Goal: Task Accomplishment & Management: Use online tool/utility

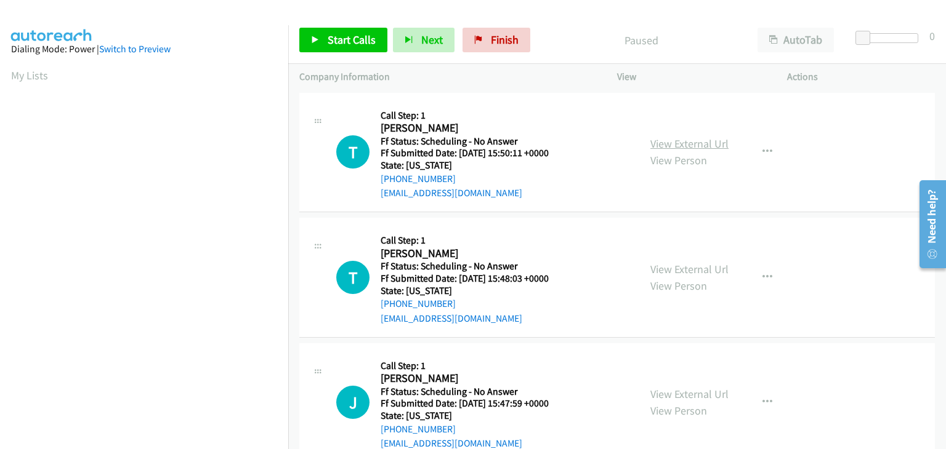
click at [663, 141] on link "View External Url" at bounding box center [689, 144] width 78 height 14
drag, startPoint x: 323, startPoint y: 38, endPoint x: 388, endPoint y: 53, distance: 66.5
click at [323, 38] on link "Start Calls" at bounding box center [343, 40] width 88 height 25
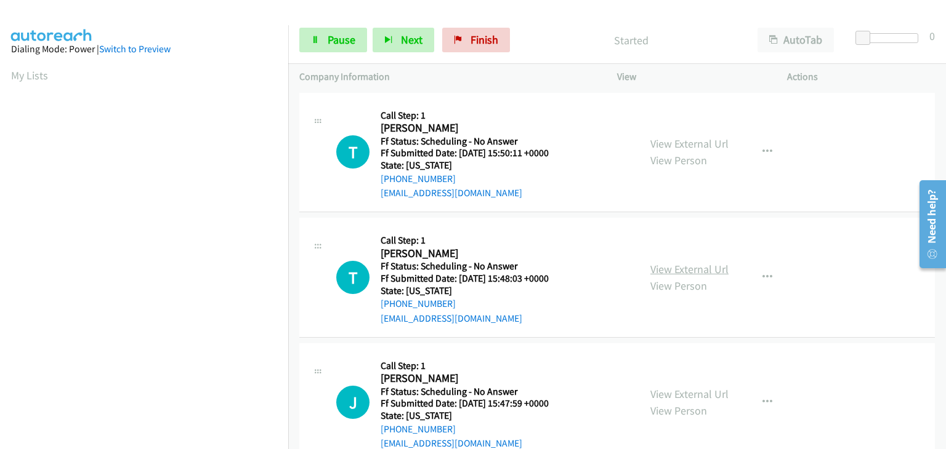
click at [686, 265] on link "View External Url" at bounding box center [689, 269] width 78 height 14
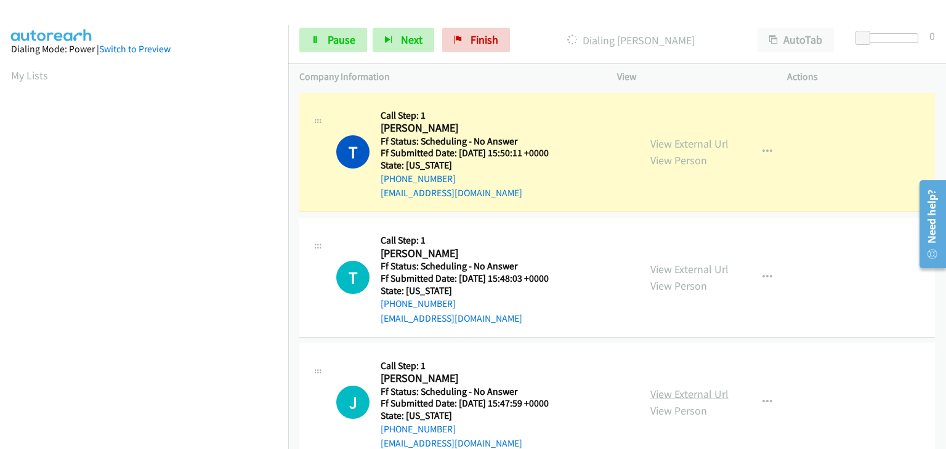
click at [679, 393] on link "View External Url" at bounding box center [689, 394] width 78 height 14
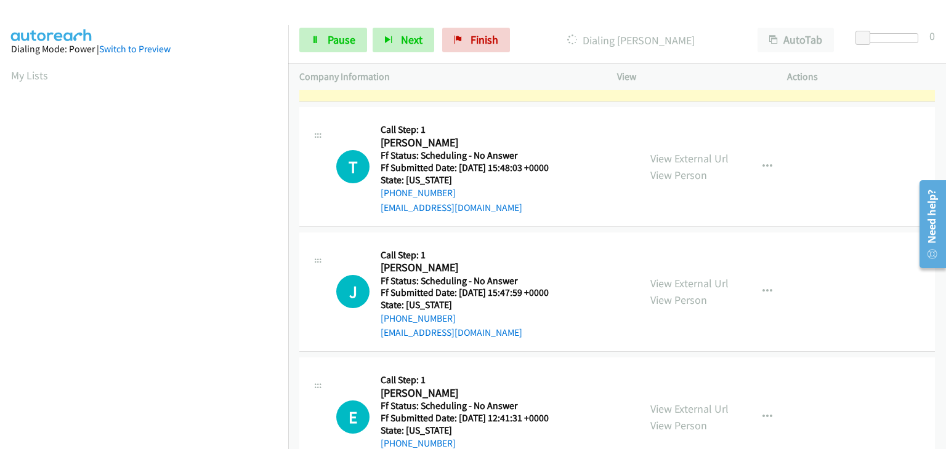
scroll to position [123, 0]
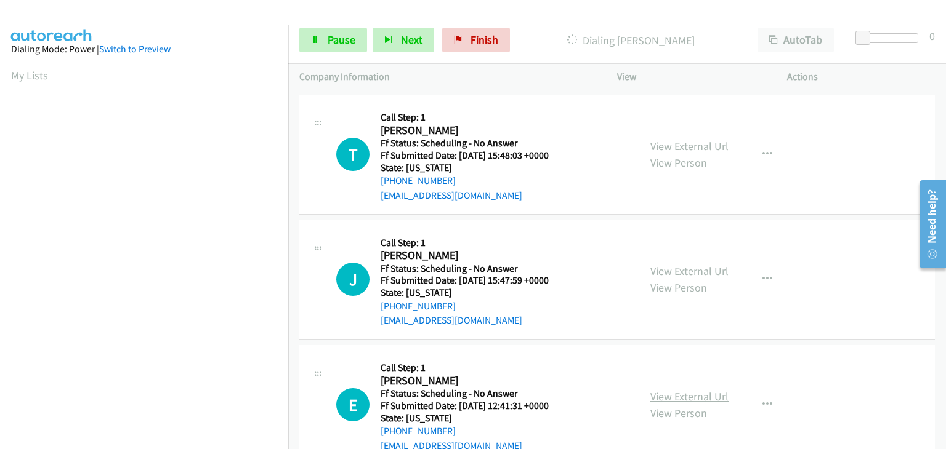
click at [709, 396] on link "View External Url" at bounding box center [689, 397] width 78 height 14
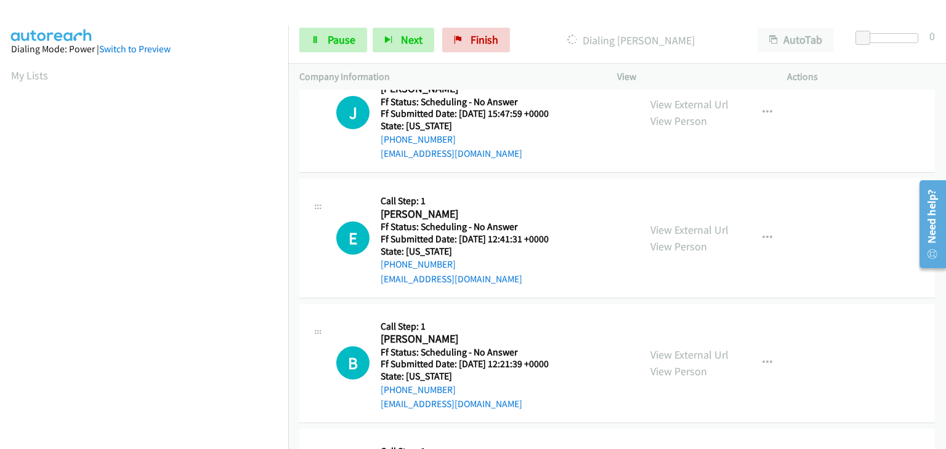
scroll to position [308, 0]
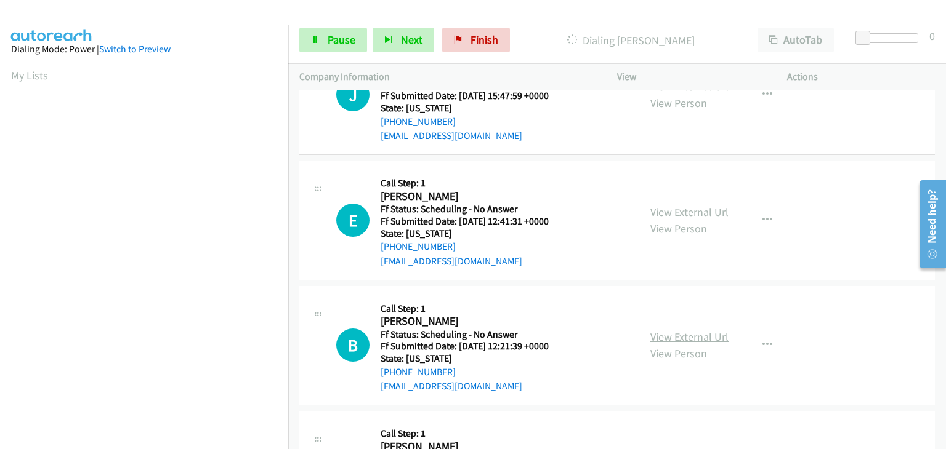
click at [699, 339] on link "View External Url" at bounding box center [689, 337] width 78 height 14
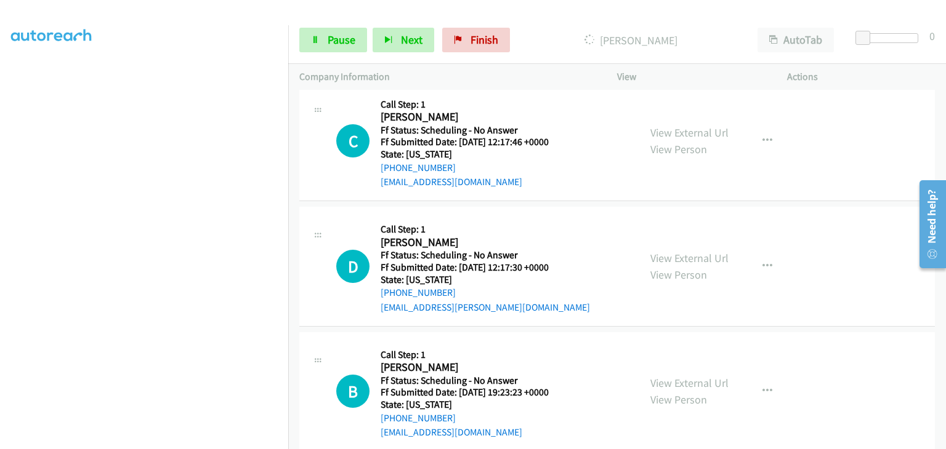
scroll to position [768, 0]
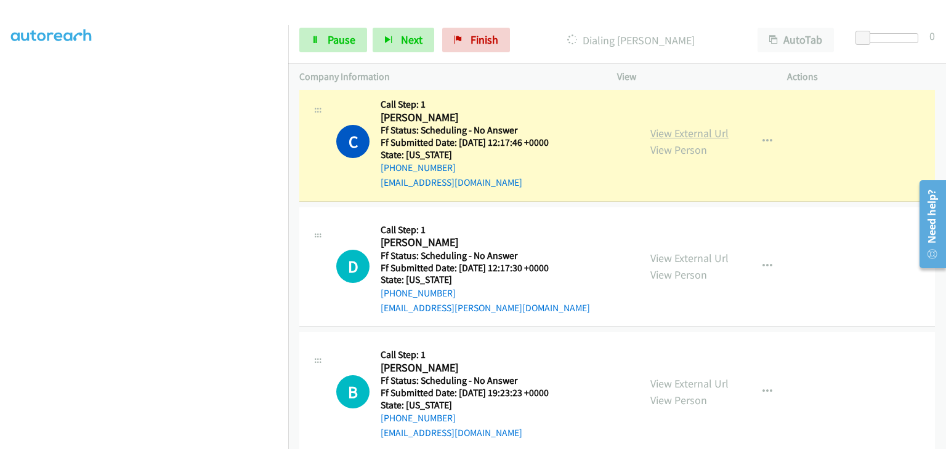
click at [677, 126] on link "View External Url" at bounding box center [689, 133] width 78 height 14
click at [672, 254] on link "View External Url" at bounding box center [689, 258] width 78 height 14
click at [685, 379] on link "View External Url" at bounding box center [689, 384] width 78 height 14
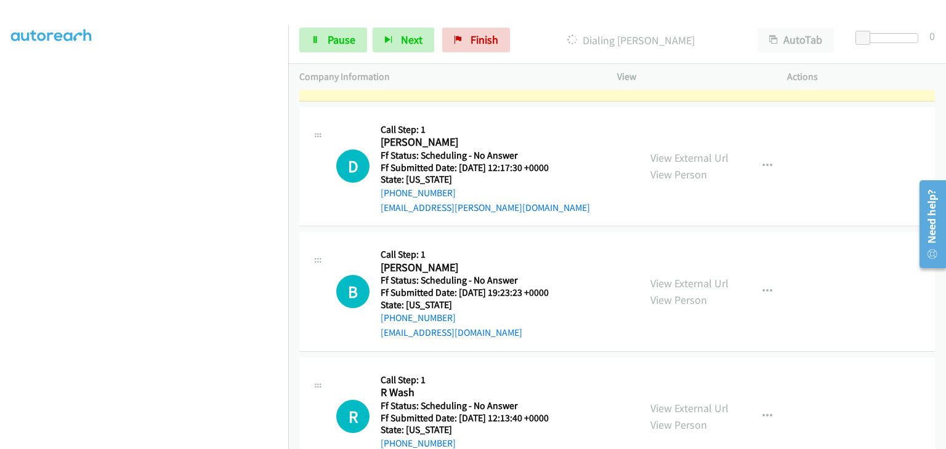
scroll to position [892, 0]
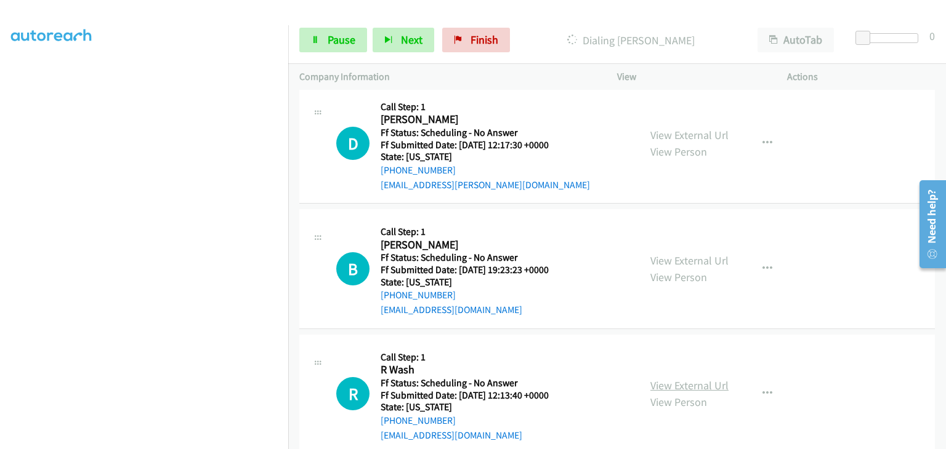
click at [678, 381] on link "View External Url" at bounding box center [689, 386] width 78 height 14
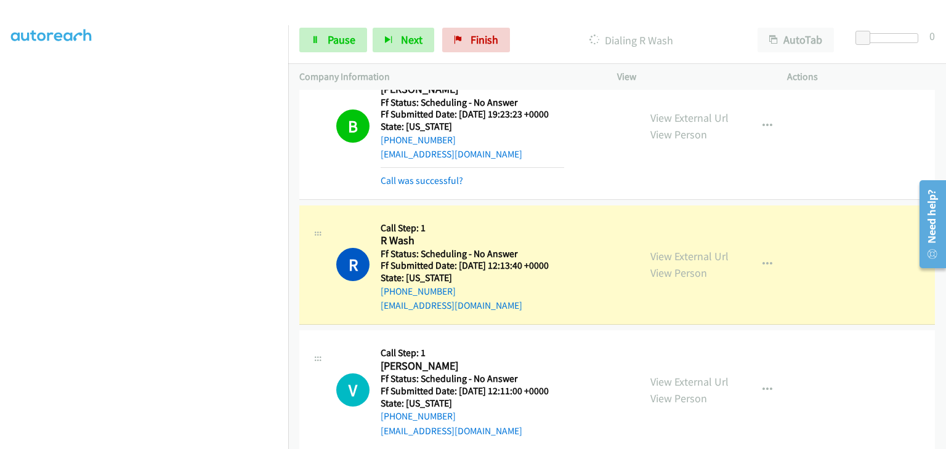
scroll to position [1103, 0]
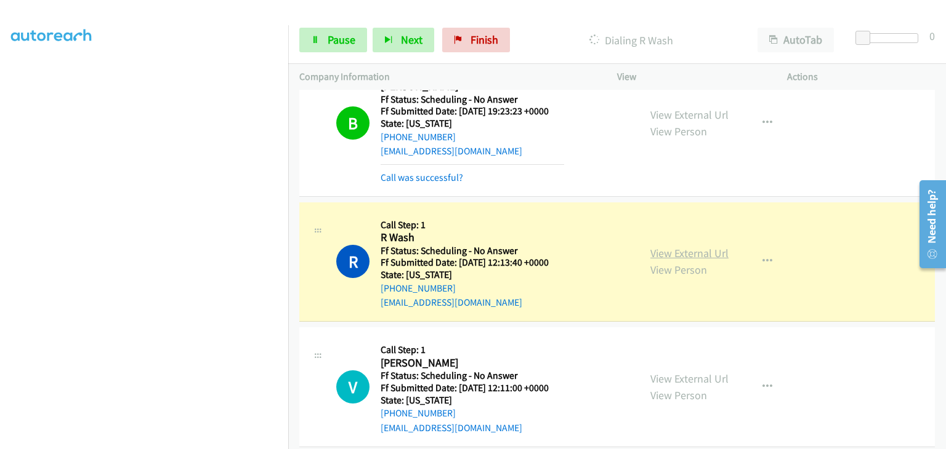
click at [675, 248] on link "View External Url" at bounding box center [689, 253] width 78 height 14
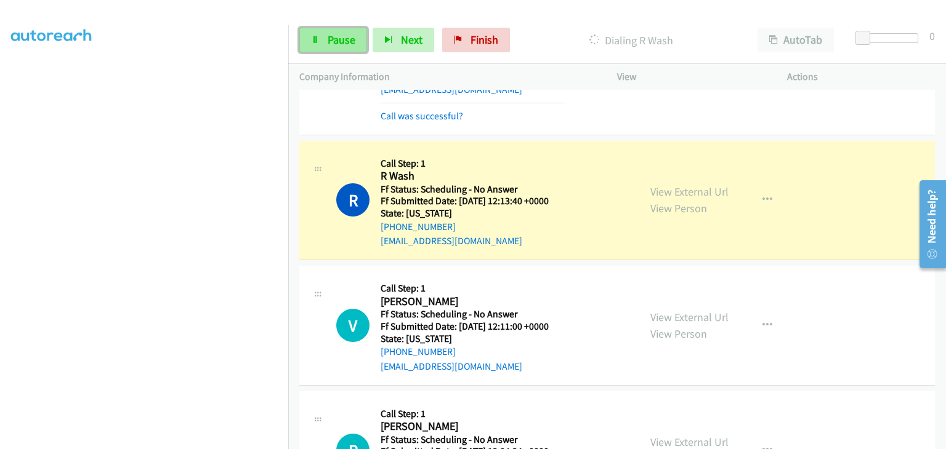
drag, startPoint x: 357, startPoint y: 47, endPoint x: 358, endPoint y: 38, distance: 9.3
click at [357, 47] on link "Pause" at bounding box center [333, 40] width 68 height 25
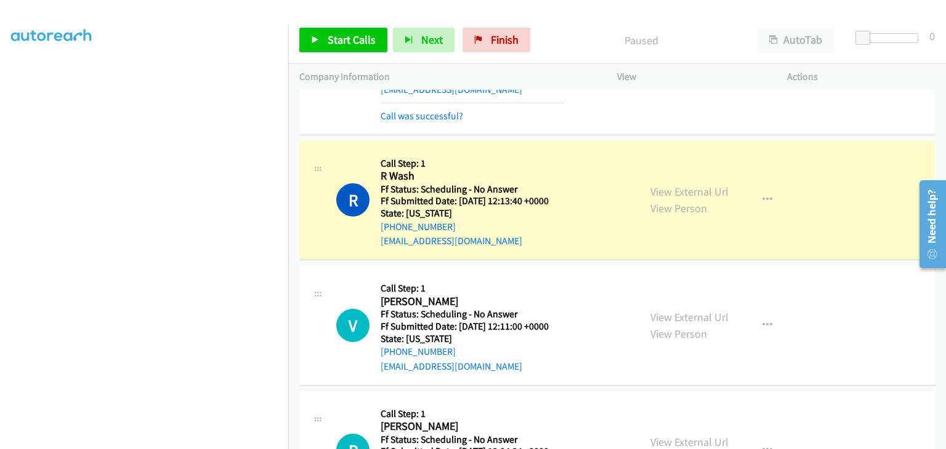
scroll to position [241, 0]
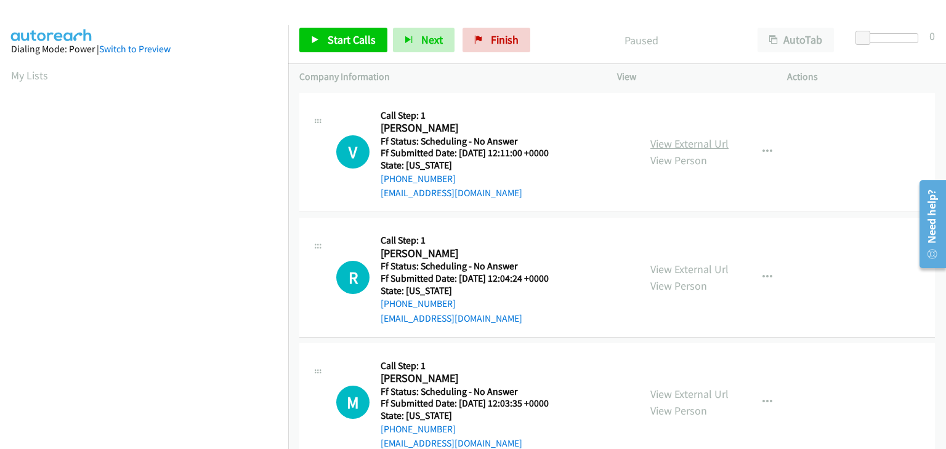
click at [668, 147] on link "View External Url" at bounding box center [689, 144] width 78 height 14
click at [345, 49] on link "Start Calls" at bounding box center [343, 40] width 88 height 25
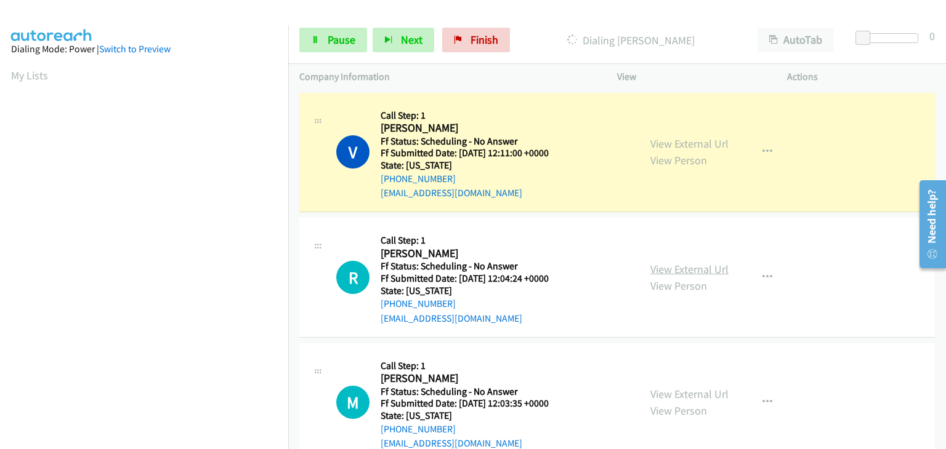
click at [671, 265] on link "View External Url" at bounding box center [689, 269] width 78 height 14
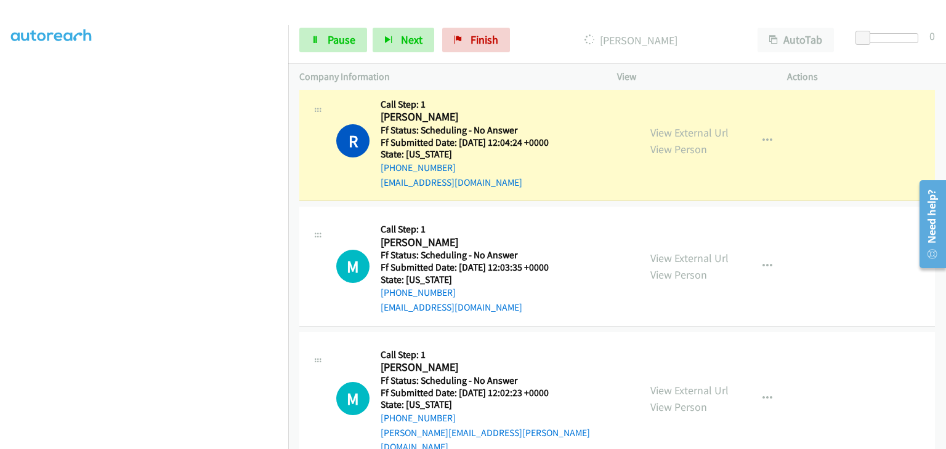
scroll to position [185, 0]
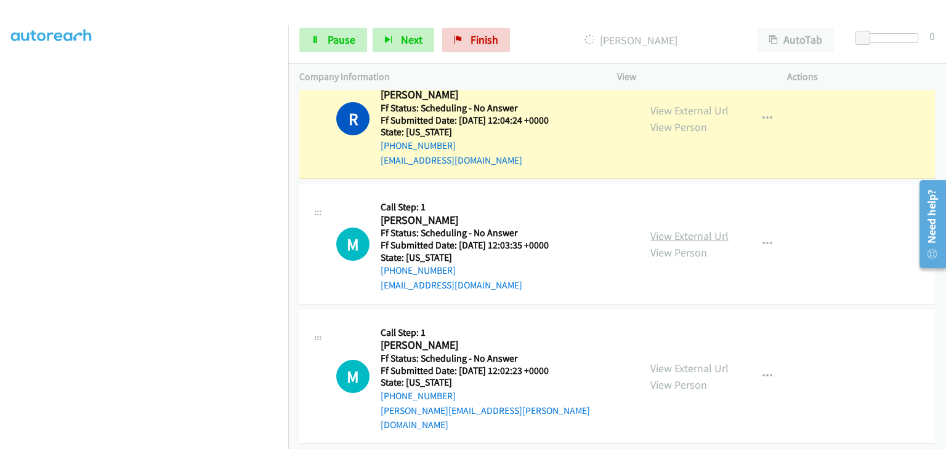
click at [670, 236] on link "View External Url" at bounding box center [689, 236] width 78 height 14
click at [698, 361] on link "View External Url" at bounding box center [689, 368] width 78 height 14
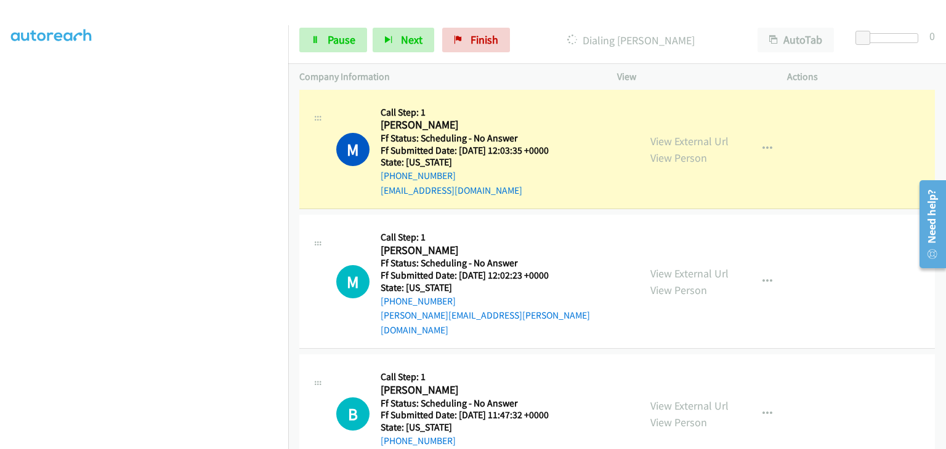
scroll to position [308, 0]
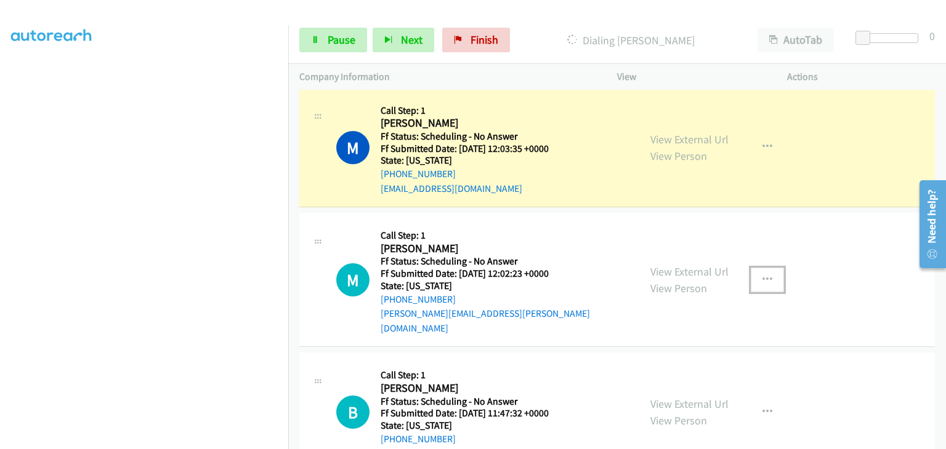
click at [766, 275] on icon "button" at bounding box center [767, 280] width 10 height 10
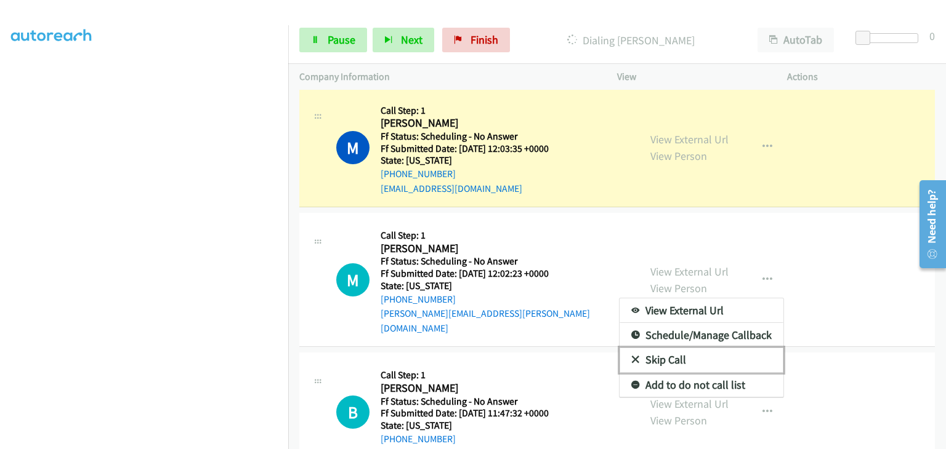
click at [693, 355] on link "Skip Call" at bounding box center [701, 360] width 164 height 25
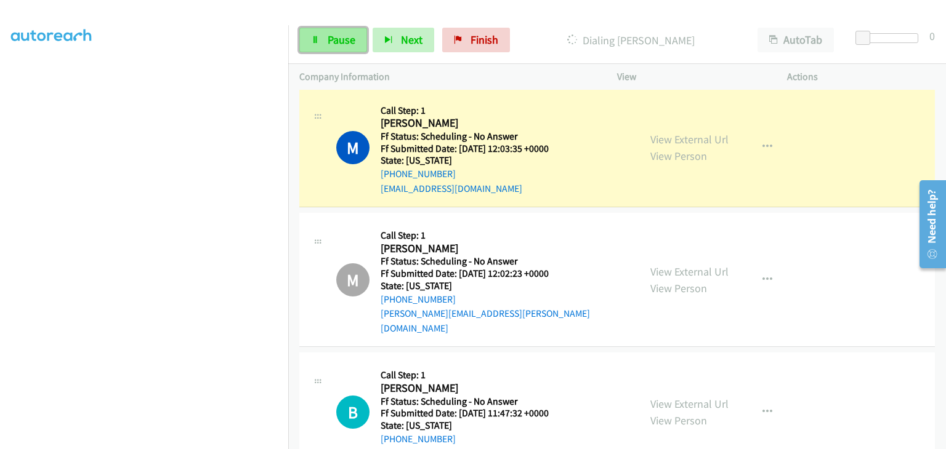
click at [353, 49] on link "Pause" at bounding box center [333, 40] width 68 height 25
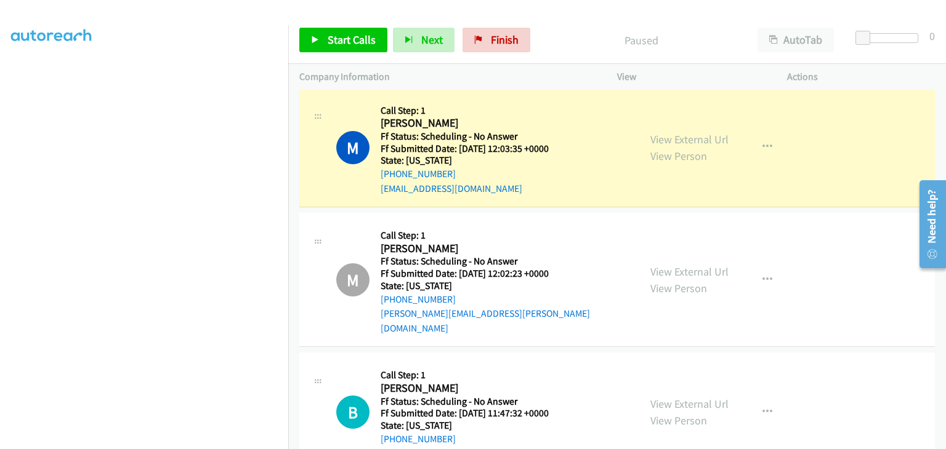
scroll to position [241, 0]
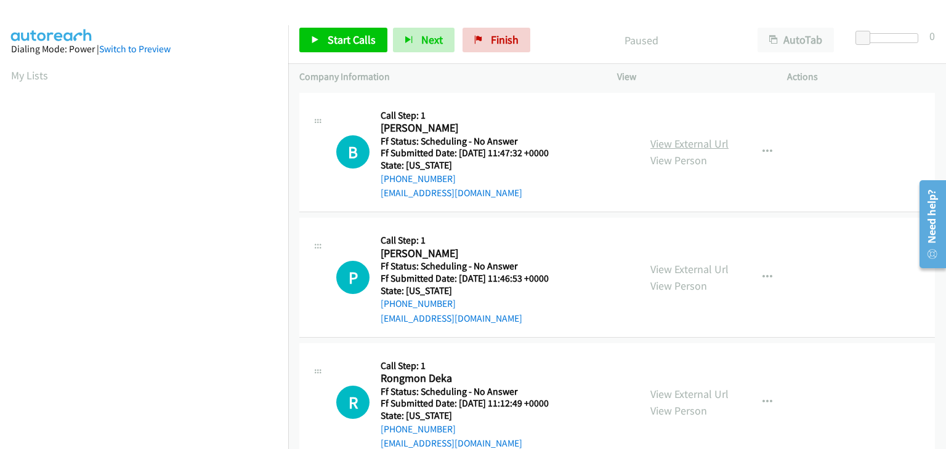
click at [691, 141] on link "View External Url" at bounding box center [689, 144] width 78 height 14
click at [661, 272] on link "View External Url" at bounding box center [689, 269] width 78 height 14
click at [668, 385] on div "View External Url View Person View External Url Email Schedule/Manage Callback …" at bounding box center [729, 403] width 181 height 97
click at [672, 388] on link "View External Url" at bounding box center [689, 394] width 78 height 14
drag, startPoint x: 374, startPoint y: 47, endPoint x: 383, endPoint y: 47, distance: 9.2
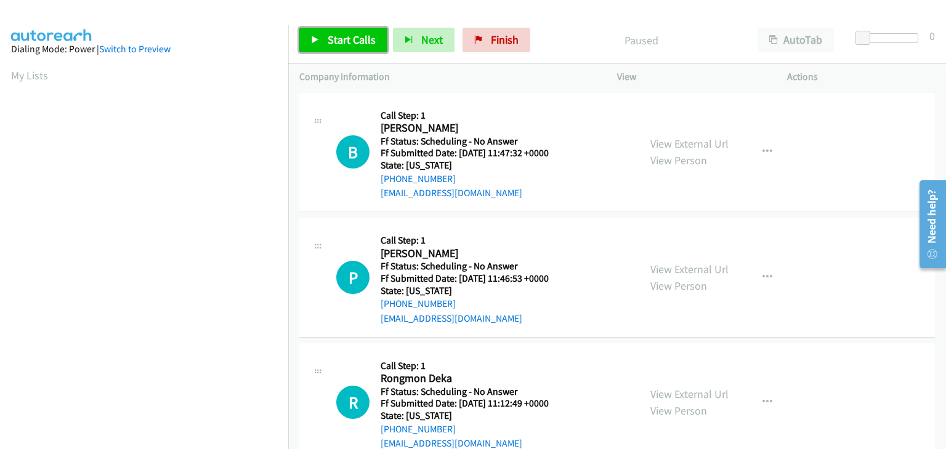
click at [374, 47] on link "Start Calls" at bounding box center [343, 40] width 88 height 25
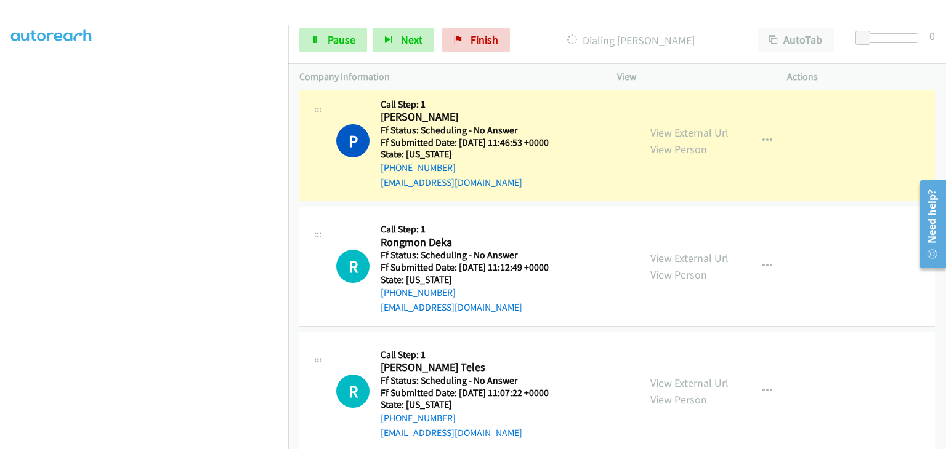
scroll to position [185, 0]
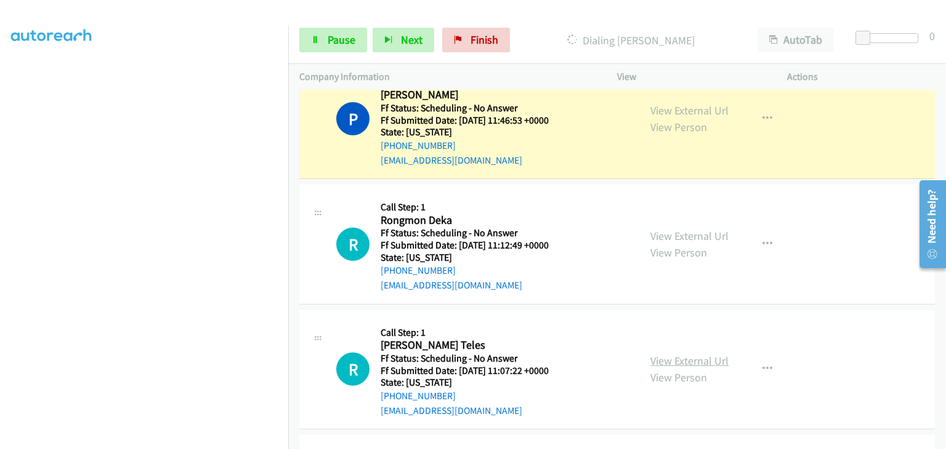
click at [690, 354] on link "View External Url" at bounding box center [689, 361] width 78 height 14
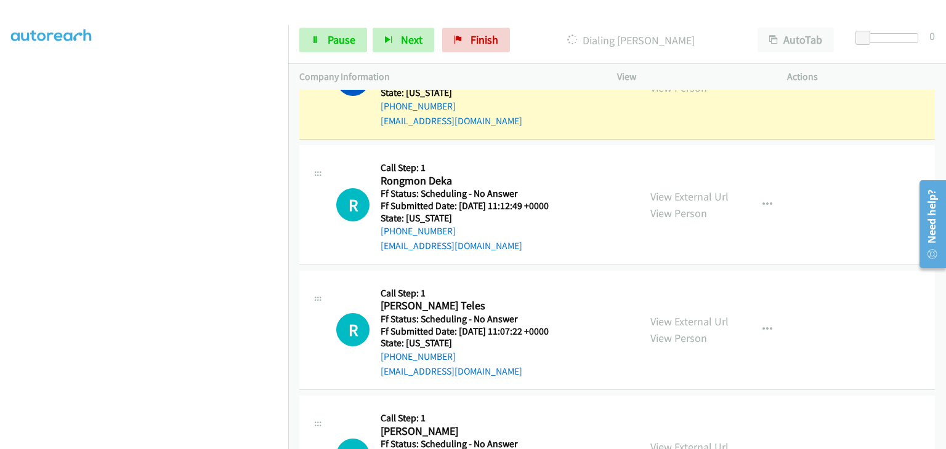
scroll to position [308, 0]
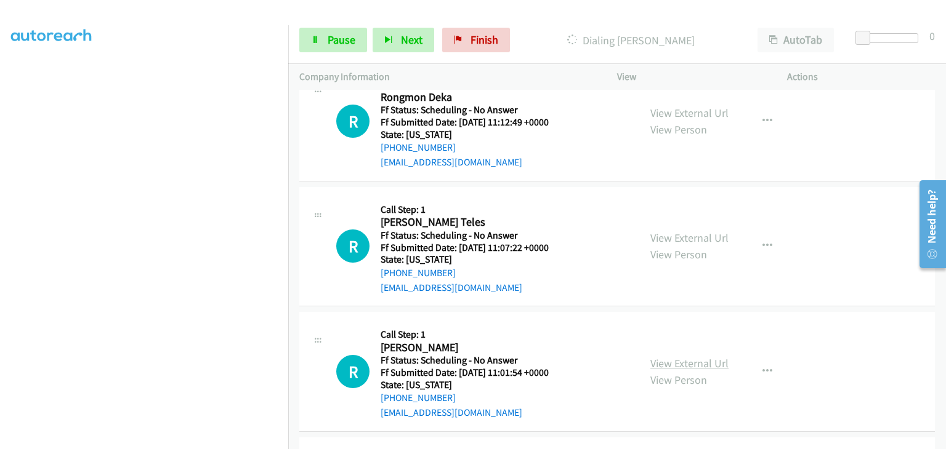
click at [680, 360] on link "View External Url" at bounding box center [689, 364] width 78 height 14
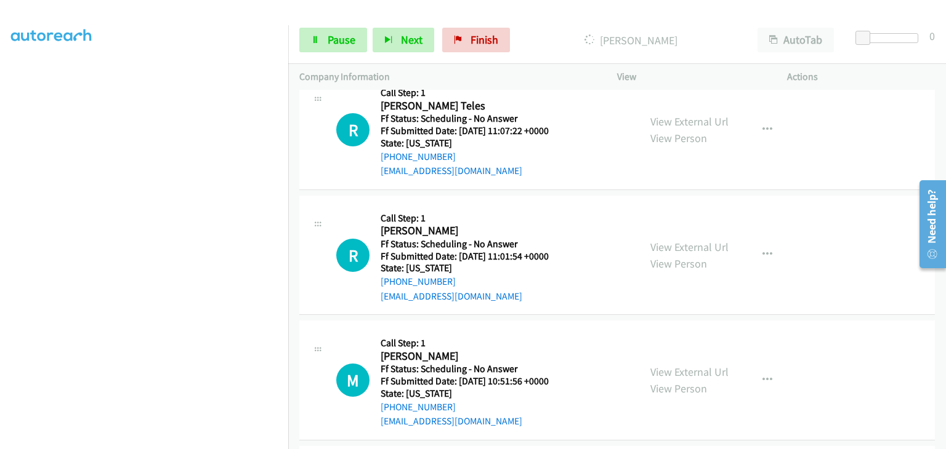
scroll to position [457, 0]
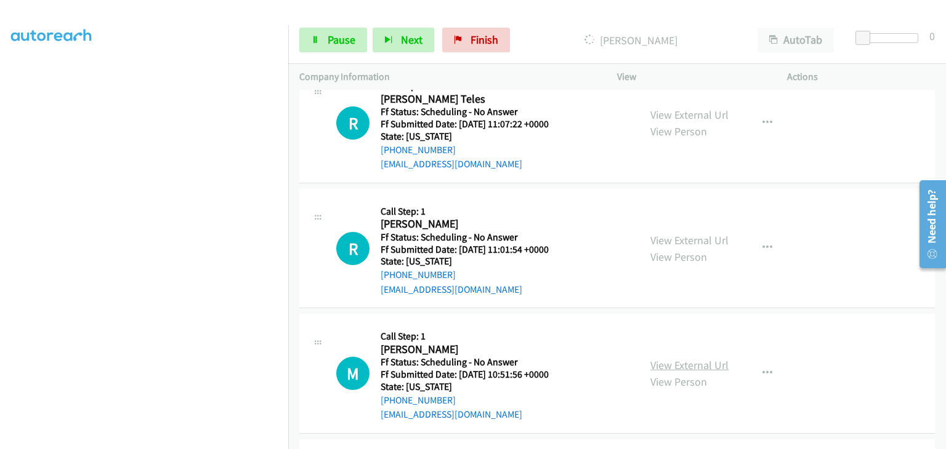
click at [698, 363] on link "View External Url" at bounding box center [689, 365] width 78 height 14
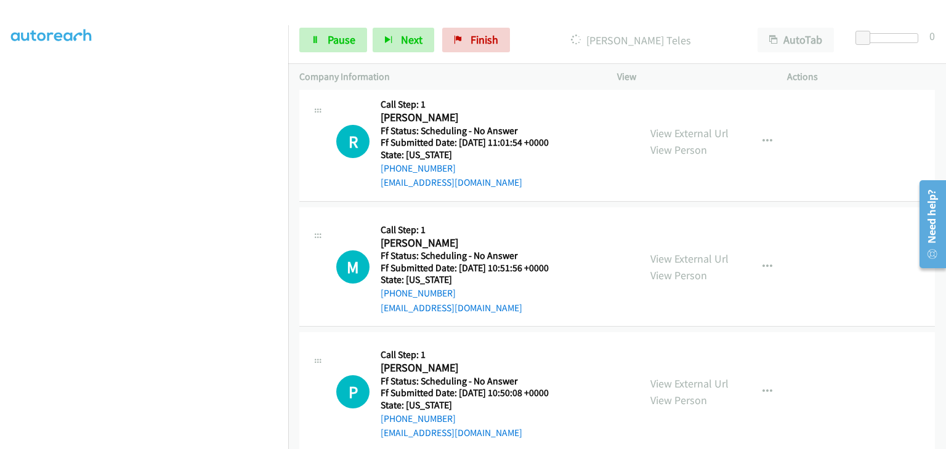
scroll to position [607, 0]
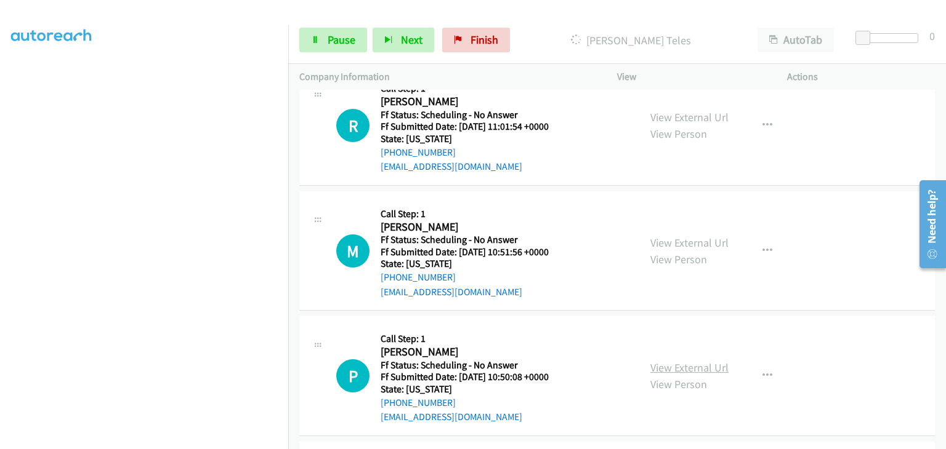
click at [662, 363] on link "View External Url" at bounding box center [689, 368] width 78 height 14
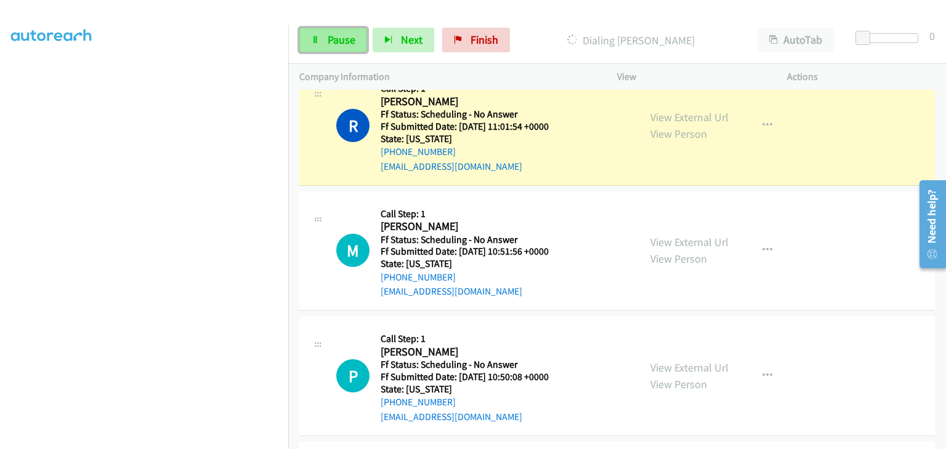
click at [334, 43] on span "Pause" at bounding box center [342, 40] width 28 height 14
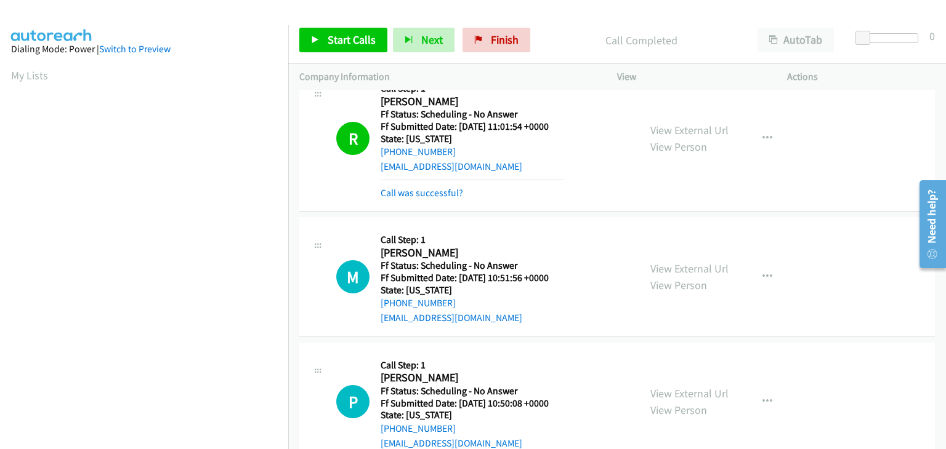
scroll to position [241, 0]
click at [456, 193] on link "Call was successful?" at bounding box center [422, 193] width 83 height 12
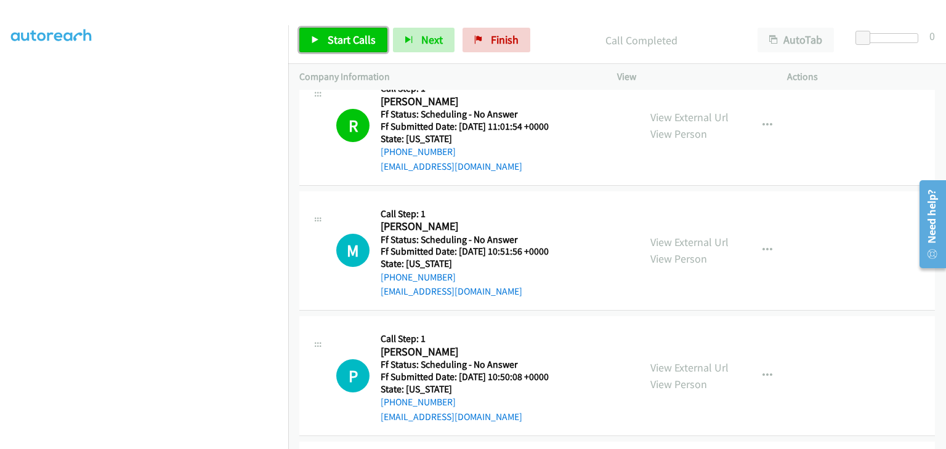
click at [361, 48] on link "Start Calls" at bounding box center [343, 40] width 88 height 25
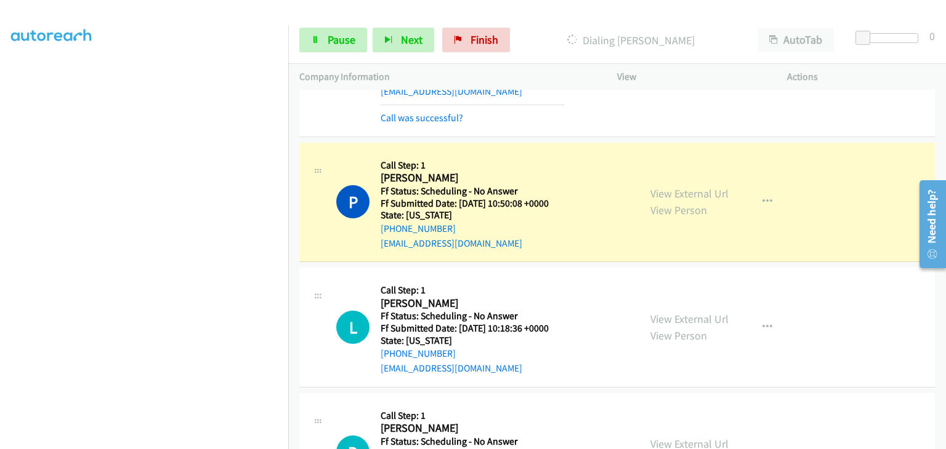
scroll to position [879, 0]
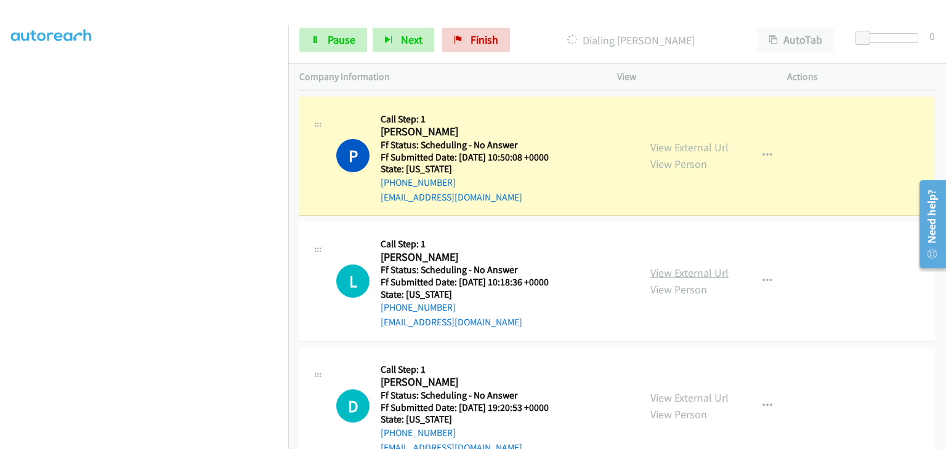
click at [689, 269] on link "View External Url" at bounding box center [689, 273] width 78 height 14
click at [680, 397] on link "View External Url" at bounding box center [689, 398] width 78 height 14
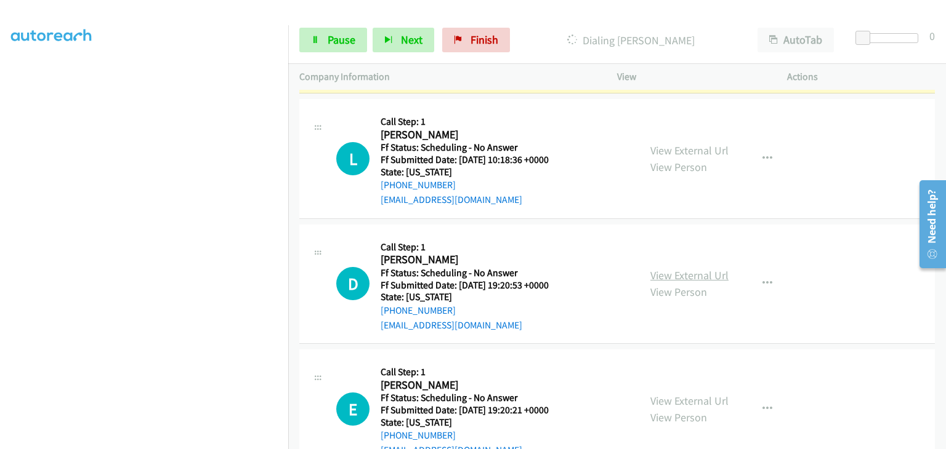
scroll to position [1002, 0]
click at [681, 405] on link "View External Url" at bounding box center [689, 400] width 78 height 14
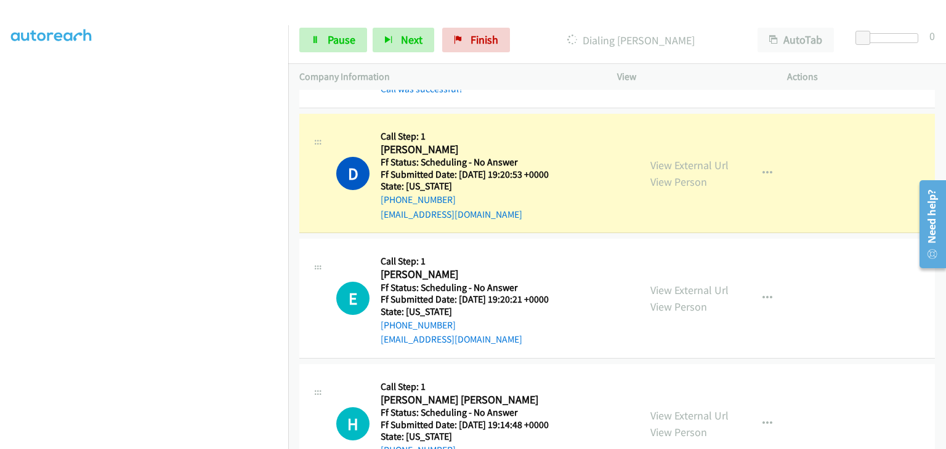
scroll to position [1187, 0]
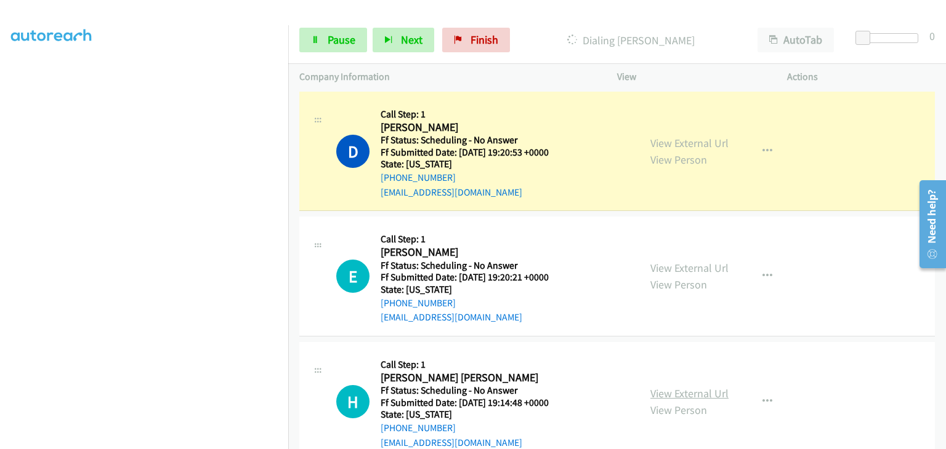
click at [701, 390] on link "View External Url" at bounding box center [689, 394] width 78 height 14
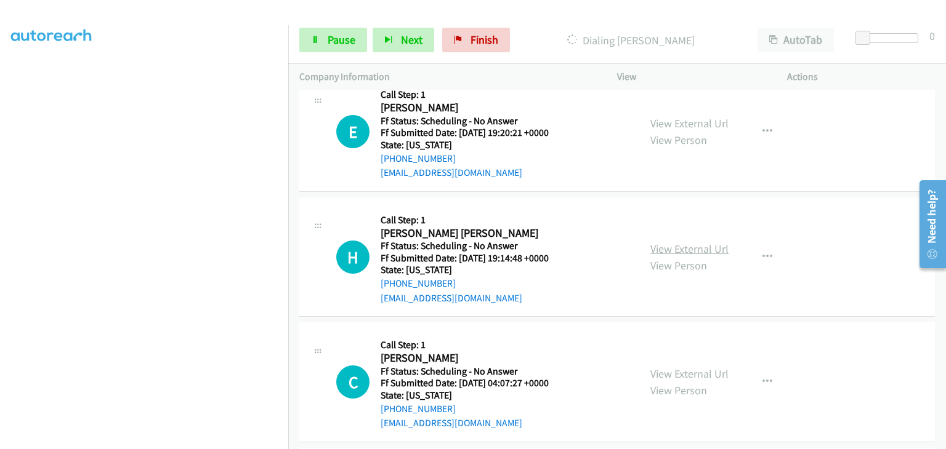
scroll to position [1310, 0]
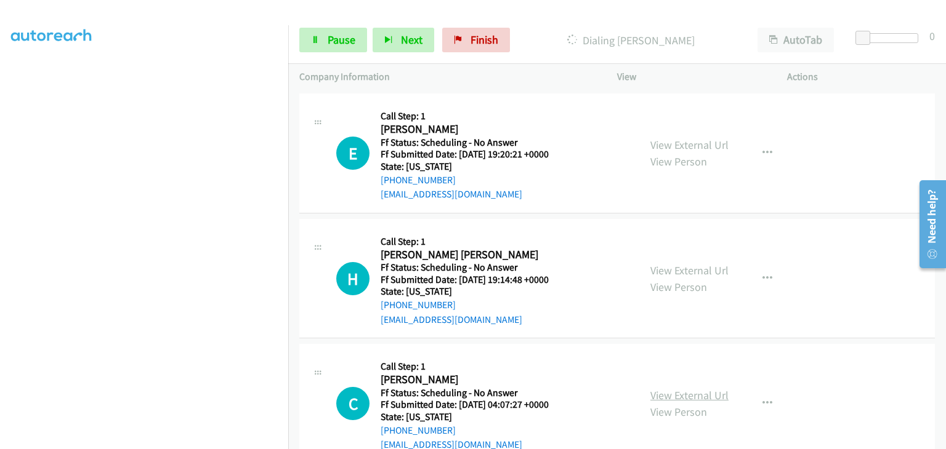
click at [665, 392] on link "View External Url" at bounding box center [689, 396] width 78 height 14
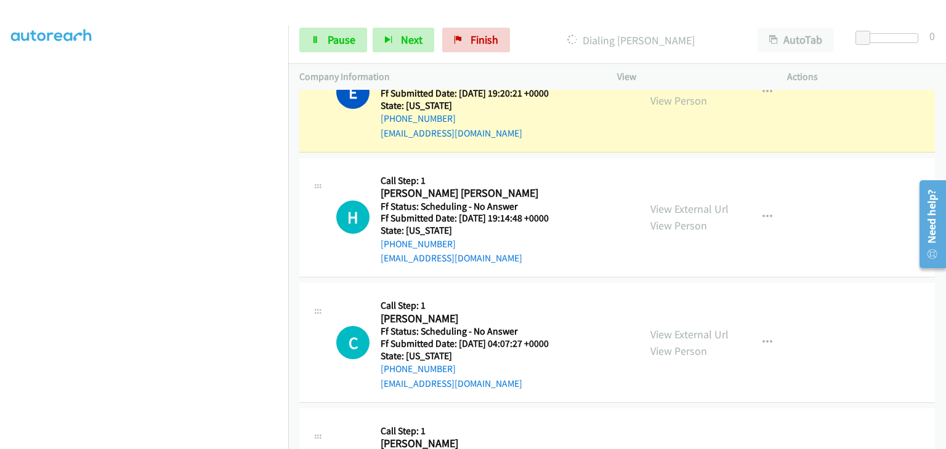
scroll to position [1459, 0]
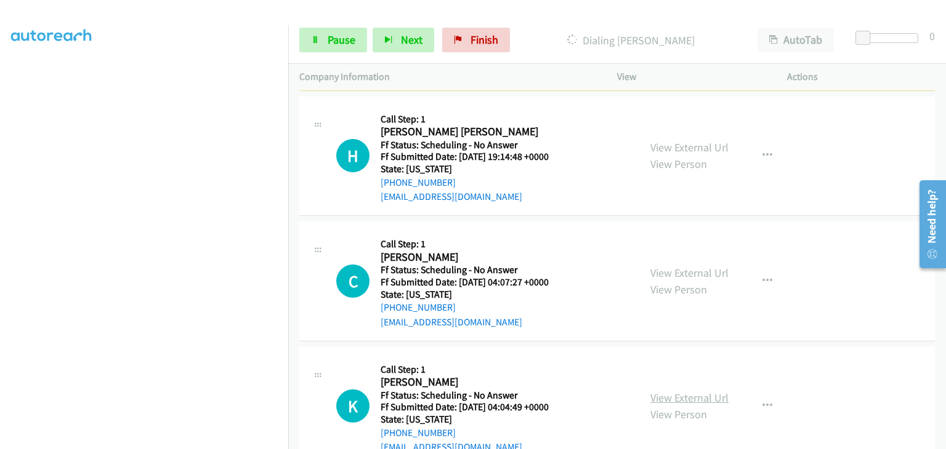
click at [683, 392] on link "View External Url" at bounding box center [689, 398] width 78 height 14
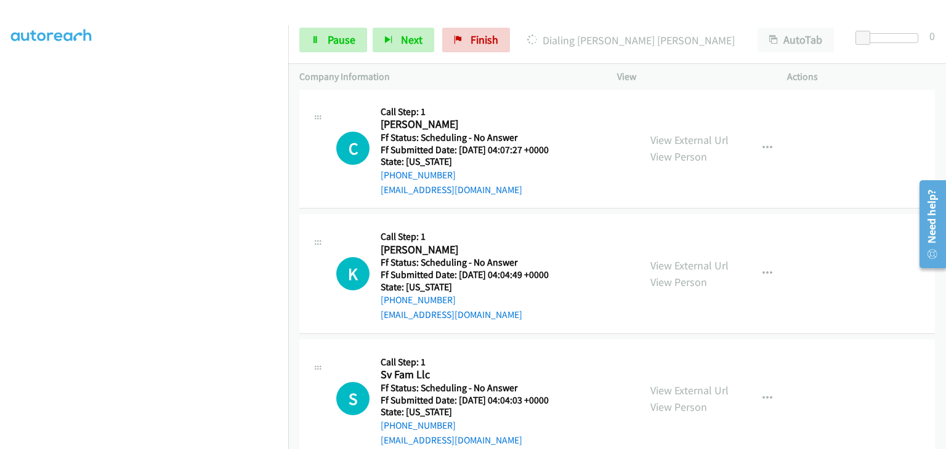
scroll to position [1644, 0]
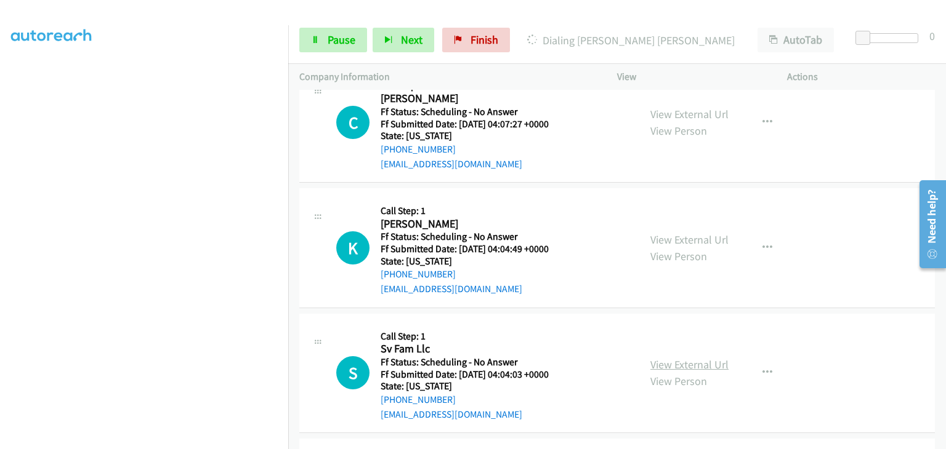
click at [694, 362] on link "View External Url" at bounding box center [689, 365] width 78 height 14
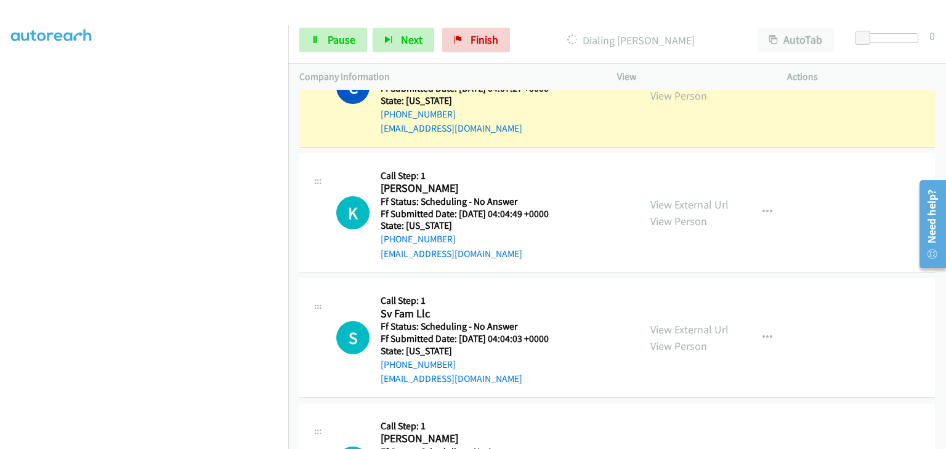
scroll to position [1767, 0]
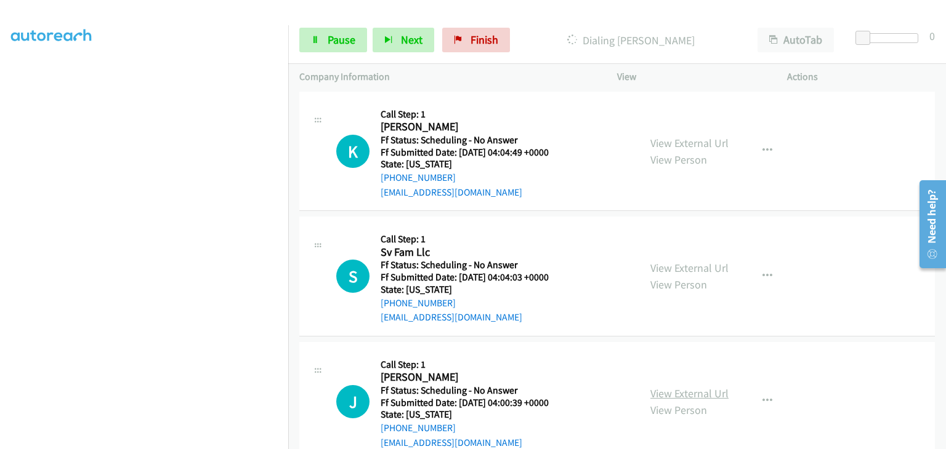
click at [685, 387] on link "View External Url" at bounding box center [689, 394] width 78 height 14
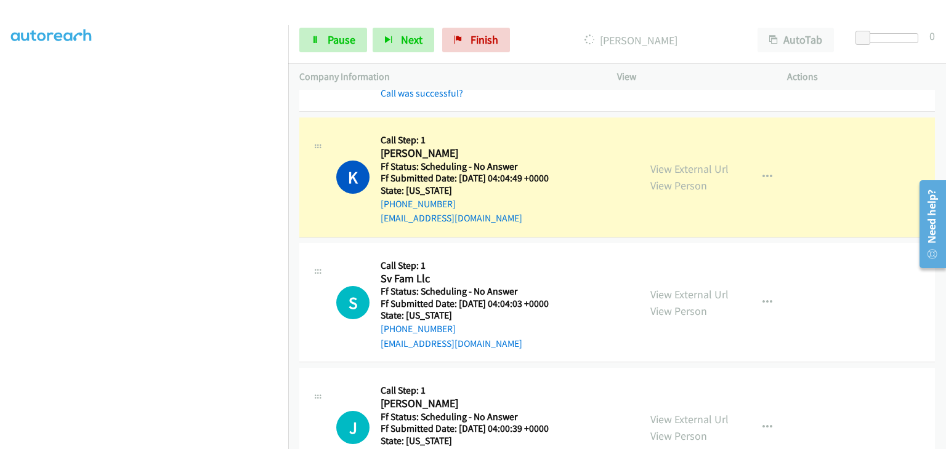
scroll to position [1793, 0]
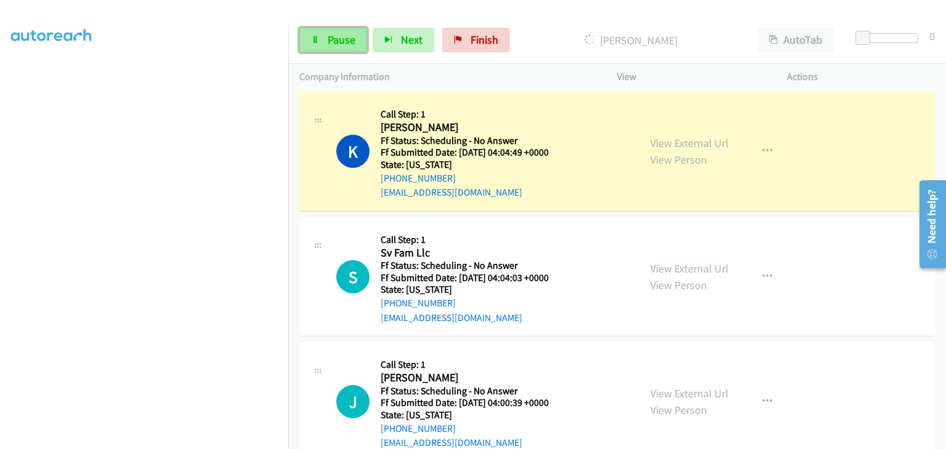
click at [328, 45] on span "Pause" at bounding box center [342, 40] width 28 height 14
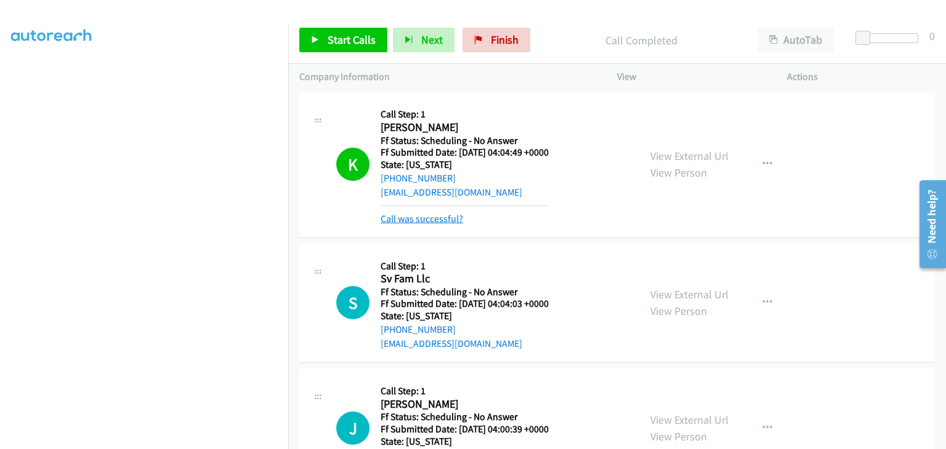
click at [407, 216] on link "Call was successful?" at bounding box center [422, 219] width 83 height 12
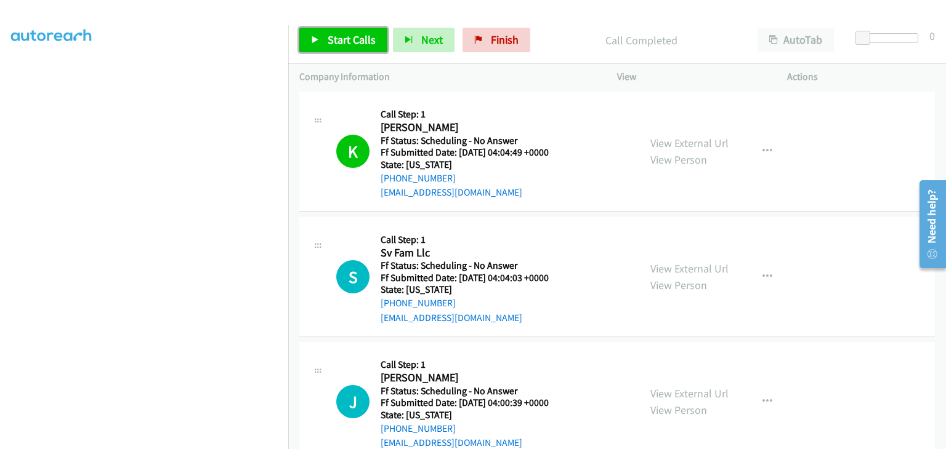
click at [347, 39] on span "Start Calls" at bounding box center [352, 40] width 48 height 14
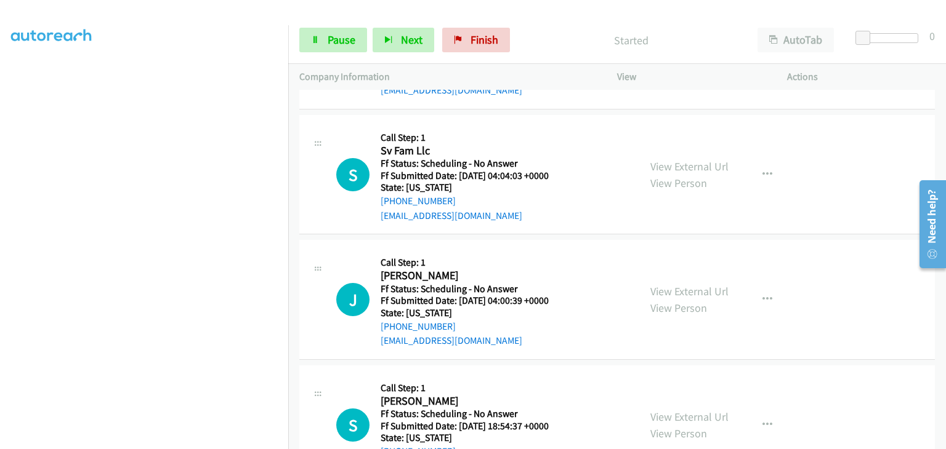
scroll to position [1916, 0]
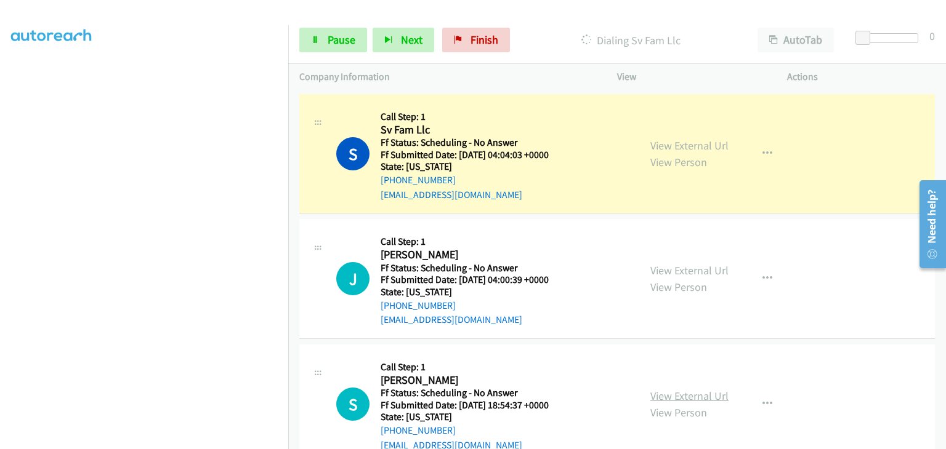
click at [680, 389] on link "View External Url" at bounding box center [689, 396] width 78 height 14
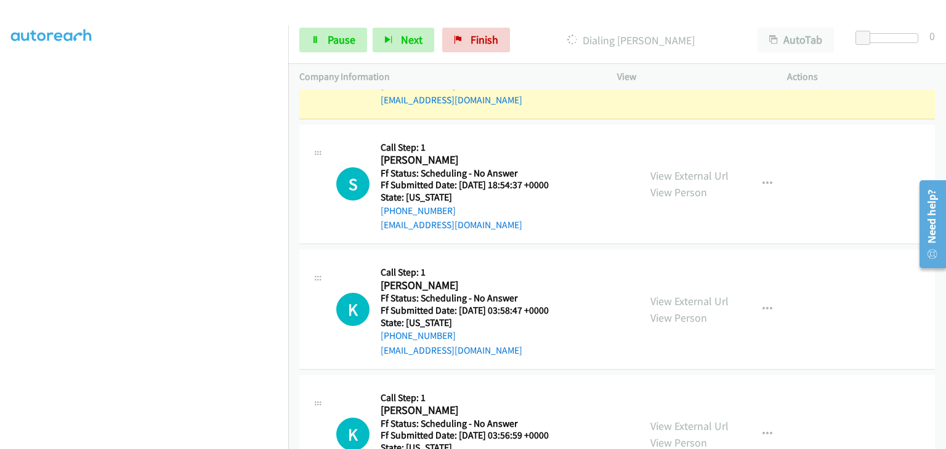
scroll to position [2101, 0]
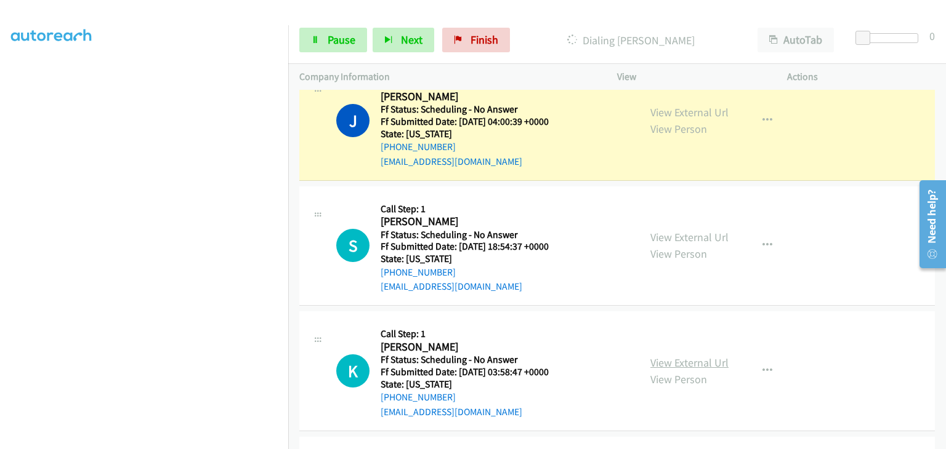
click at [670, 357] on link "View External Url" at bounding box center [689, 363] width 78 height 14
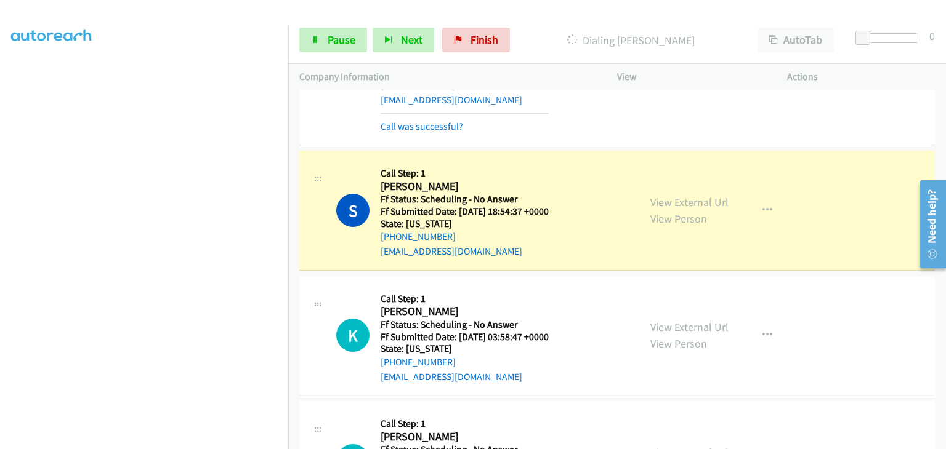
scroll to position [2224, 0]
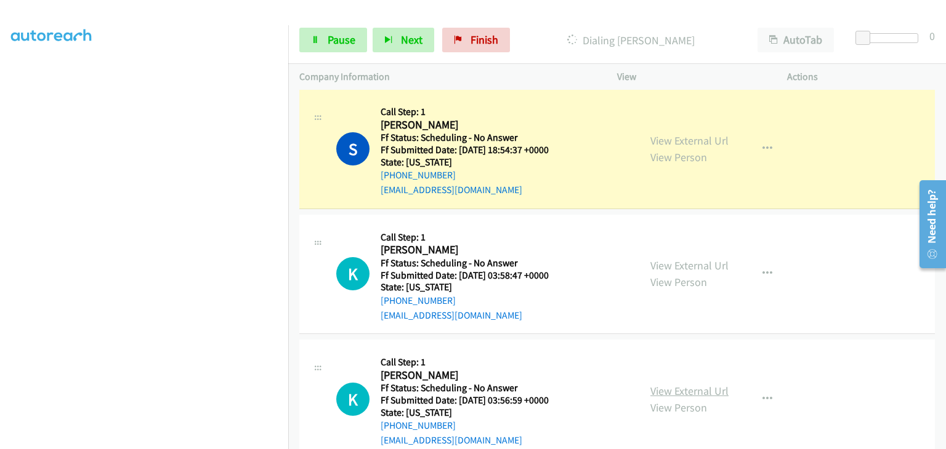
click at [660, 384] on link "View External Url" at bounding box center [689, 391] width 78 height 14
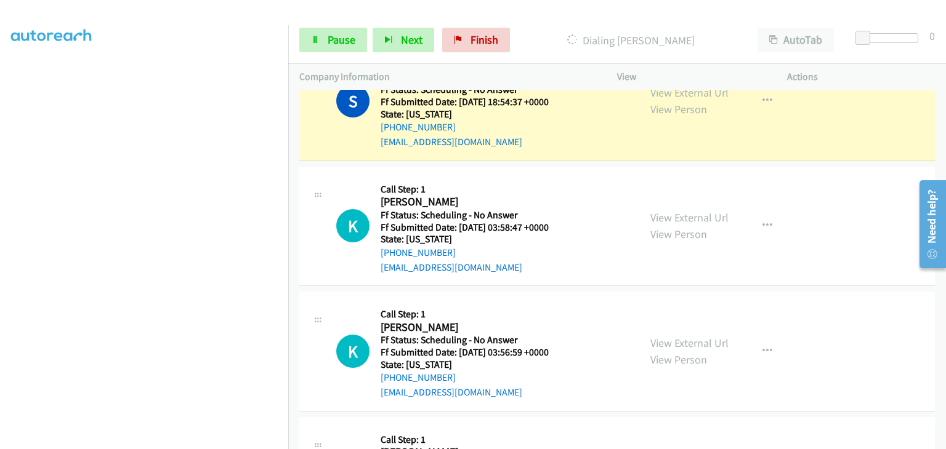
scroll to position [2347, 0]
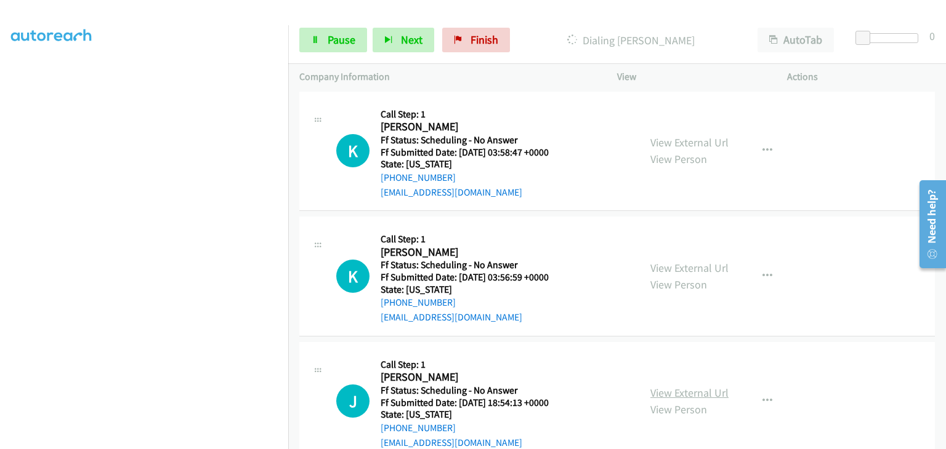
click at [694, 391] on link "View External Url" at bounding box center [689, 393] width 78 height 14
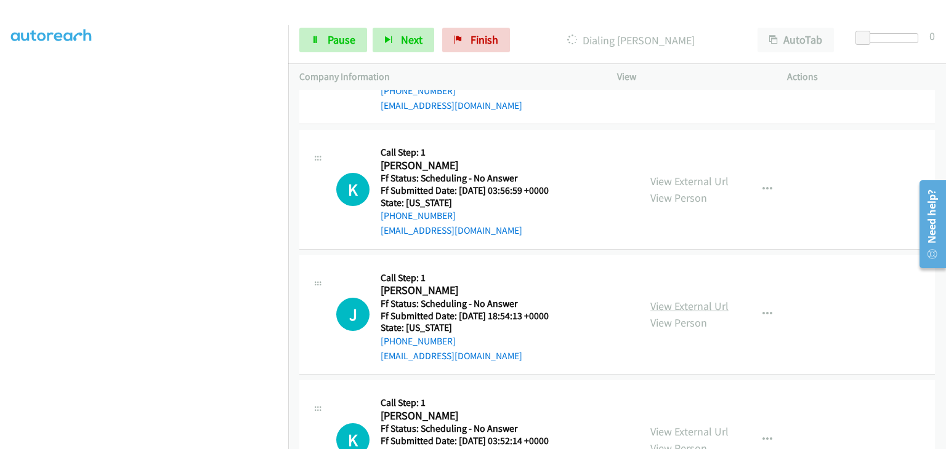
scroll to position [2470, 0]
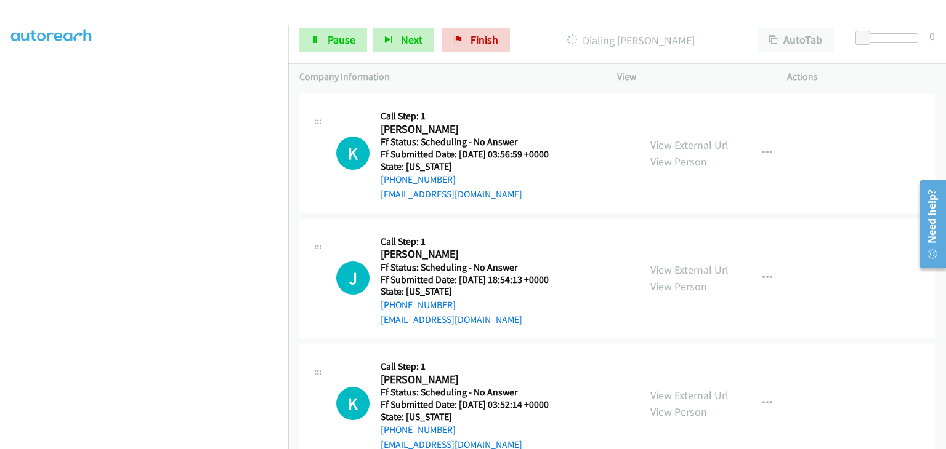
click at [707, 389] on link "View External Url" at bounding box center [689, 396] width 78 height 14
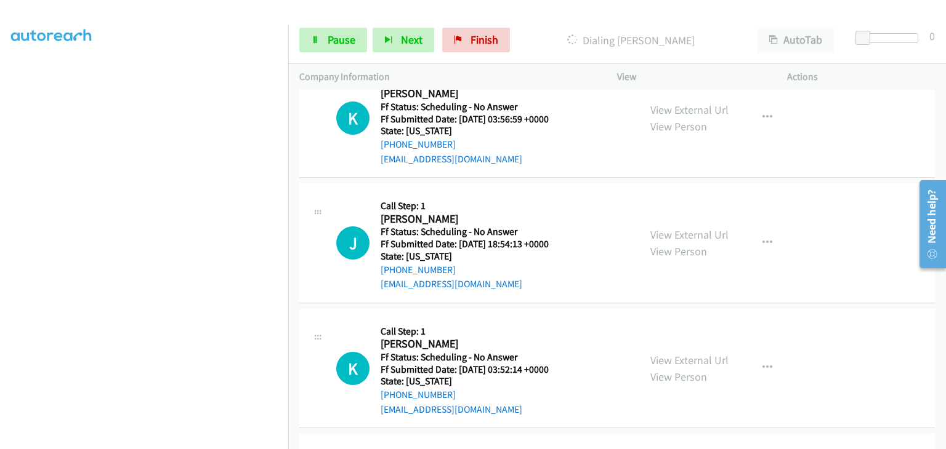
scroll to position [2593, 0]
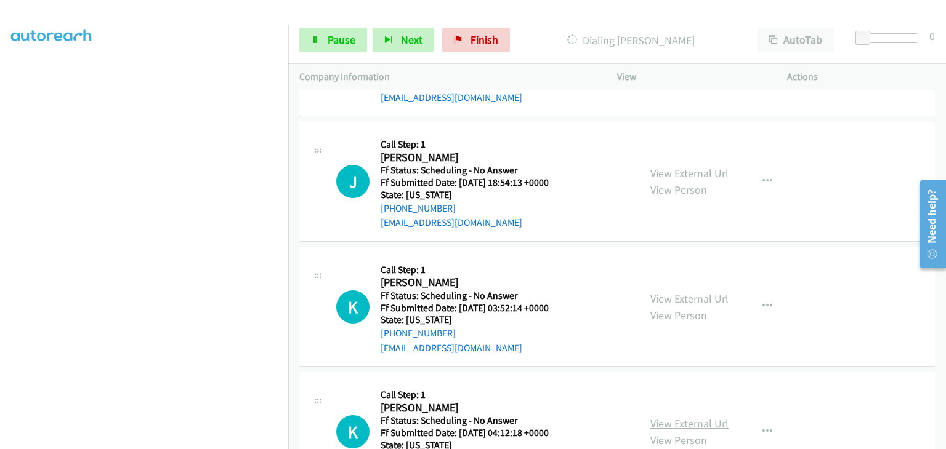
click at [692, 417] on link "View External Url" at bounding box center [689, 424] width 78 height 14
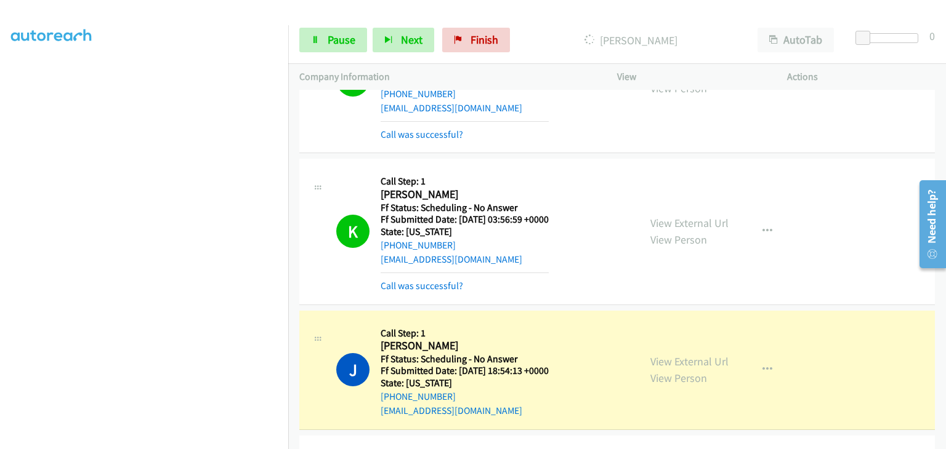
scroll to position [2451, 0]
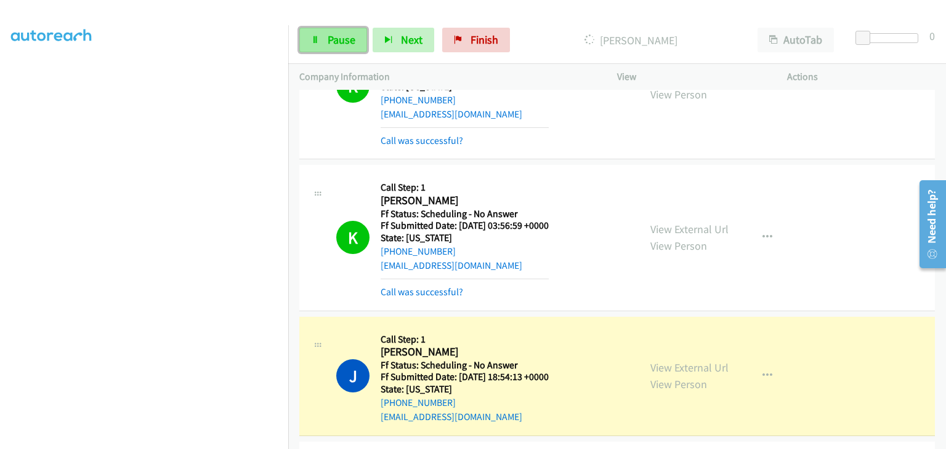
click at [342, 44] on span "Pause" at bounding box center [342, 40] width 28 height 14
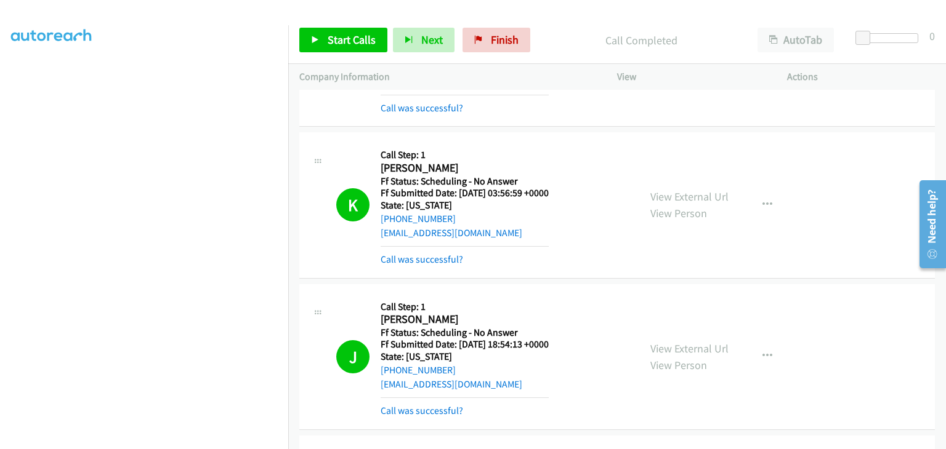
scroll to position [2513, 0]
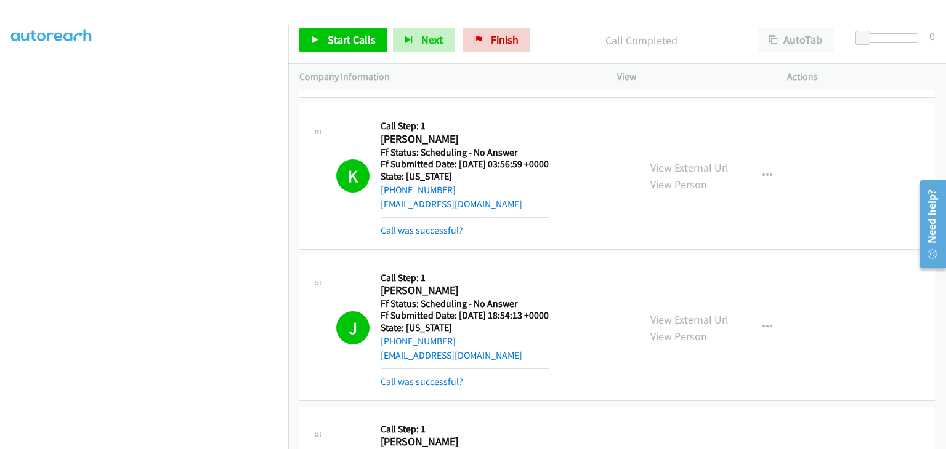
click at [433, 376] on link "Call was successful?" at bounding box center [422, 382] width 83 height 12
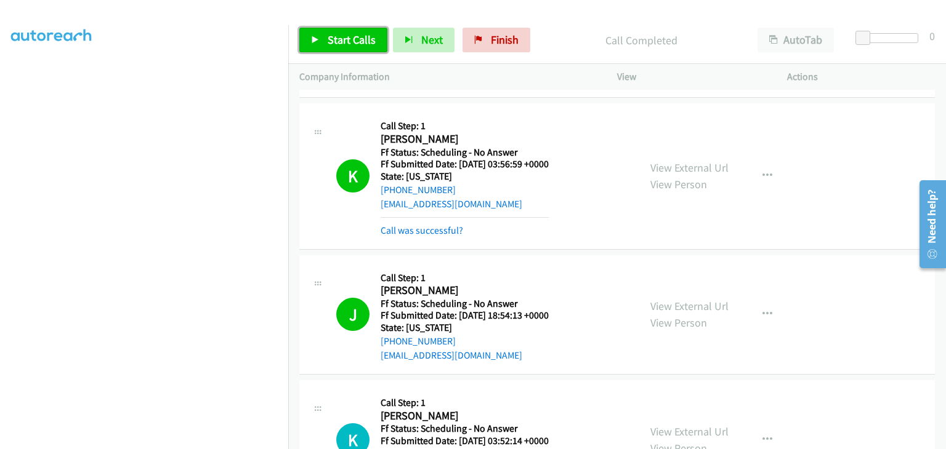
click at [364, 40] on span "Start Calls" at bounding box center [352, 40] width 48 height 14
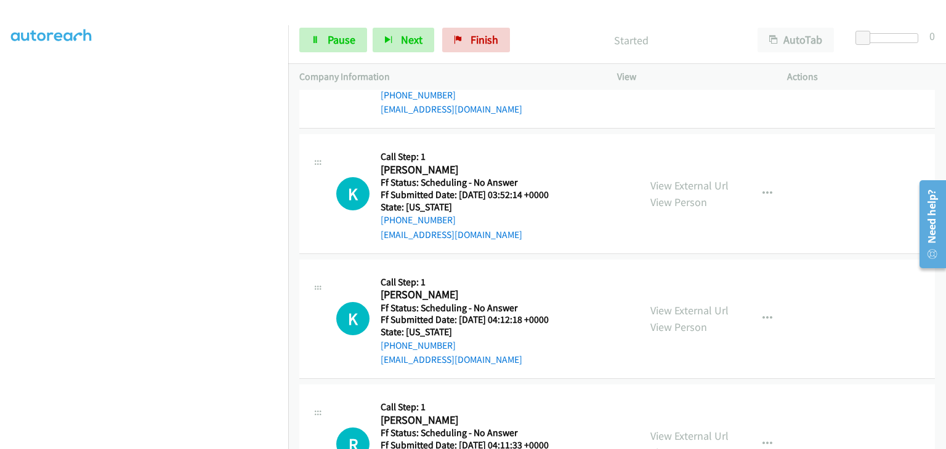
scroll to position [2821, 0]
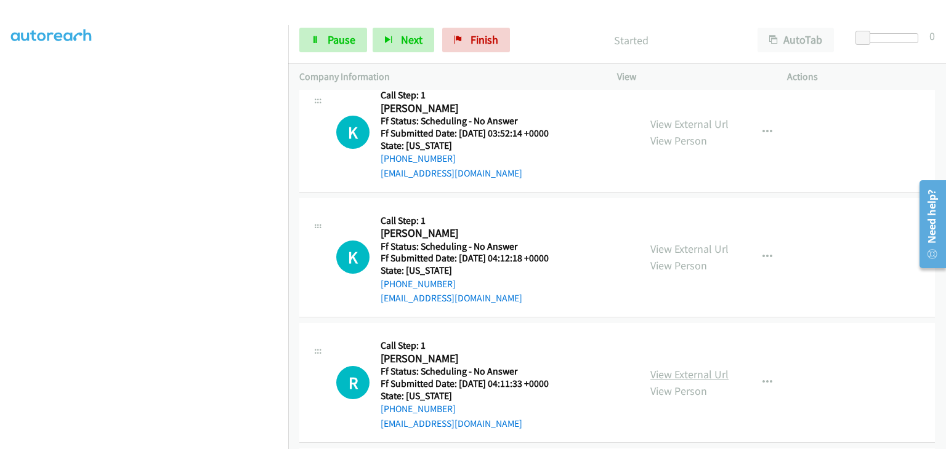
click at [650, 368] on link "View External Url" at bounding box center [689, 375] width 78 height 14
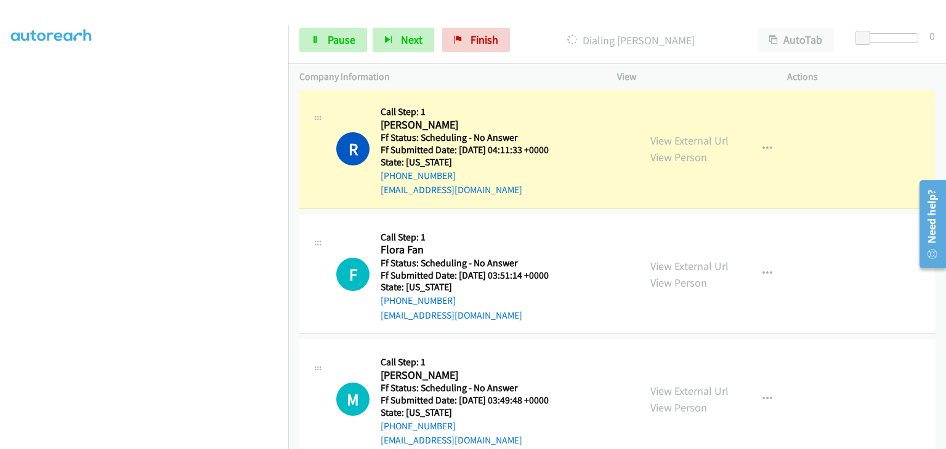
scroll to position [3129, 0]
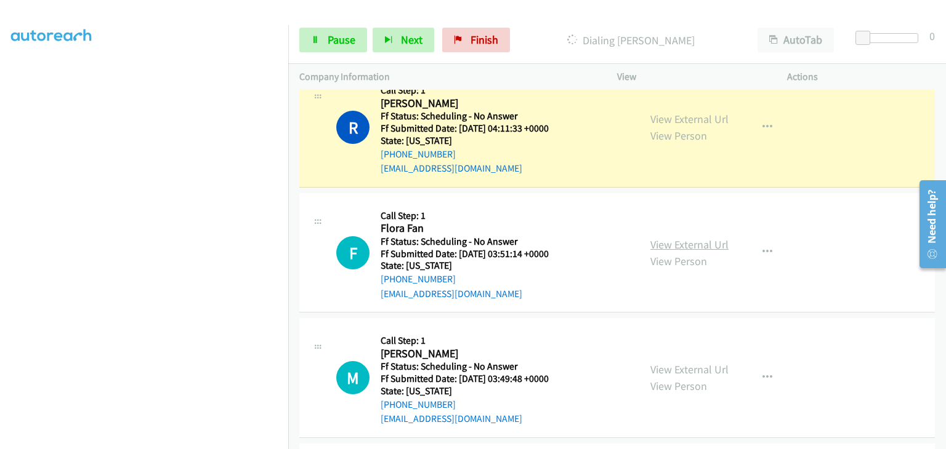
click at [679, 238] on link "View External Url" at bounding box center [689, 245] width 78 height 14
click at [655, 363] on link "View External Url" at bounding box center [689, 370] width 78 height 14
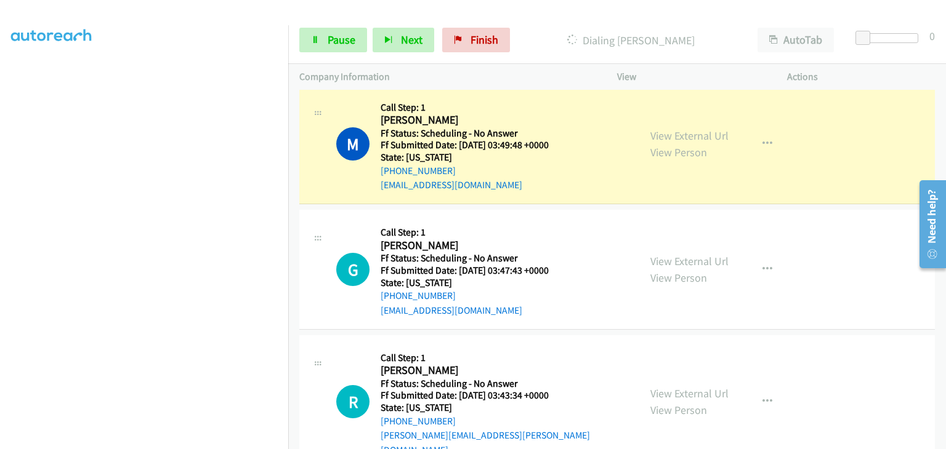
scroll to position [3436, 0]
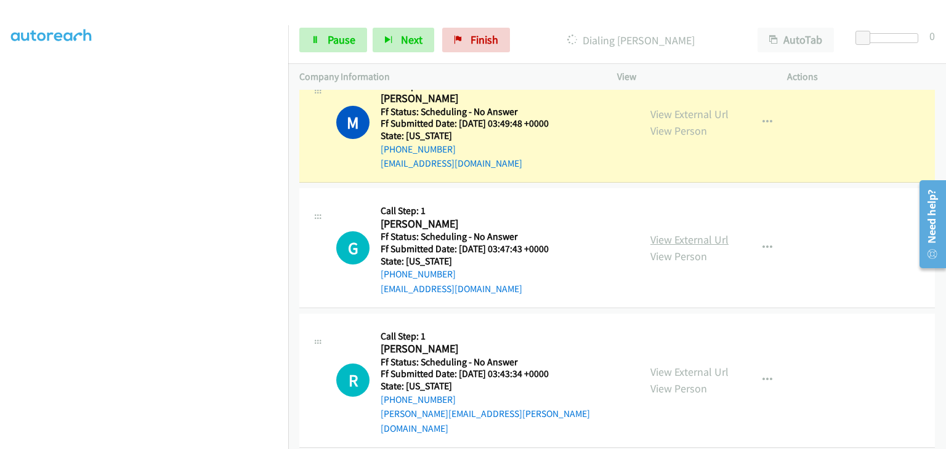
click at [686, 233] on link "View External Url" at bounding box center [689, 240] width 78 height 14
click at [675, 365] on link "View External Url" at bounding box center [689, 372] width 78 height 14
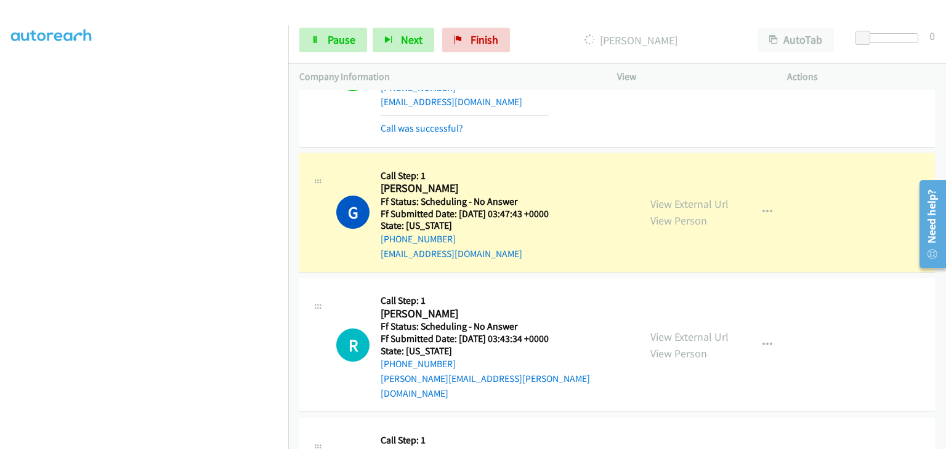
scroll to position [3560, 0]
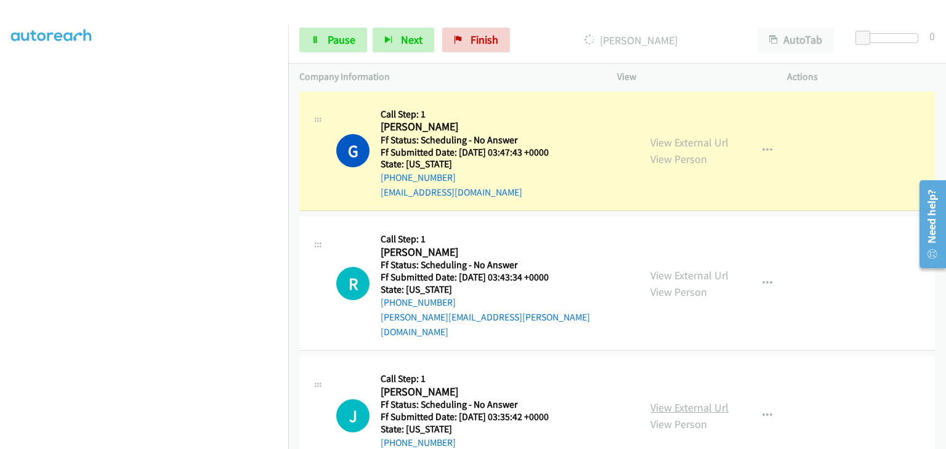
click at [687, 401] on link "View External Url" at bounding box center [689, 408] width 78 height 14
click at [762, 411] on icon "button" at bounding box center [767, 416] width 10 height 10
click at [569, 336] on div at bounding box center [473, 224] width 946 height 449
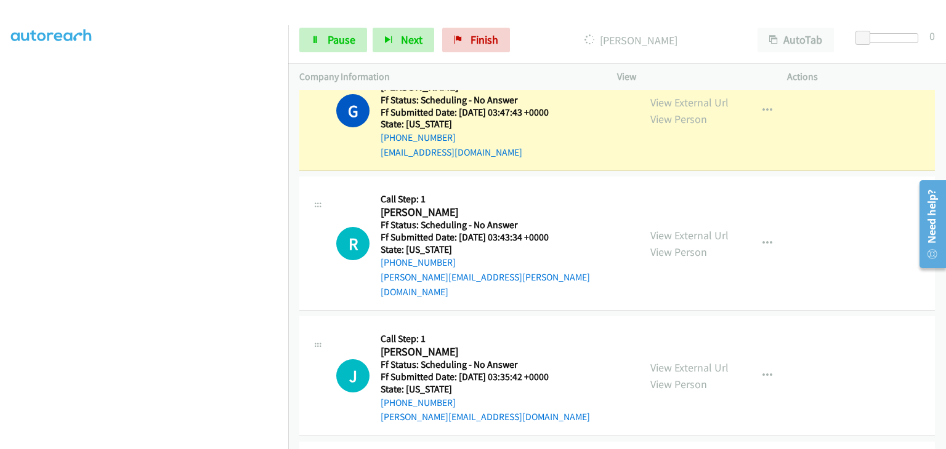
scroll to position [3621, 0]
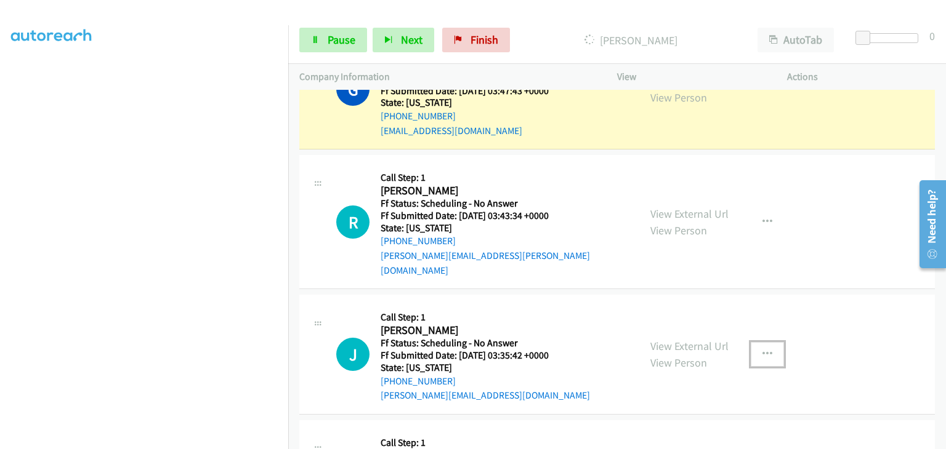
click at [762, 350] on icon "button" at bounding box center [767, 355] width 10 height 10
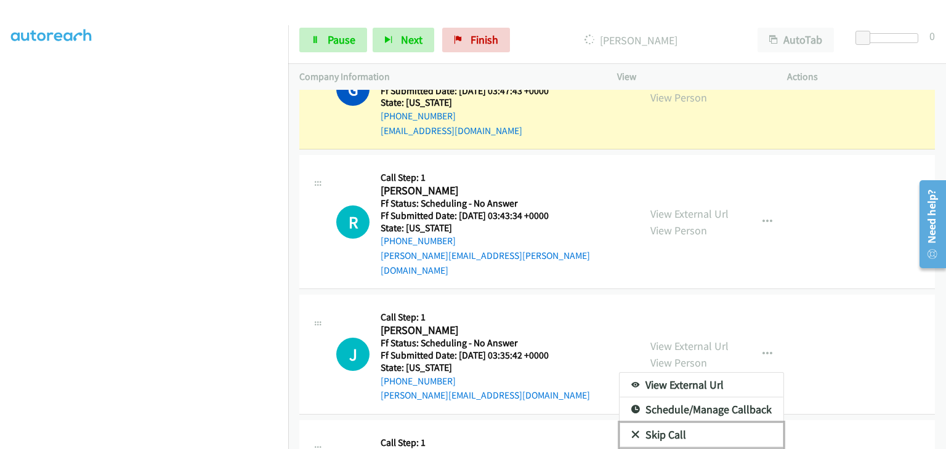
click at [680, 423] on link "Skip Call" at bounding box center [701, 435] width 164 height 25
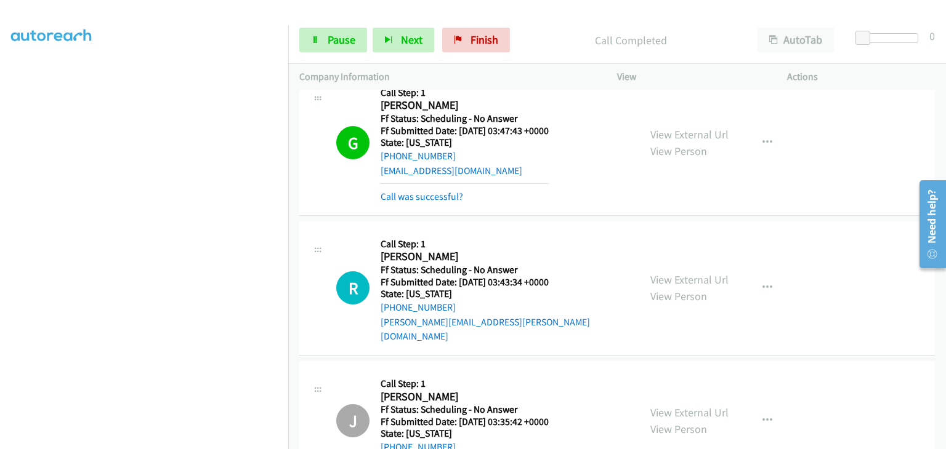
scroll to position [3560, 0]
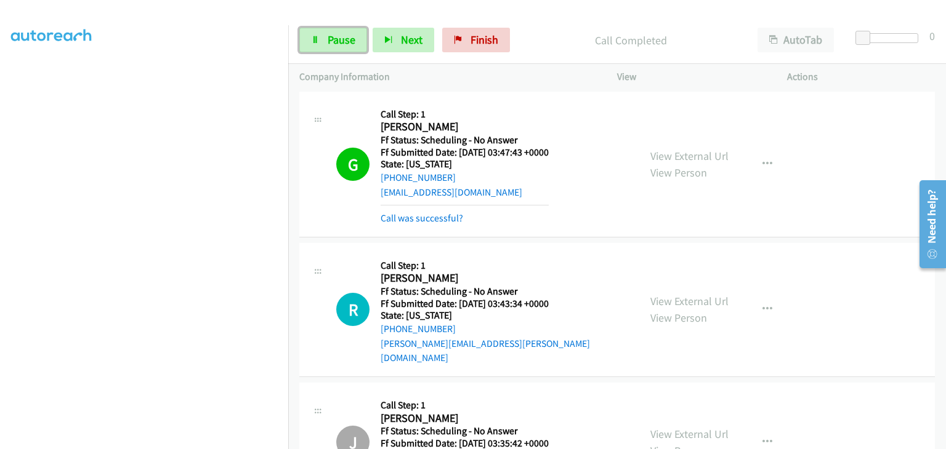
drag, startPoint x: 350, startPoint y: 40, endPoint x: 280, endPoint y: 49, distance: 70.8
click at [350, 40] on span "Pause" at bounding box center [342, 40] width 28 height 14
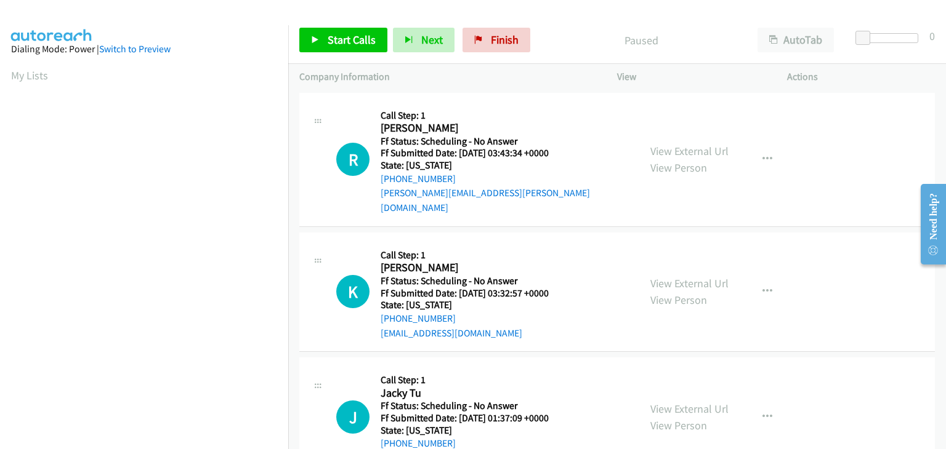
scroll to position [241, 0]
click at [652, 146] on link "View External Url" at bounding box center [689, 151] width 78 height 14
click at [690, 276] on link "View External Url" at bounding box center [689, 283] width 78 height 14
click at [704, 402] on link "View External Url" at bounding box center [689, 409] width 78 height 14
click at [364, 45] on span "Start Calls" at bounding box center [352, 40] width 48 height 14
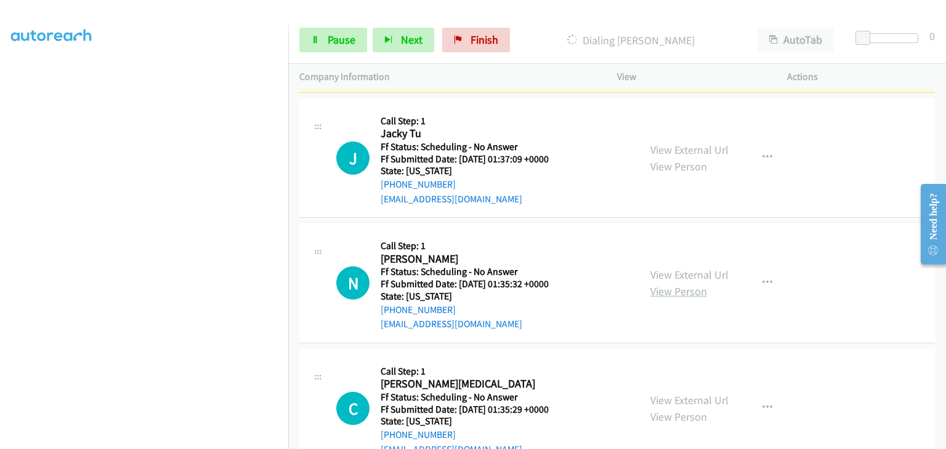
scroll to position [308, 0]
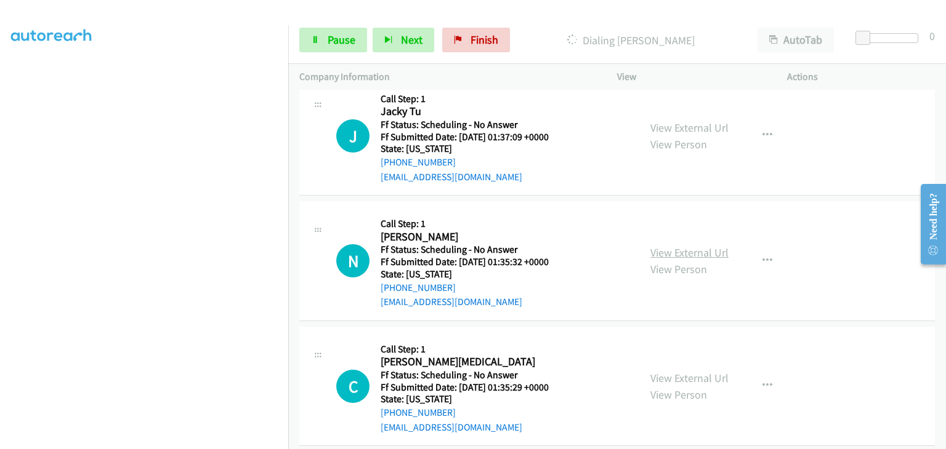
click at [680, 246] on link "View External Url" at bounding box center [689, 253] width 78 height 14
click at [677, 371] on link "View External Url" at bounding box center [689, 378] width 78 height 14
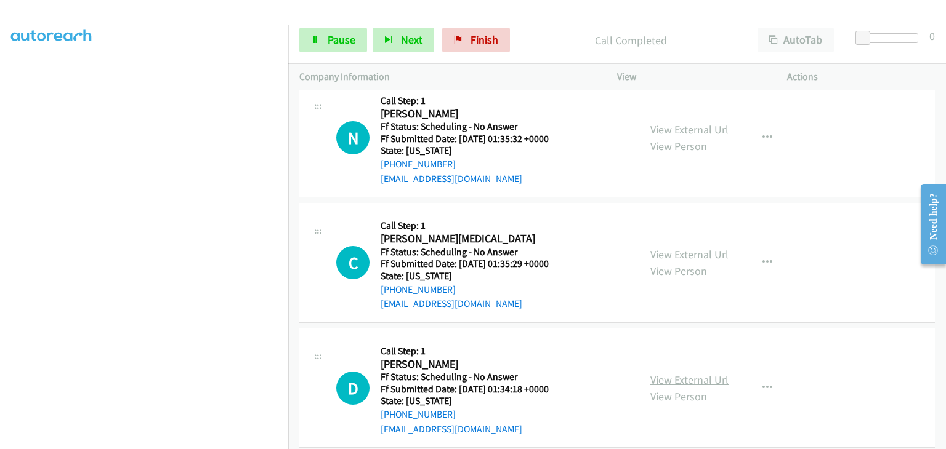
click at [680, 373] on link "View External Url" at bounding box center [689, 380] width 78 height 14
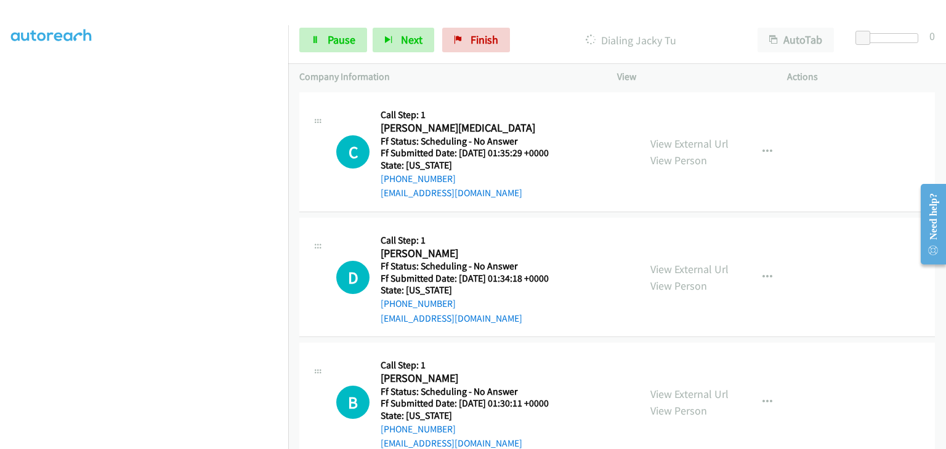
scroll to position [581, 0]
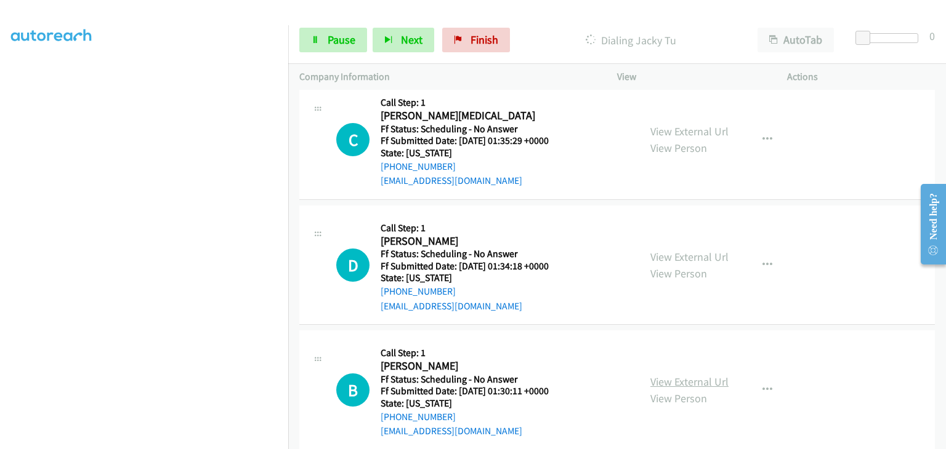
click at [667, 375] on link "View External Url" at bounding box center [689, 382] width 78 height 14
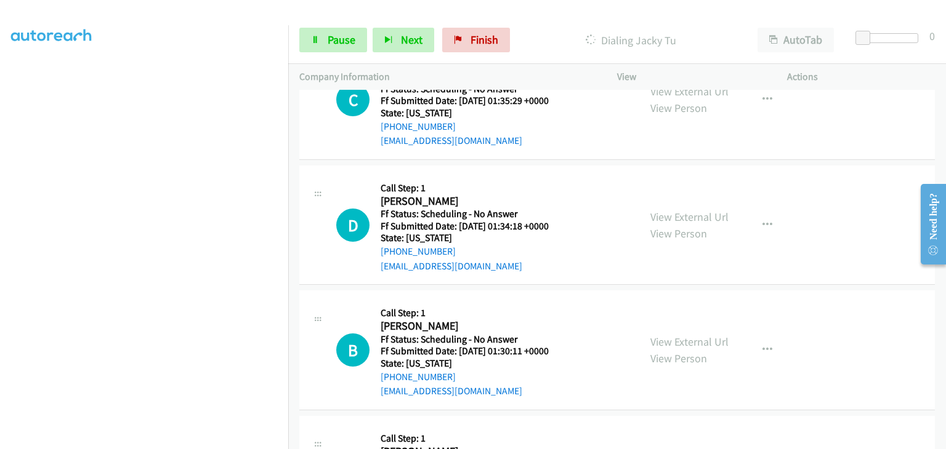
scroll to position [704, 0]
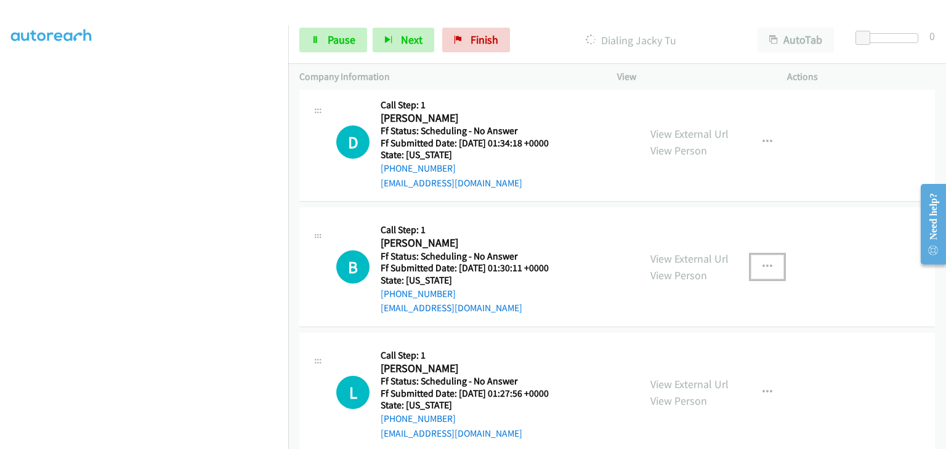
click at [762, 262] on icon "button" at bounding box center [767, 267] width 10 height 10
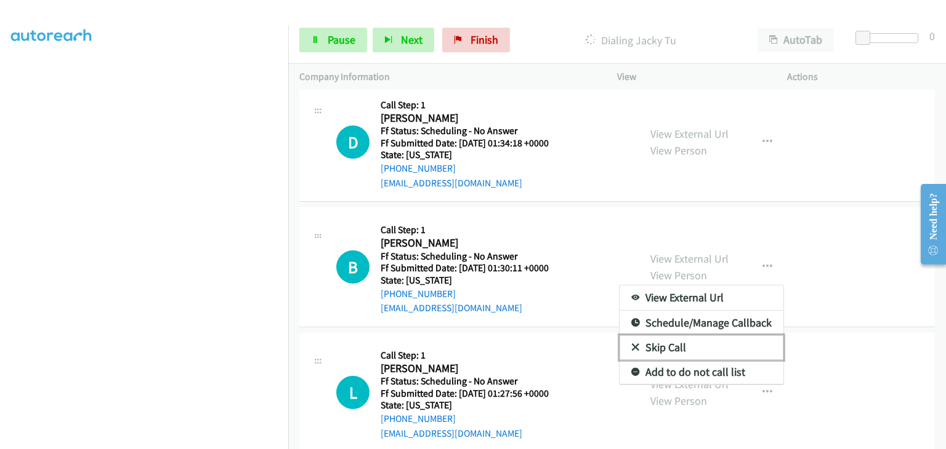
click at [645, 336] on link "Skip Call" at bounding box center [701, 348] width 164 height 25
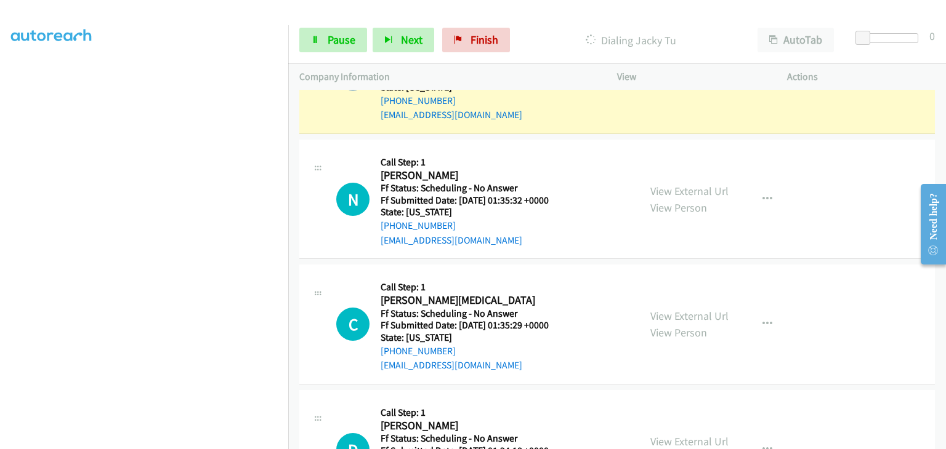
scroll to position [273, 0]
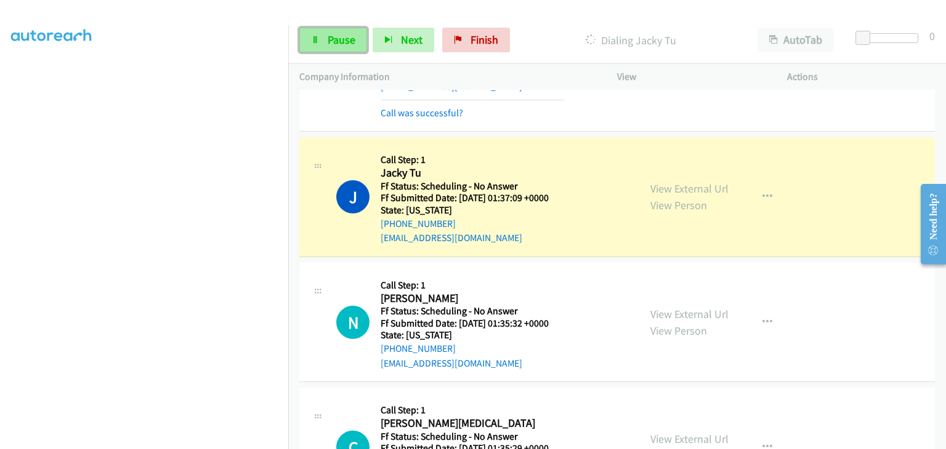
click at [344, 42] on span "Pause" at bounding box center [342, 40] width 28 height 14
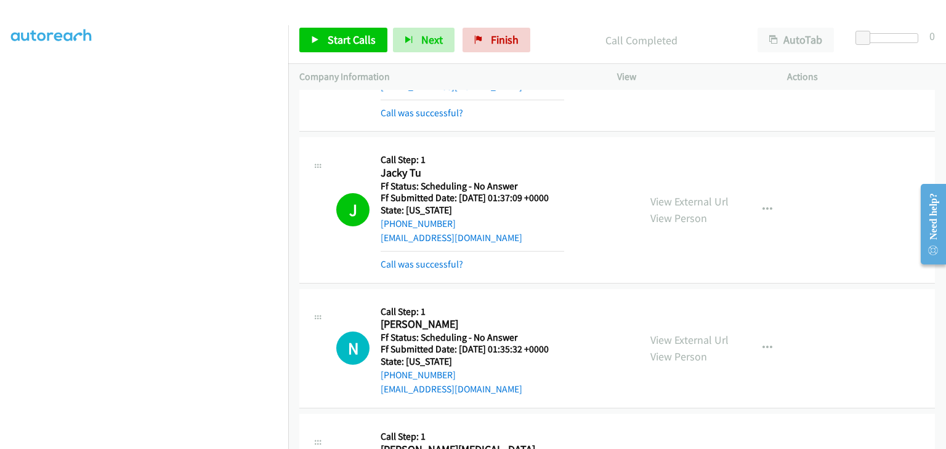
scroll to position [334, 0]
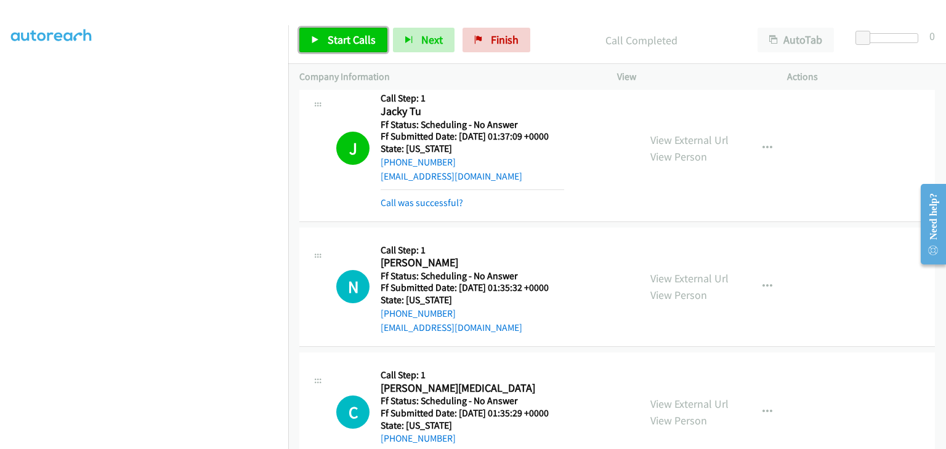
click at [346, 42] on span "Start Calls" at bounding box center [352, 40] width 48 height 14
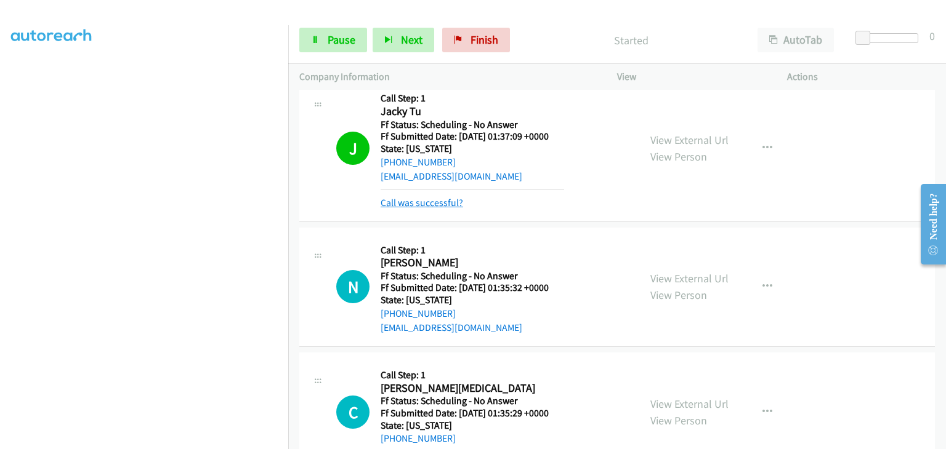
click at [422, 197] on link "Call was successful?" at bounding box center [422, 203] width 83 height 12
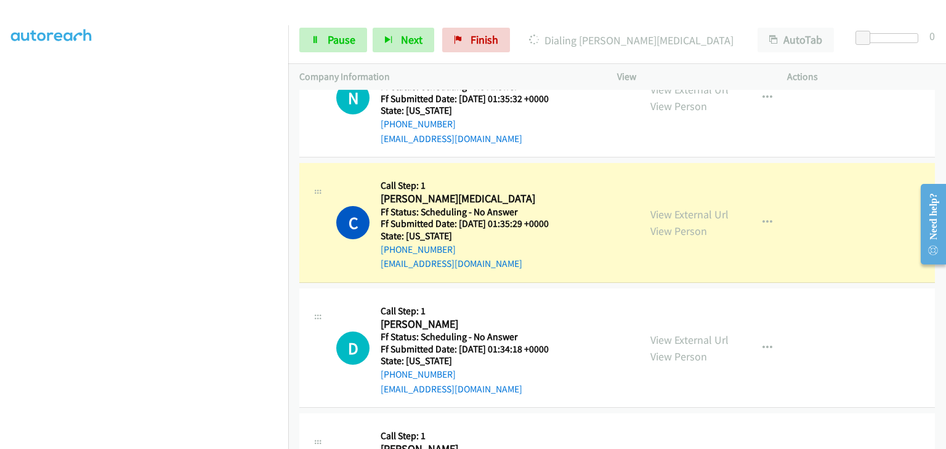
scroll to position [519, 0]
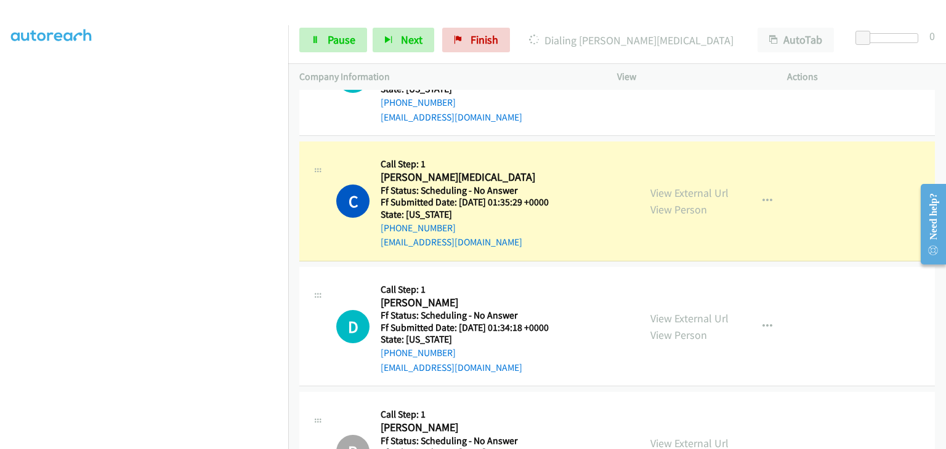
click at [940, 175] on main "Need help? Resource Center AutoReach Help Help Get the help you need from our k…" at bounding box center [928, 175] width 35 height 0
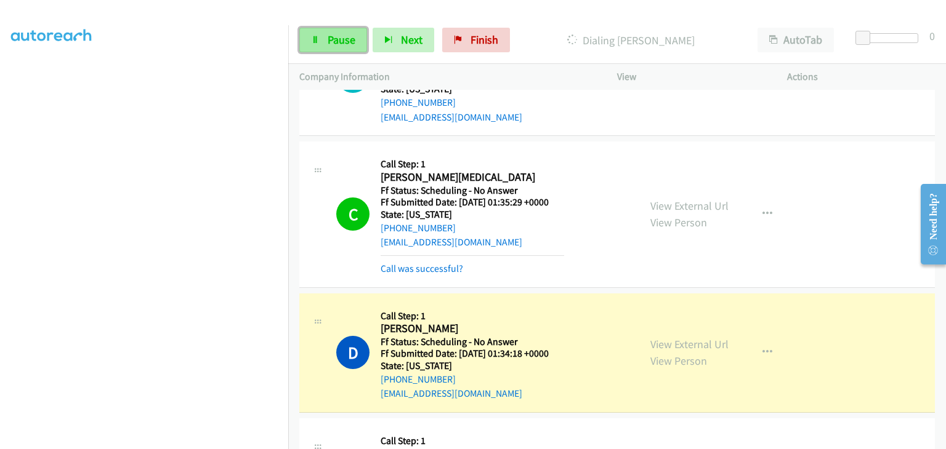
click at [351, 38] on span "Pause" at bounding box center [342, 40] width 28 height 14
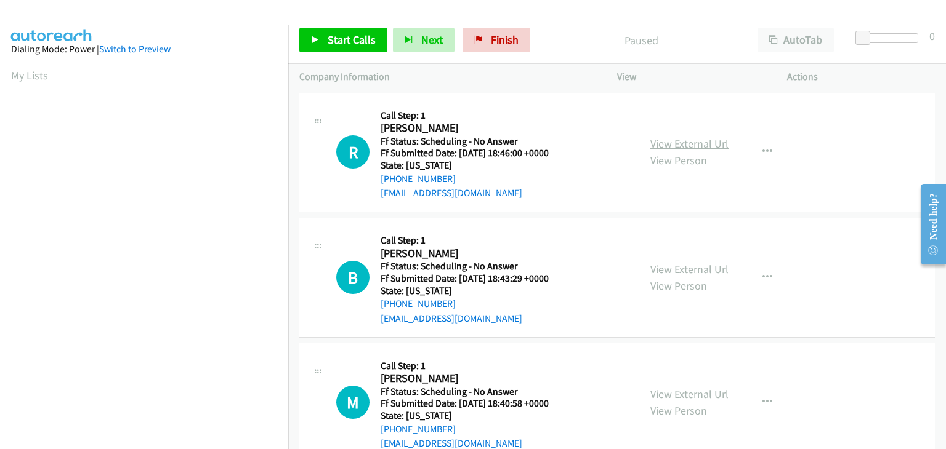
click at [653, 147] on link "View External Url" at bounding box center [689, 144] width 78 height 14
click at [361, 39] on span "Start Calls" at bounding box center [352, 40] width 48 height 14
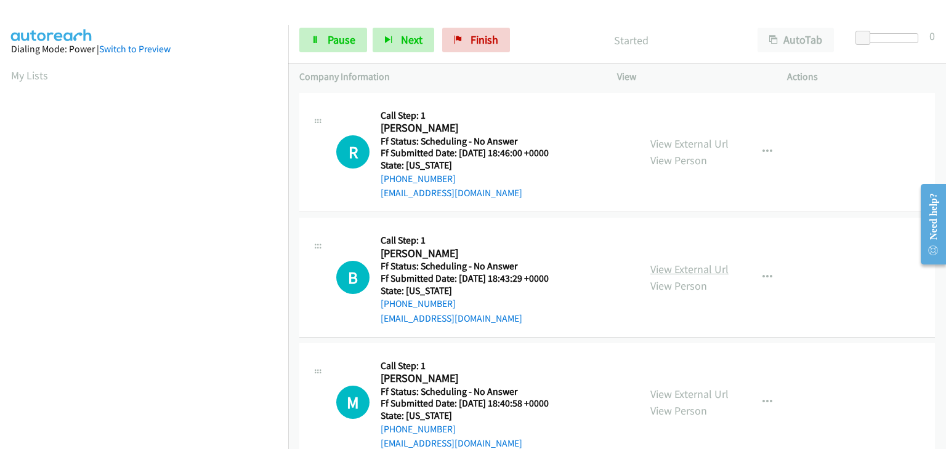
click at [695, 272] on link "View External Url" at bounding box center [689, 269] width 78 height 14
click at [667, 393] on link "View External Url" at bounding box center [689, 394] width 78 height 14
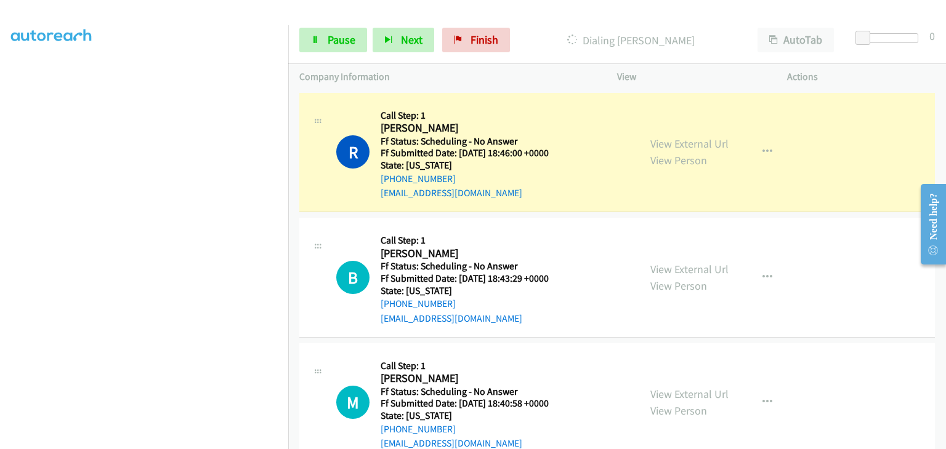
scroll to position [241, 0]
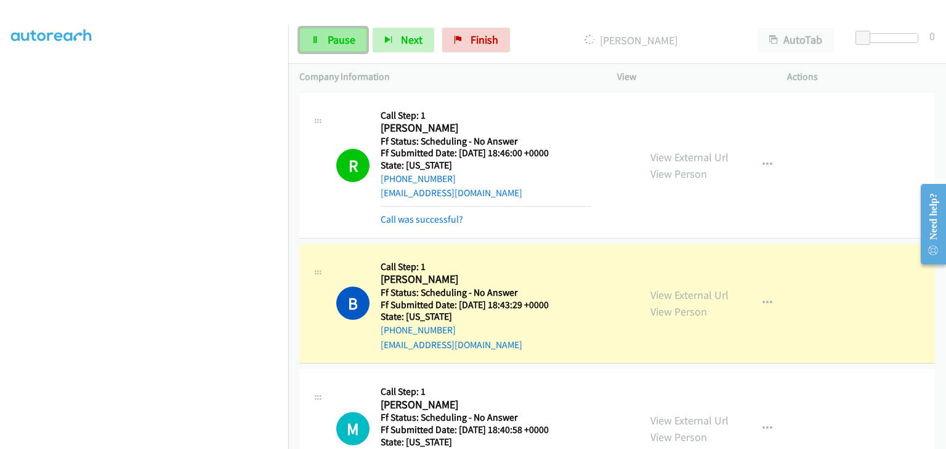
click at [340, 43] on span "Pause" at bounding box center [342, 40] width 28 height 14
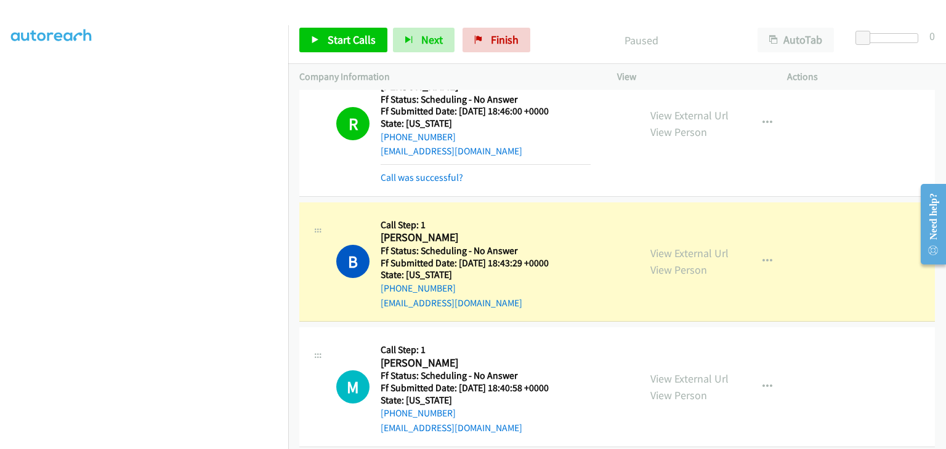
scroll to position [62, 0]
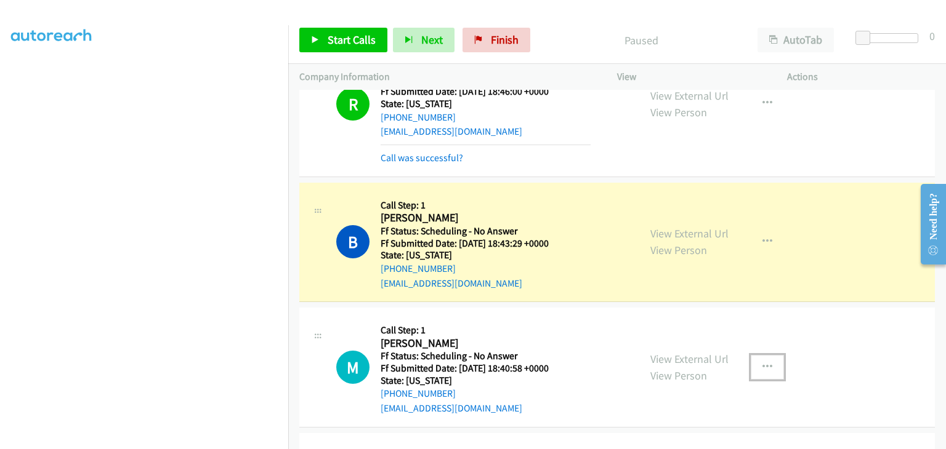
click at [766, 367] on icon "button" at bounding box center [767, 368] width 10 height 10
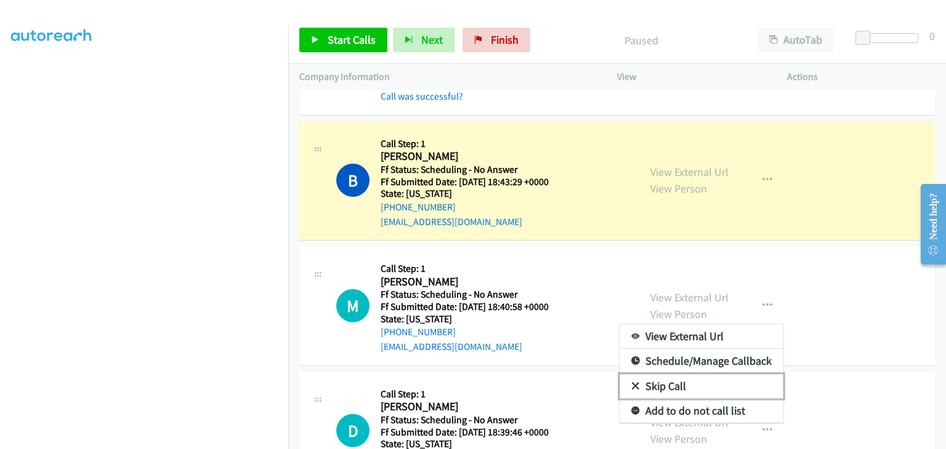
click at [663, 386] on link "Skip Call" at bounding box center [701, 386] width 164 height 25
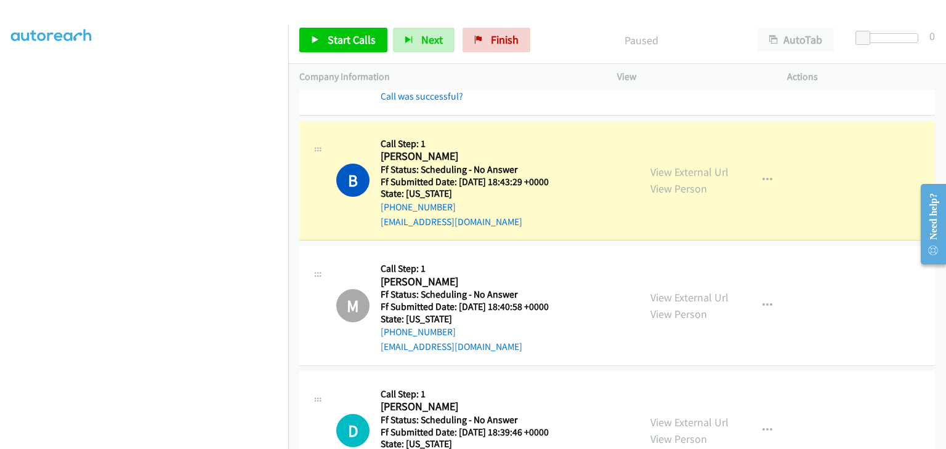
scroll to position [241, 0]
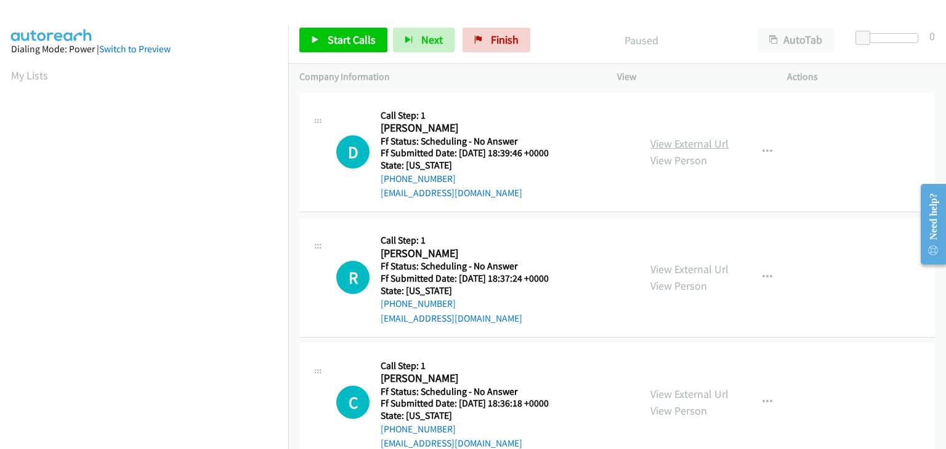
click at [669, 139] on link "View External Url" at bounding box center [689, 144] width 78 height 14
drag, startPoint x: 364, startPoint y: 45, endPoint x: 488, endPoint y: 107, distance: 139.1
click at [364, 45] on span "Start Calls" at bounding box center [352, 40] width 48 height 14
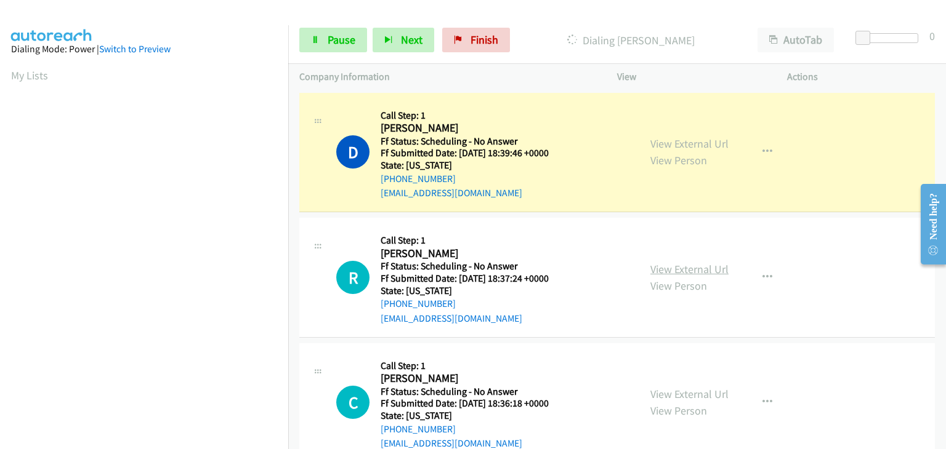
click at [677, 267] on link "View External Url" at bounding box center [689, 269] width 78 height 14
click at [679, 392] on link "View External Url" at bounding box center [689, 394] width 78 height 14
click at [762, 273] on icon "button" at bounding box center [767, 278] width 10 height 10
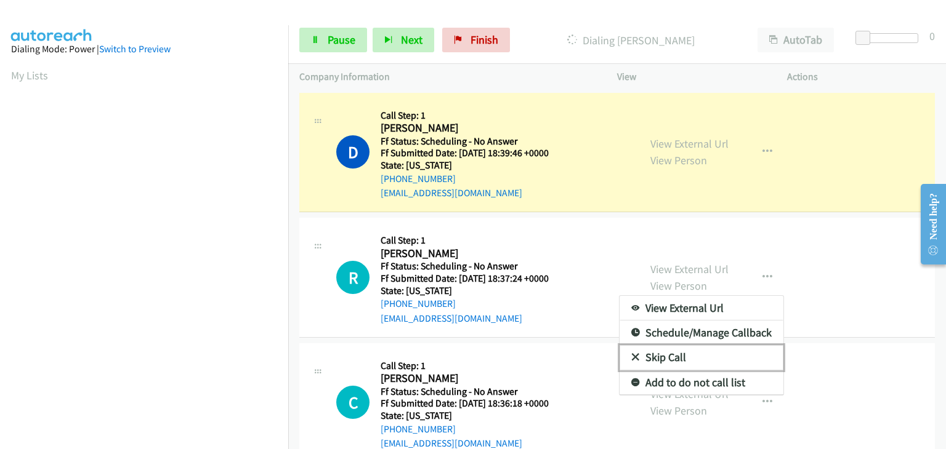
click at [664, 361] on link "Skip Call" at bounding box center [701, 357] width 164 height 25
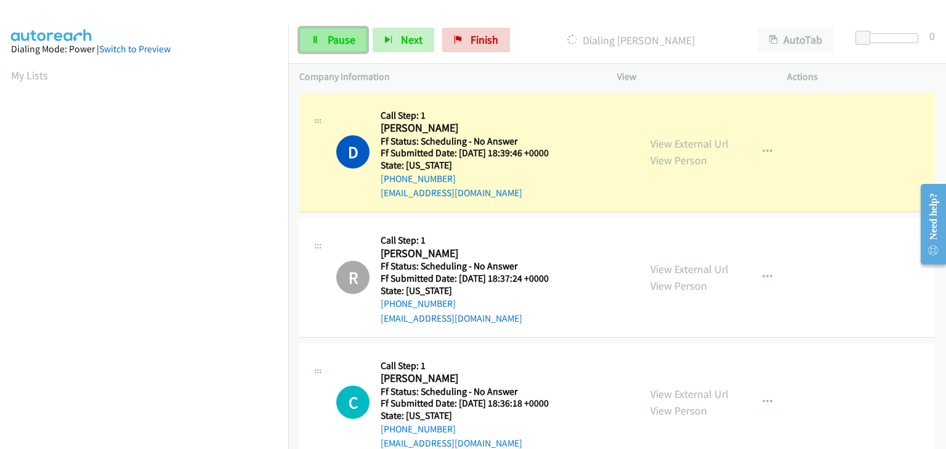
click at [334, 45] on span "Pause" at bounding box center [342, 40] width 28 height 14
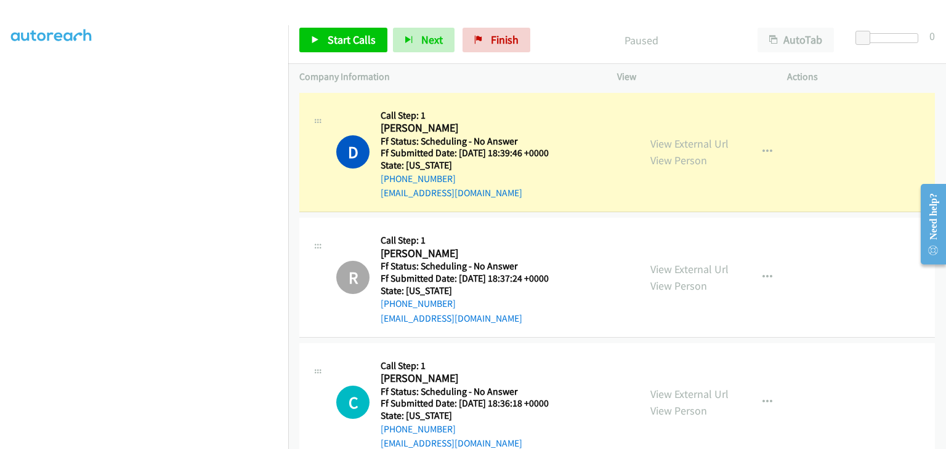
scroll to position [241, 0]
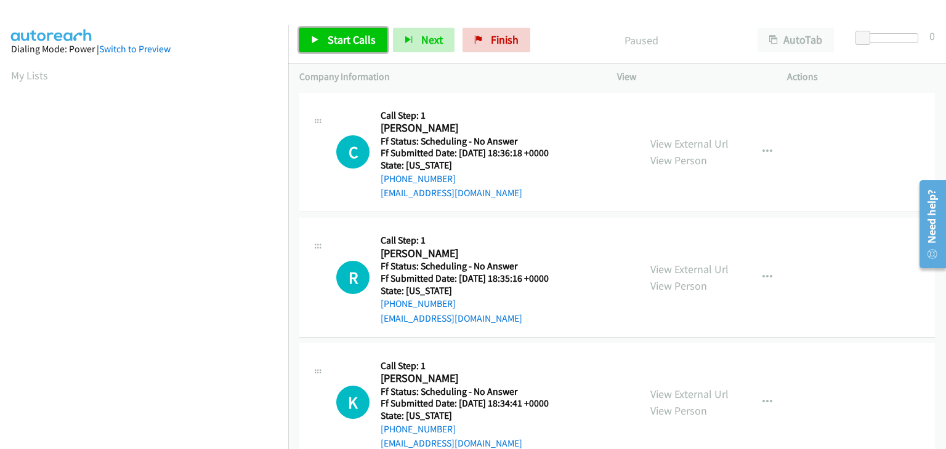
click at [350, 44] on span "Start Calls" at bounding box center [352, 40] width 48 height 14
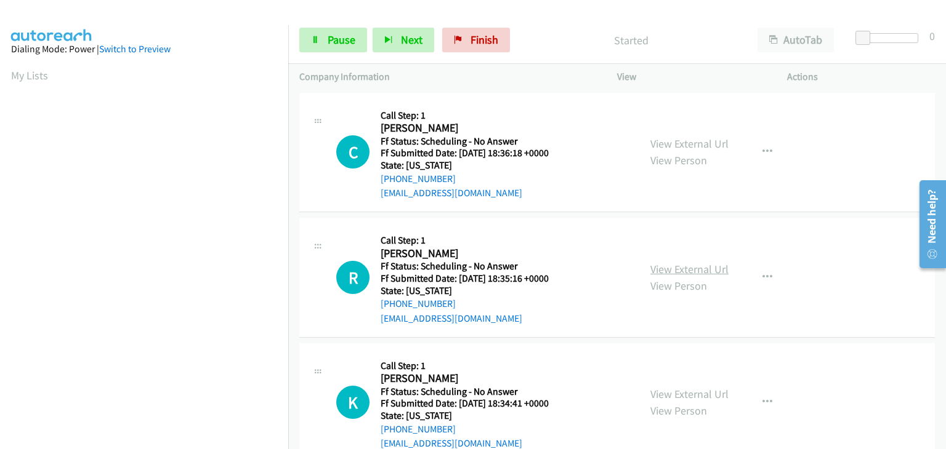
click at [697, 270] on link "View External Url" at bounding box center [689, 269] width 78 height 14
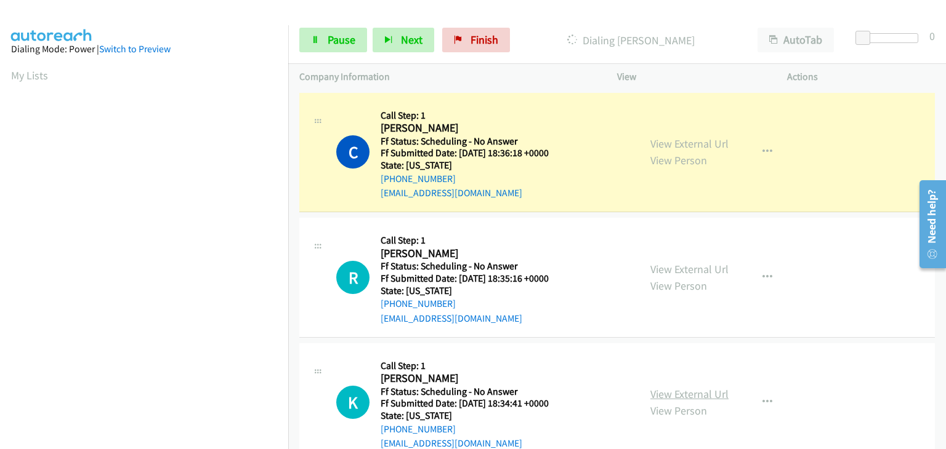
click at [707, 391] on link "View External Url" at bounding box center [689, 394] width 78 height 14
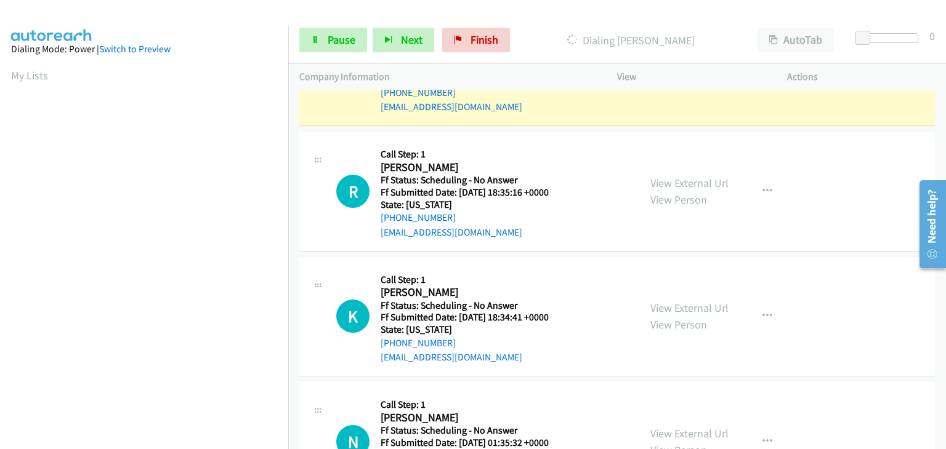
scroll to position [123, 0]
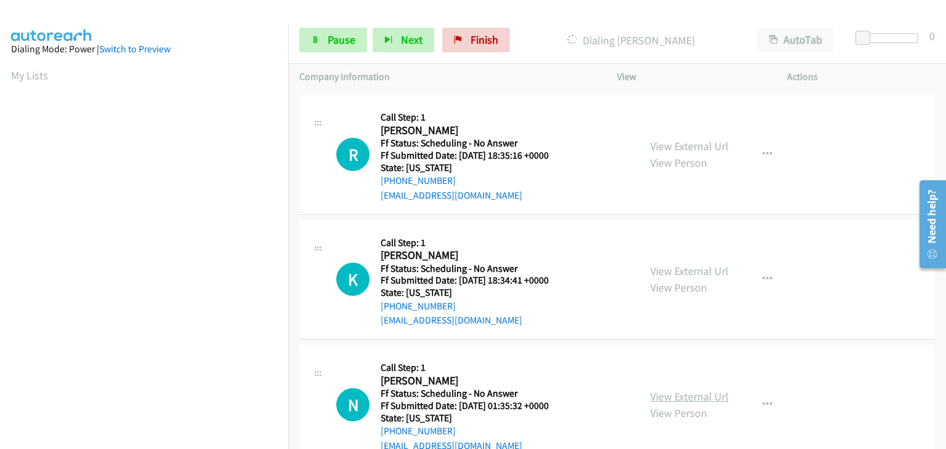
click at [690, 392] on link "View External Url" at bounding box center [689, 397] width 78 height 14
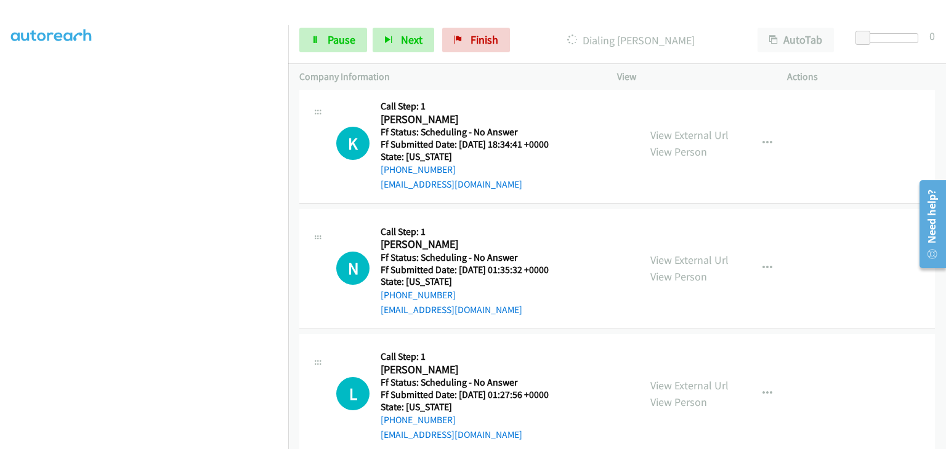
scroll to position [308, 0]
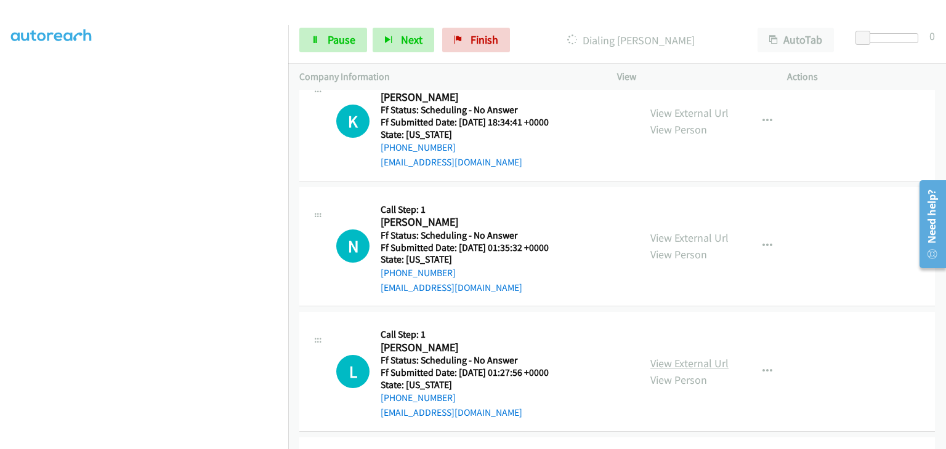
click at [691, 359] on link "View External Url" at bounding box center [689, 364] width 78 height 14
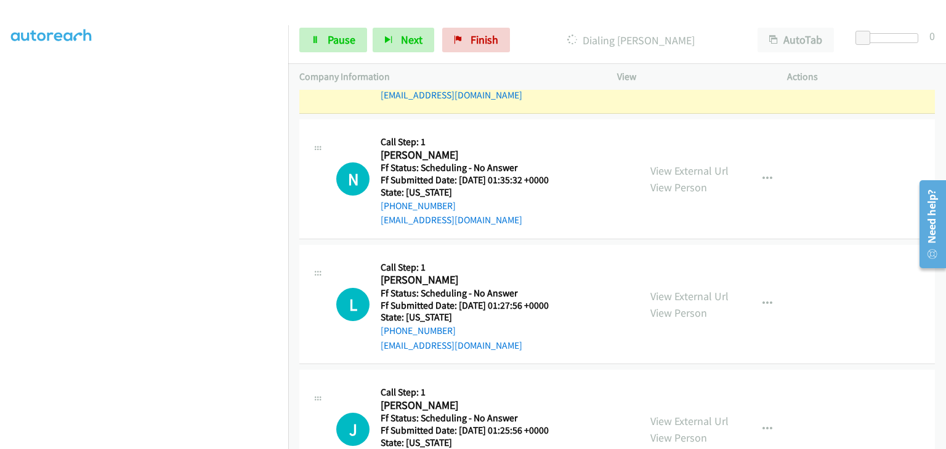
scroll to position [431, 0]
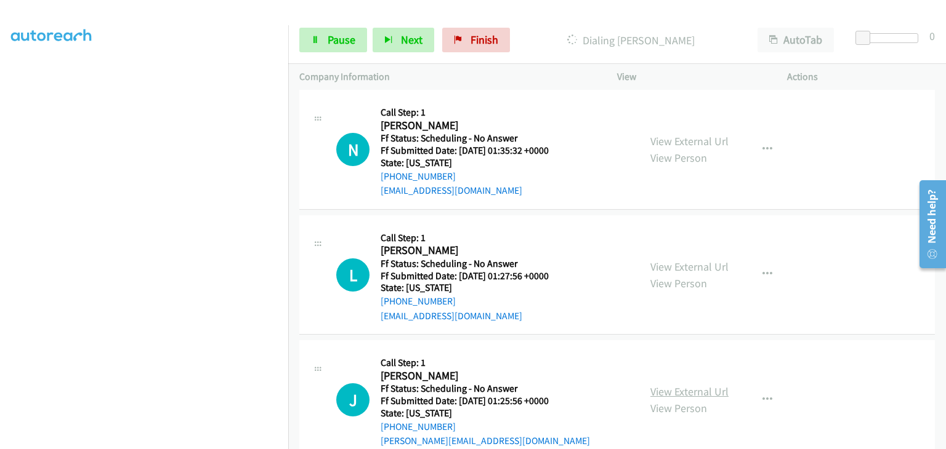
click at [670, 397] on div "View External Url View Person" at bounding box center [689, 400] width 78 height 33
click at [672, 392] on link "View External Url" at bounding box center [689, 392] width 78 height 14
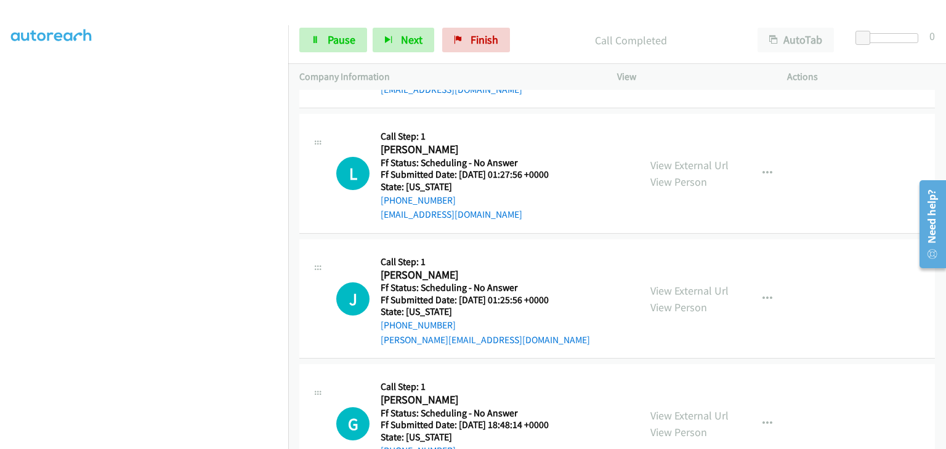
scroll to position [580, 0]
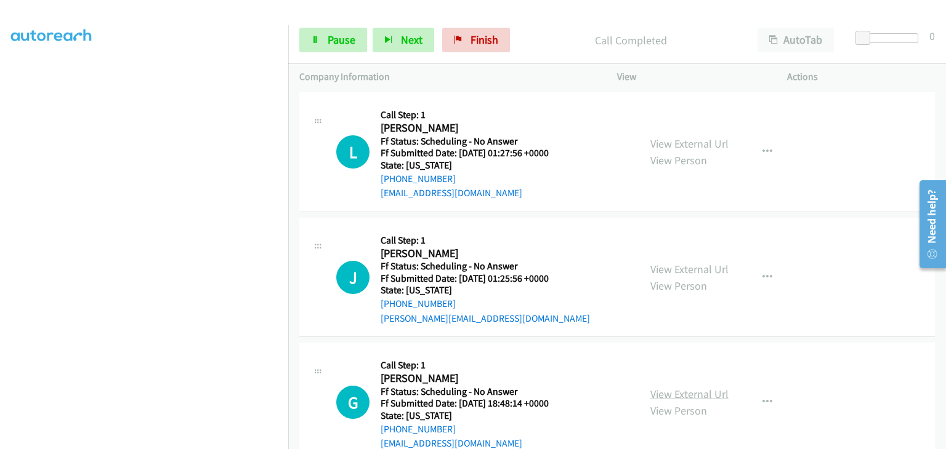
click at [665, 391] on link "View External Url" at bounding box center [689, 394] width 78 height 14
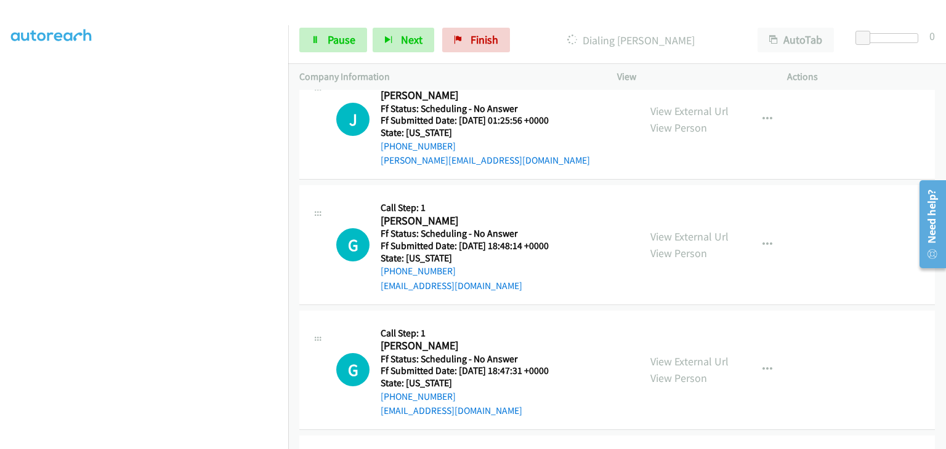
scroll to position [765, 0]
click at [662, 356] on link "View External Url" at bounding box center [689, 361] width 78 height 14
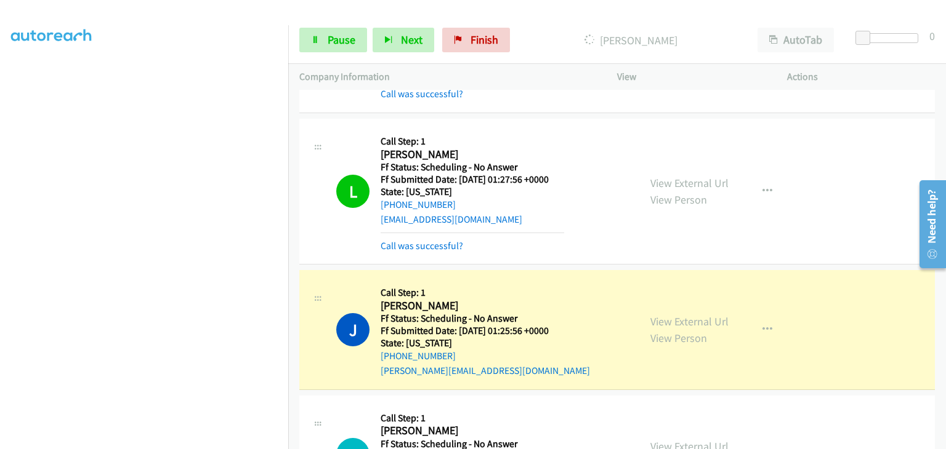
scroll to position [518, 0]
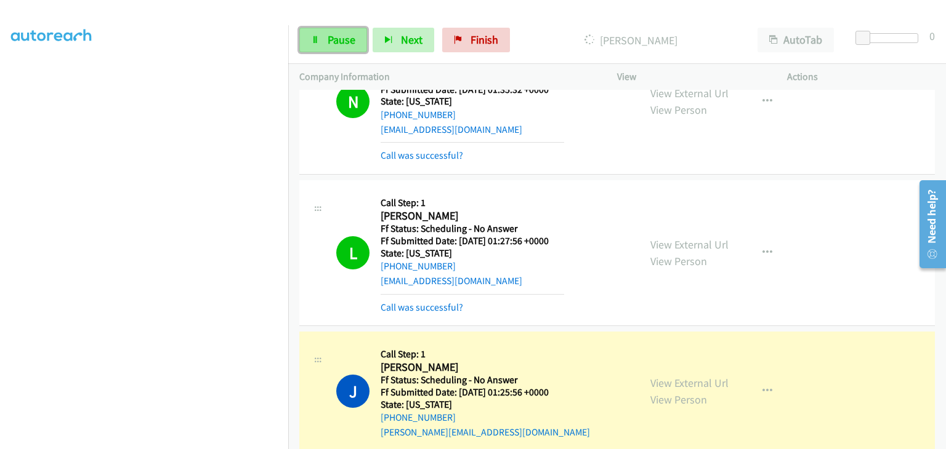
click at [328, 31] on link "Pause" at bounding box center [333, 40] width 68 height 25
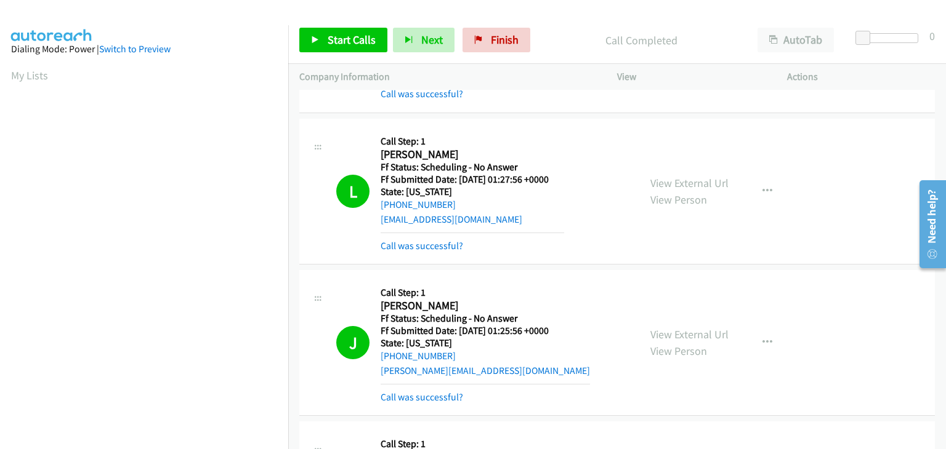
scroll to position [241, 0]
click at [441, 397] on link "Call was successful?" at bounding box center [422, 398] width 83 height 12
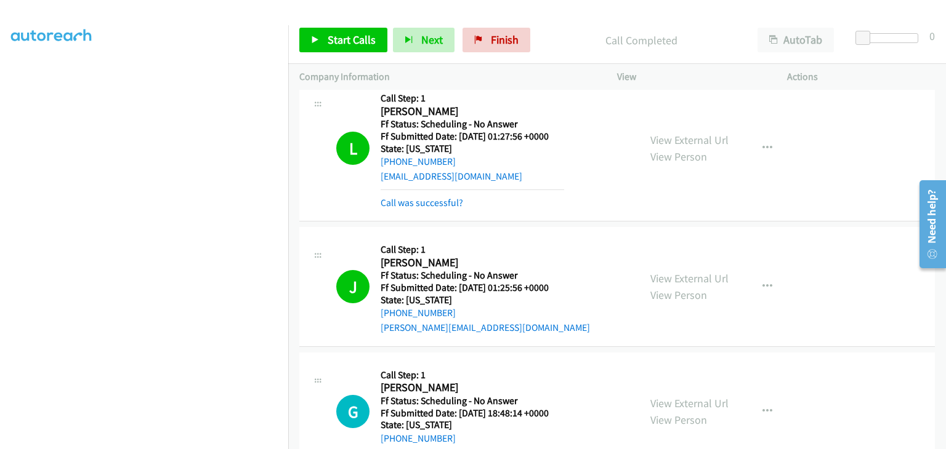
scroll to position [703, 0]
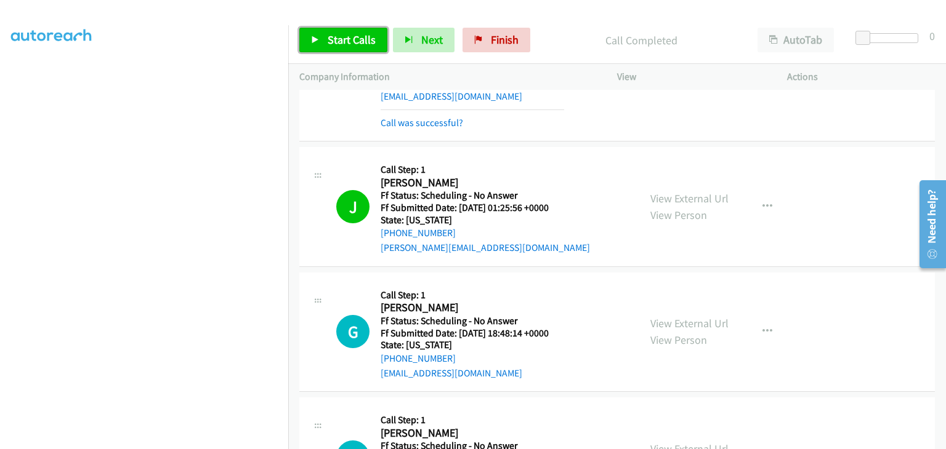
click at [339, 40] on span "Start Calls" at bounding box center [352, 40] width 48 height 14
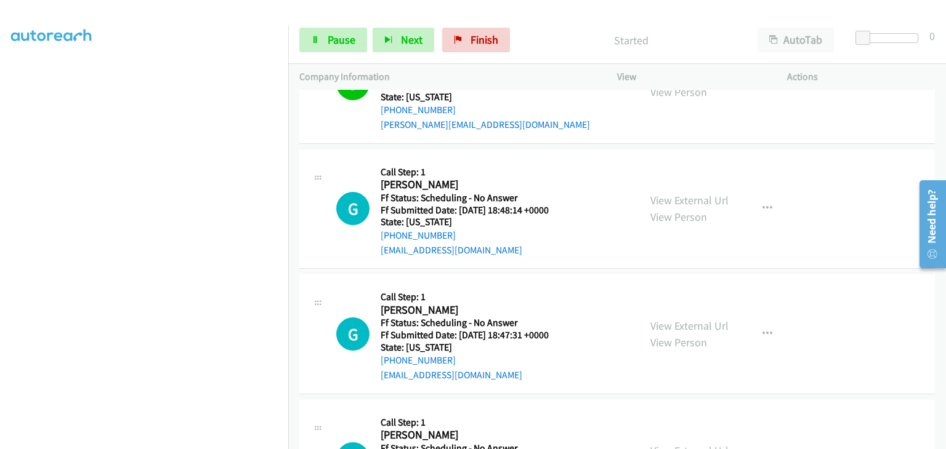
scroll to position [888, 0]
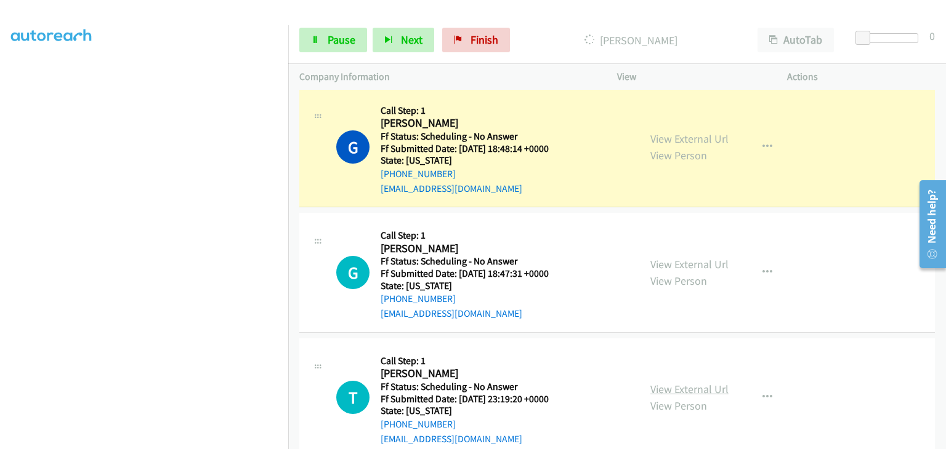
click at [690, 385] on link "View External Url" at bounding box center [689, 389] width 78 height 14
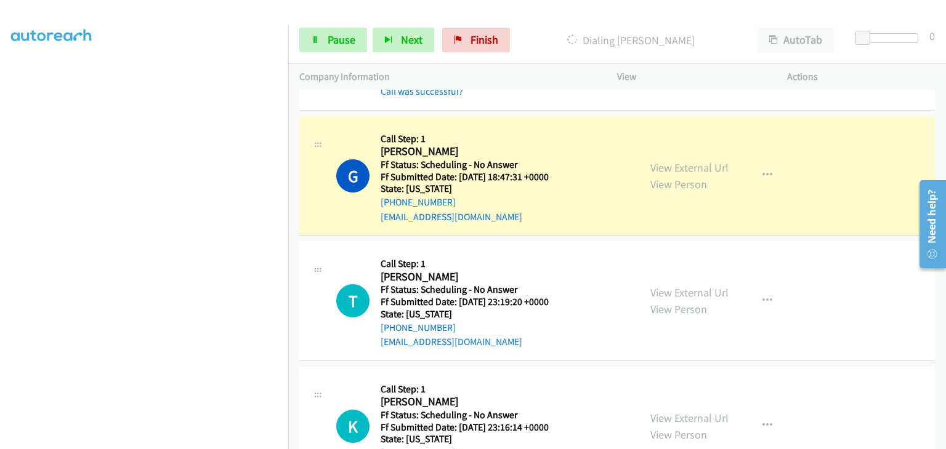
scroll to position [949, 0]
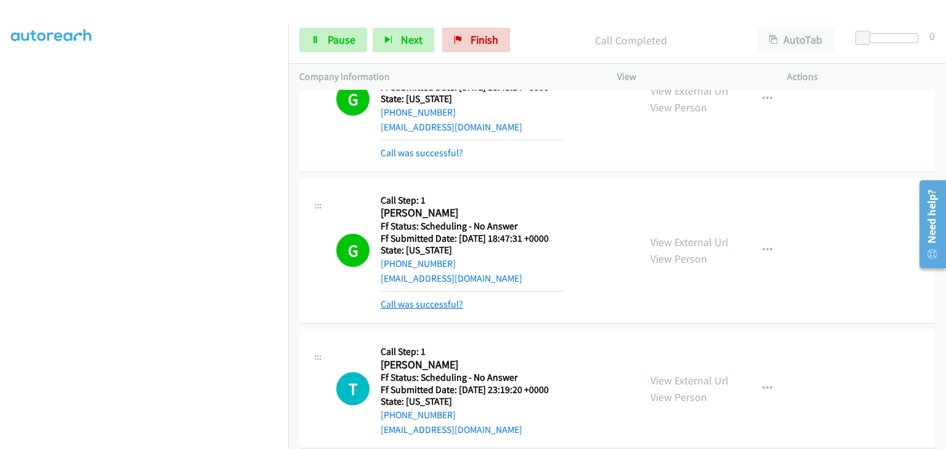
click at [454, 299] on link "Call was successful?" at bounding box center [422, 305] width 83 height 12
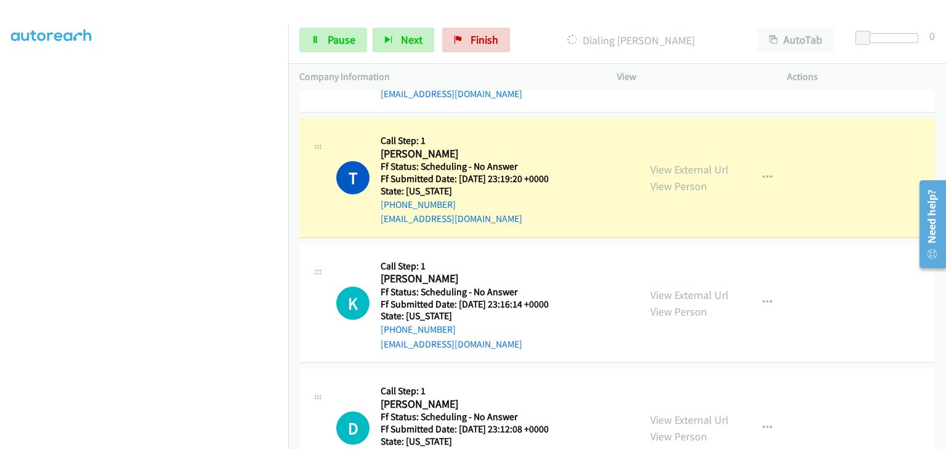
scroll to position [1196, 0]
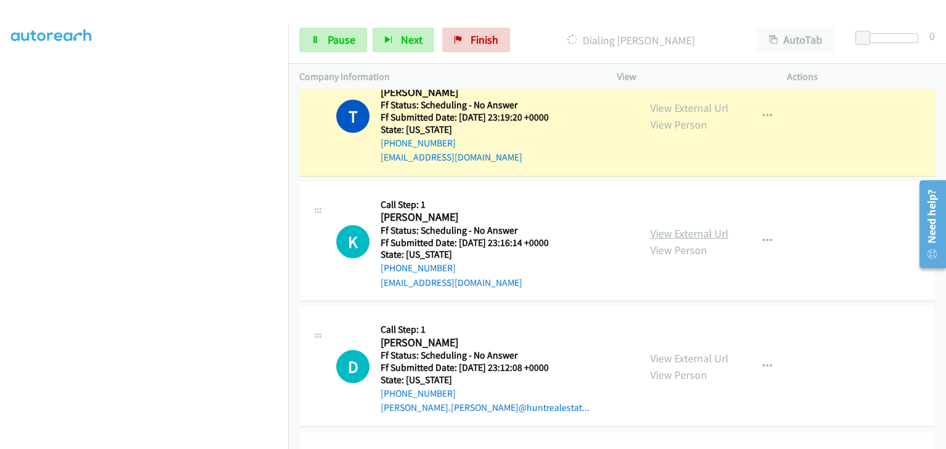
click at [670, 235] on link "View External Url" at bounding box center [689, 234] width 78 height 14
click at [676, 359] on link "View External Url" at bounding box center [689, 359] width 78 height 14
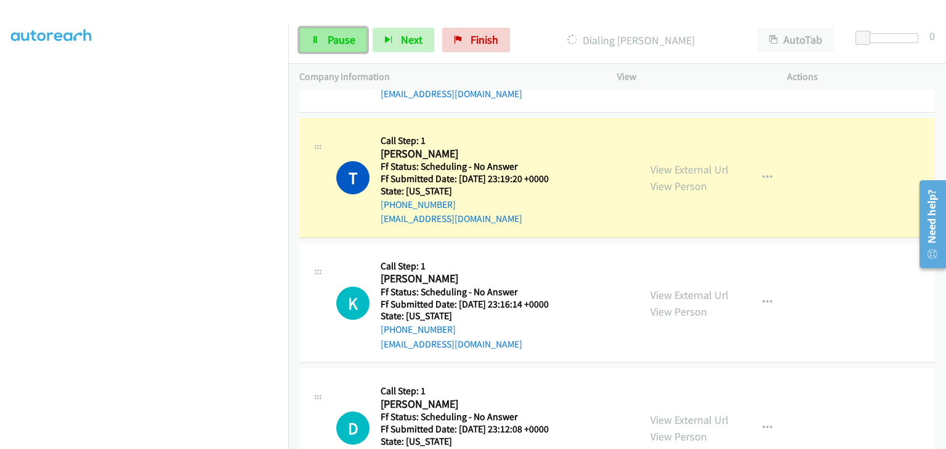
click at [336, 44] on span "Pause" at bounding box center [342, 40] width 28 height 14
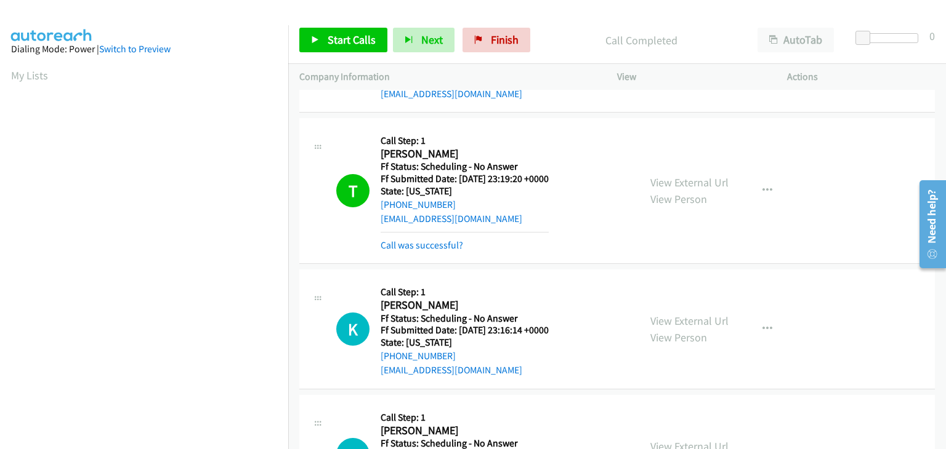
scroll to position [241, 0]
click at [429, 246] on link "Call was successful?" at bounding box center [422, 246] width 83 height 12
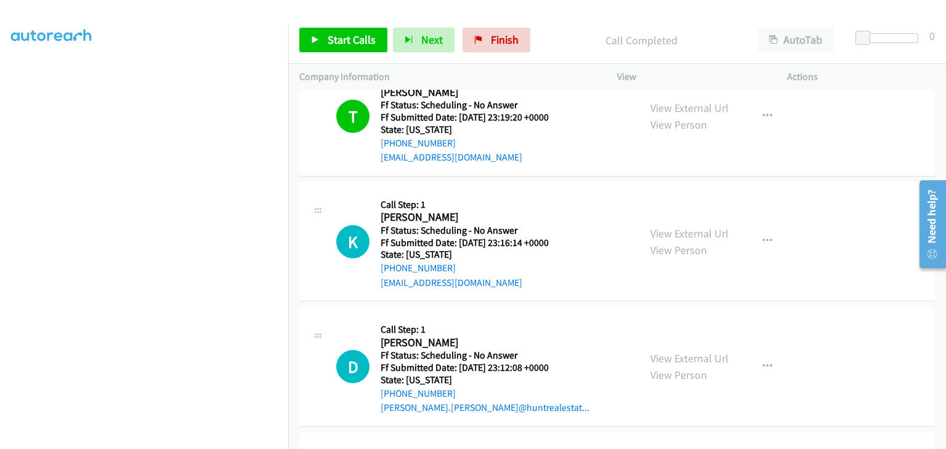
scroll to position [1257, 0]
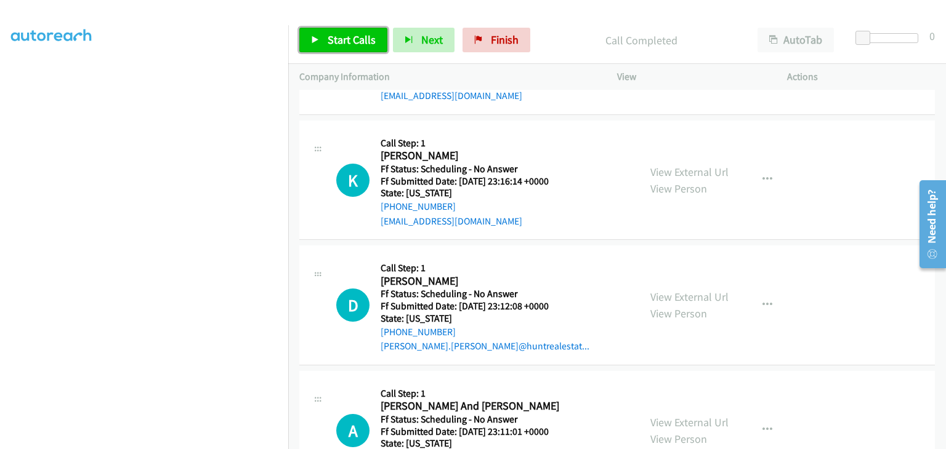
click at [349, 38] on span "Start Calls" at bounding box center [352, 40] width 48 height 14
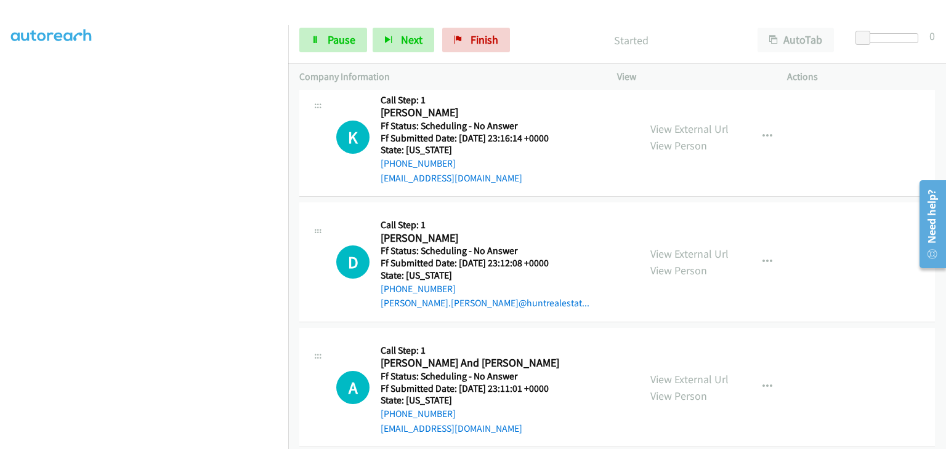
scroll to position [1319, 0]
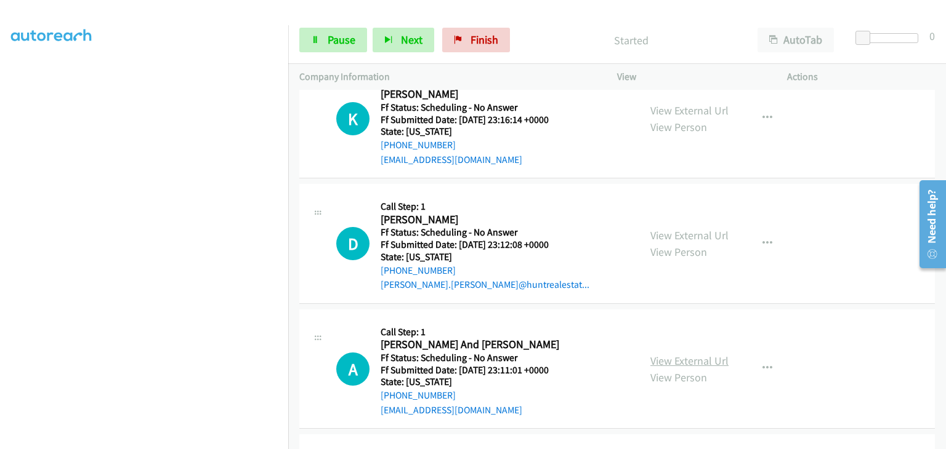
click at [667, 354] on link "View External Url" at bounding box center [689, 361] width 78 height 14
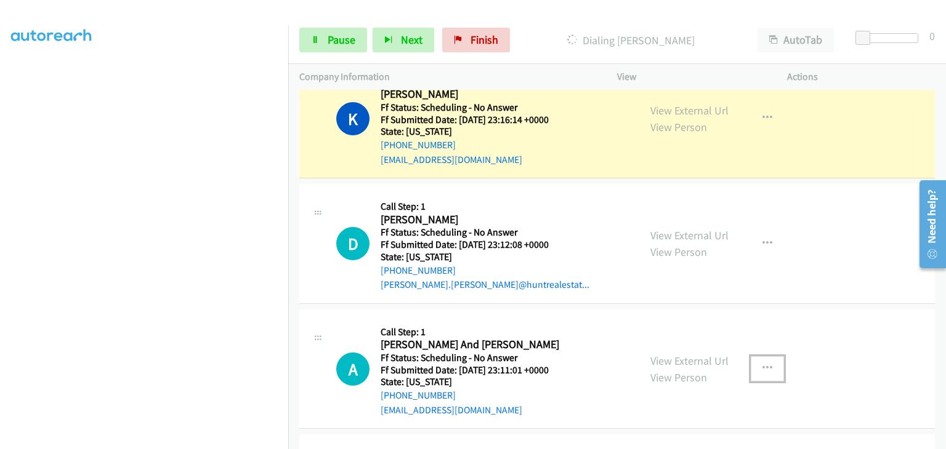
click at [762, 364] on icon "button" at bounding box center [767, 369] width 10 height 10
click at [598, 361] on div at bounding box center [473, 224] width 946 height 449
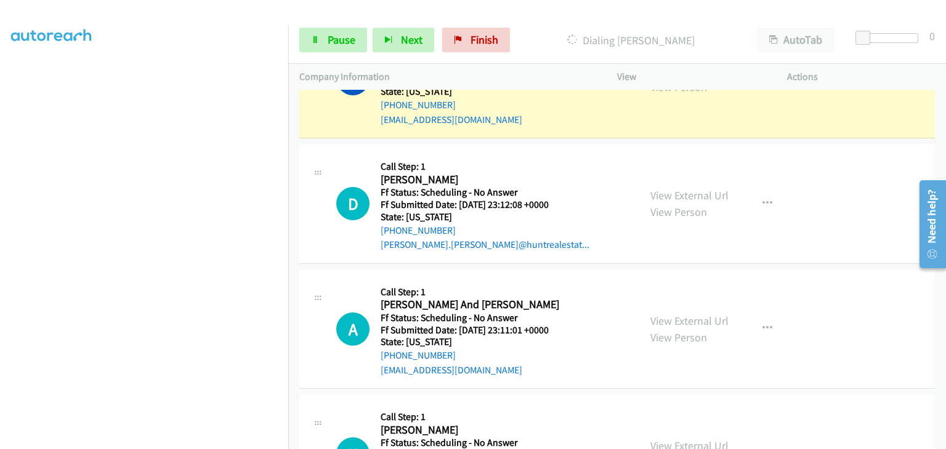
scroll to position [1380, 0]
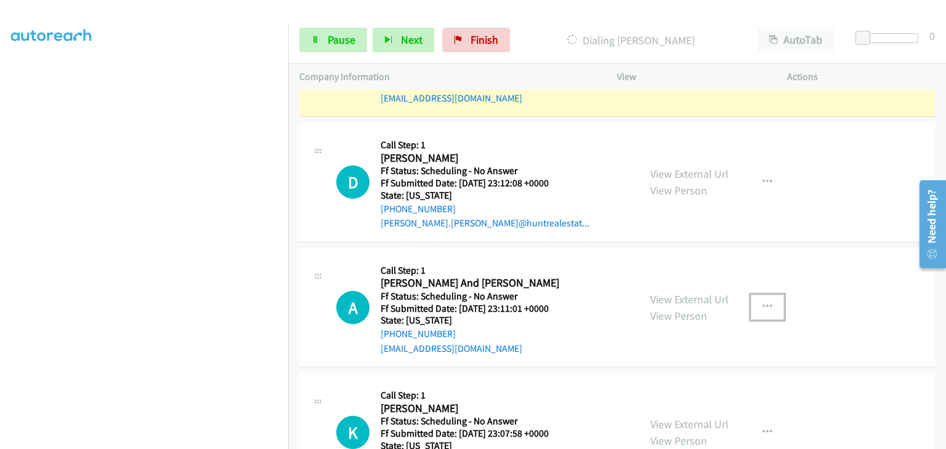
click at [751, 308] on button "button" at bounding box center [767, 307] width 33 height 25
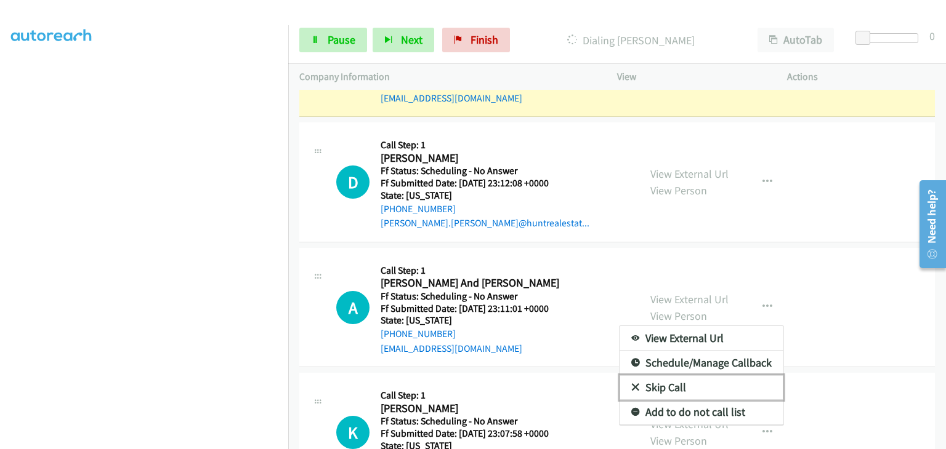
click at [672, 389] on link "Skip Call" at bounding box center [701, 388] width 164 height 25
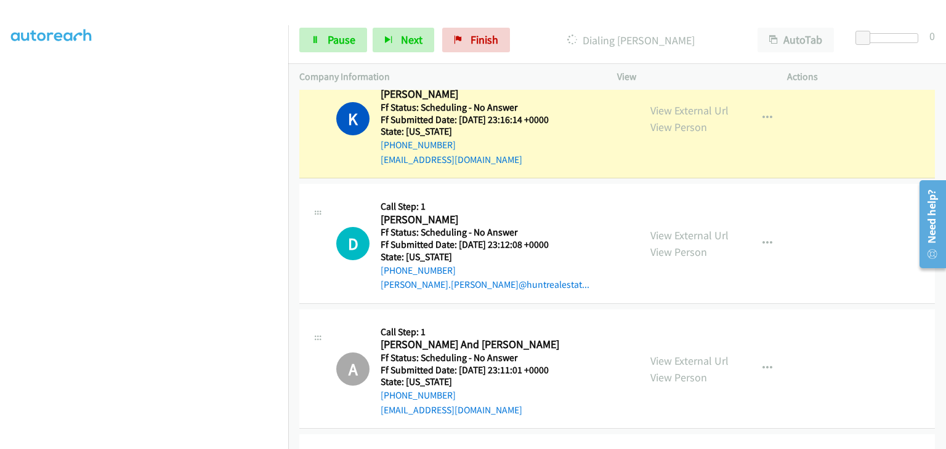
scroll to position [241, 0]
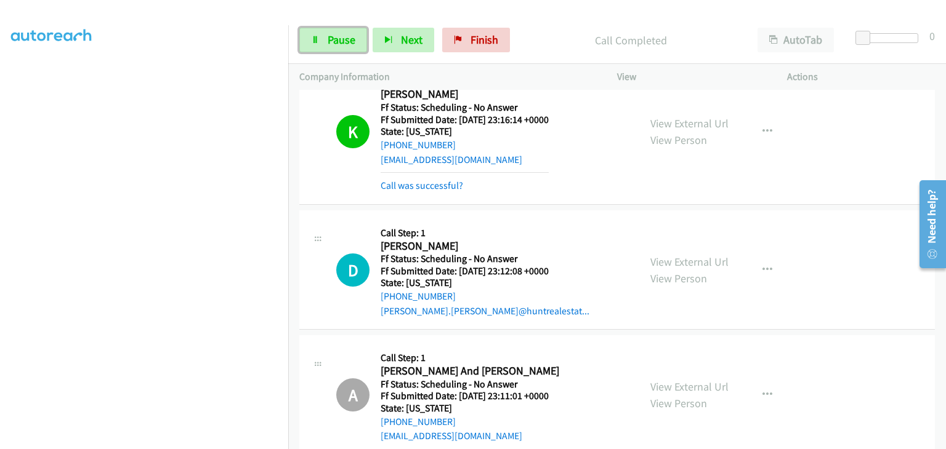
drag, startPoint x: 344, startPoint y: 45, endPoint x: 264, endPoint y: 42, distance: 80.1
click at [344, 44] on span "Pause" at bounding box center [342, 40] width 28 height 14
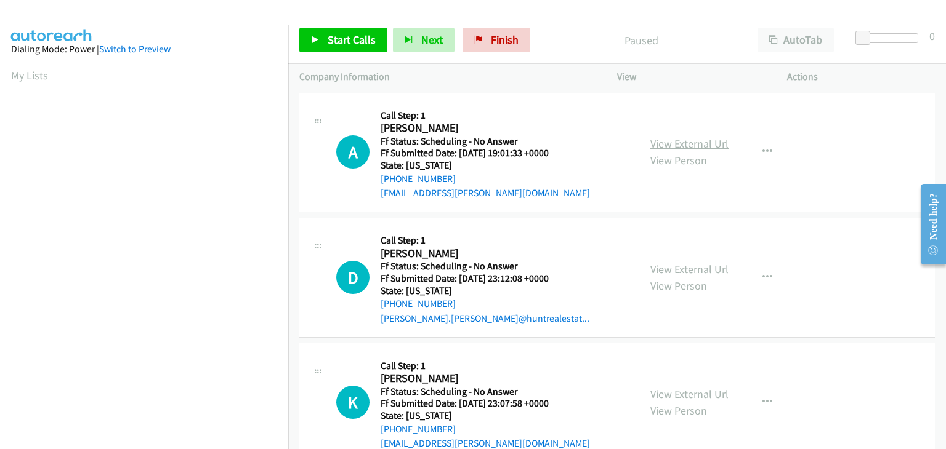
click at [679, 137] on link "View External Url" at bounding box center [689, 144] width 78 height 14
click at [357, 46] on span "Start Calls" at bounding box center [352, 40] width 48 height 14
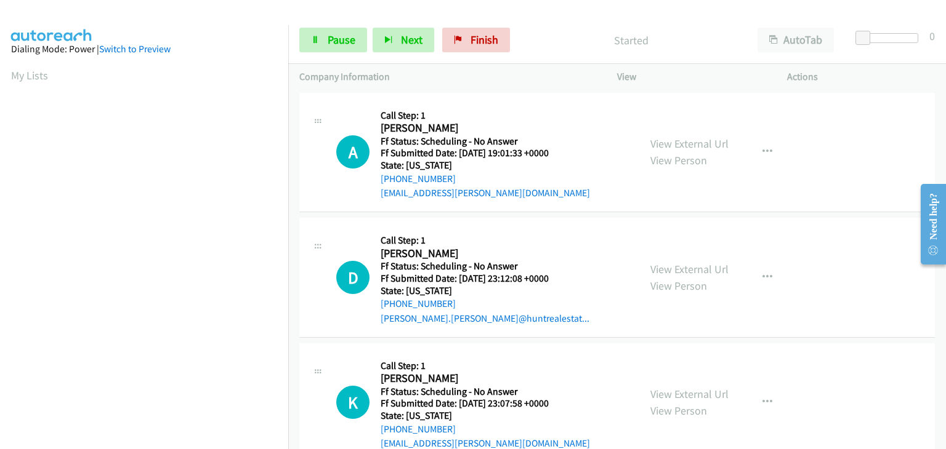
click at [668, 276] on div "View External Url View Person" at bounding box center [689, 277] width 78 height 33
click at [667, 269] on link "View External Url" at bounding box center [689, 269] width 78 height 14
click at [692, 395] on link "View External Url" at bounding box center [689, 394] width 78 height 14
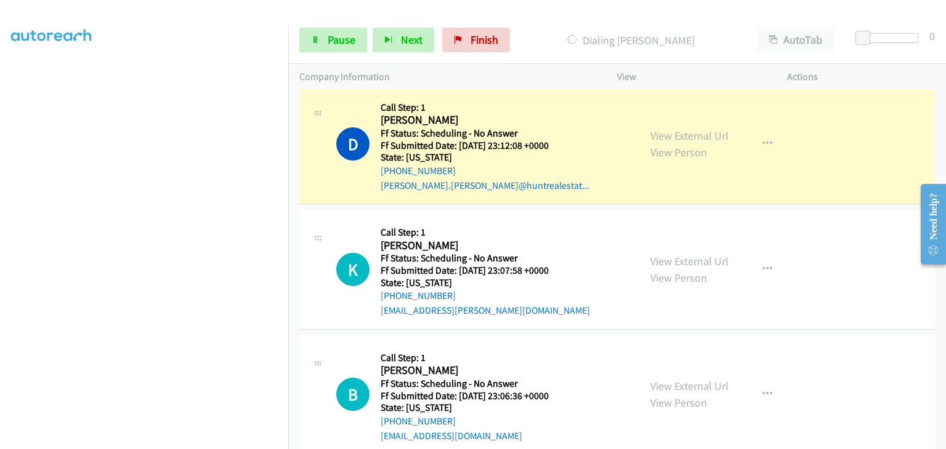
scroll to position [185, 0]
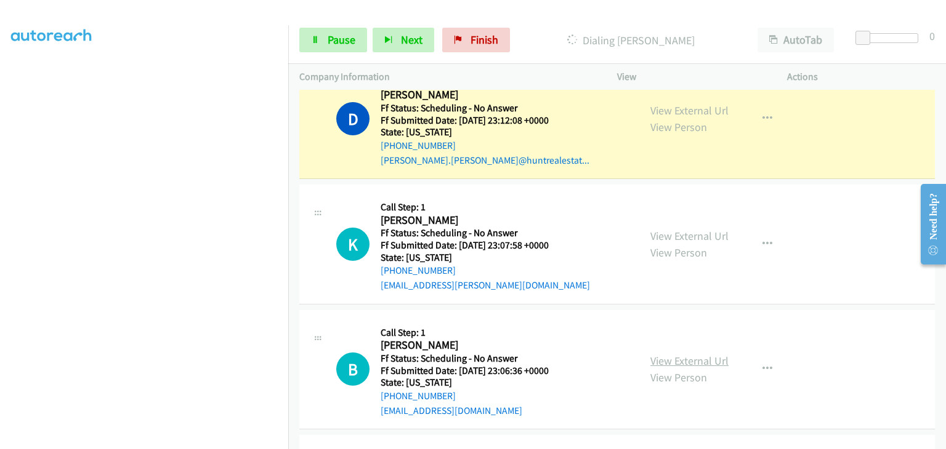
click at [683, 358] on link "View External Url" at bounding box center [689, 361] width 78 height 14
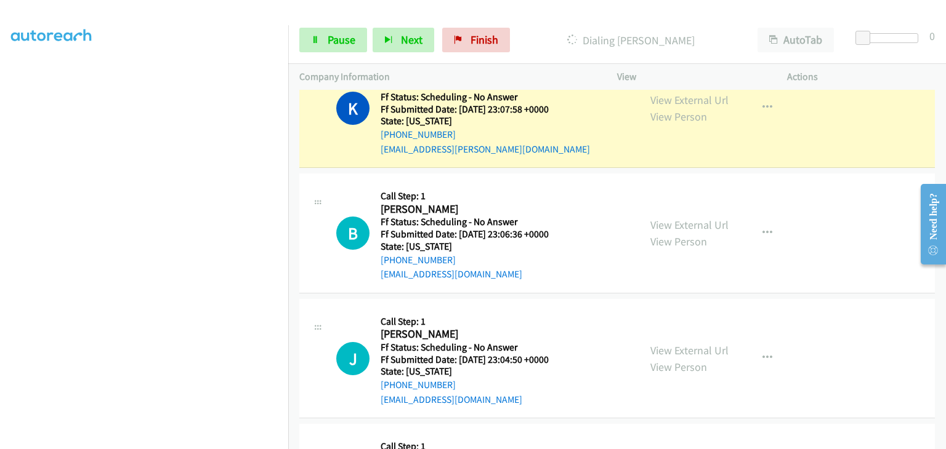
scroll to position [369, 0]
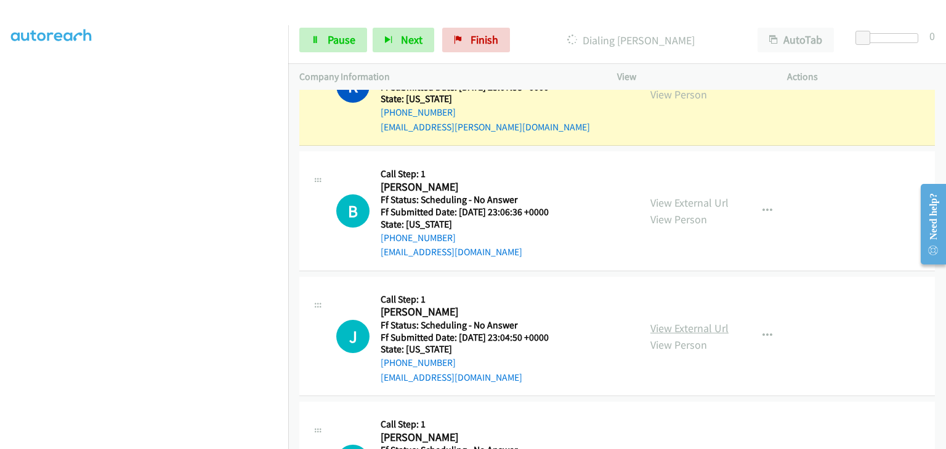
click at [679, 328] on link "View External Url" at bounding box center [689, 328] width 78 height 14
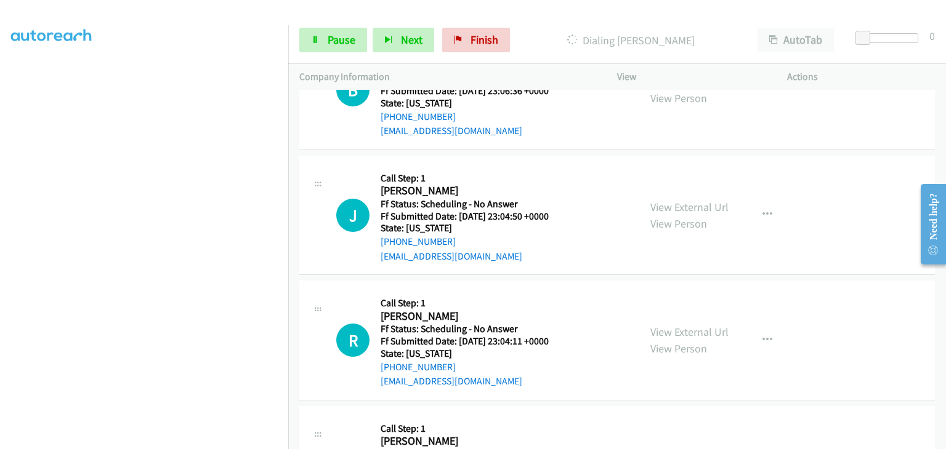
scroll to position [493, 0]
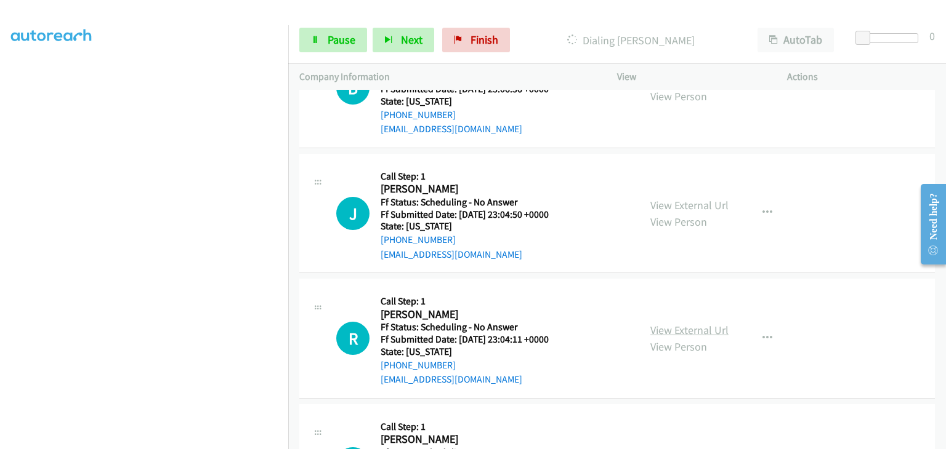
click at [703, 331] on link "View External Url" at bounding box center [689, 330] width 78 height 14
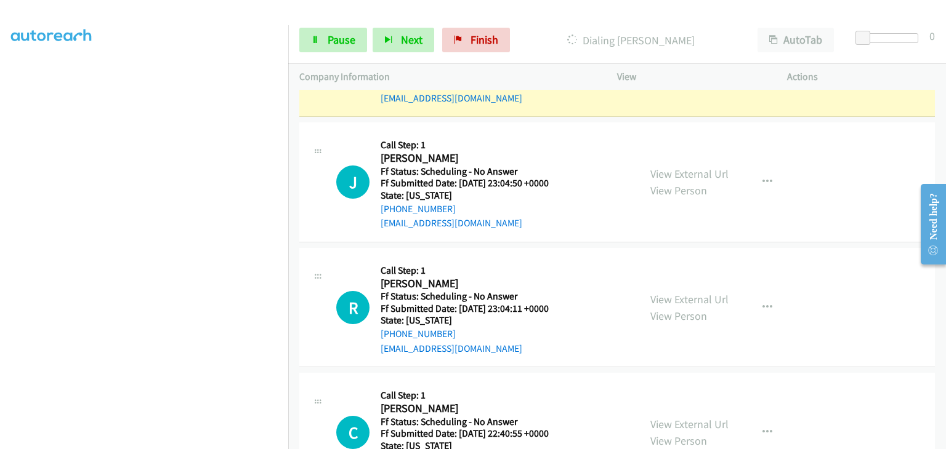
scroll to position [580, 0]
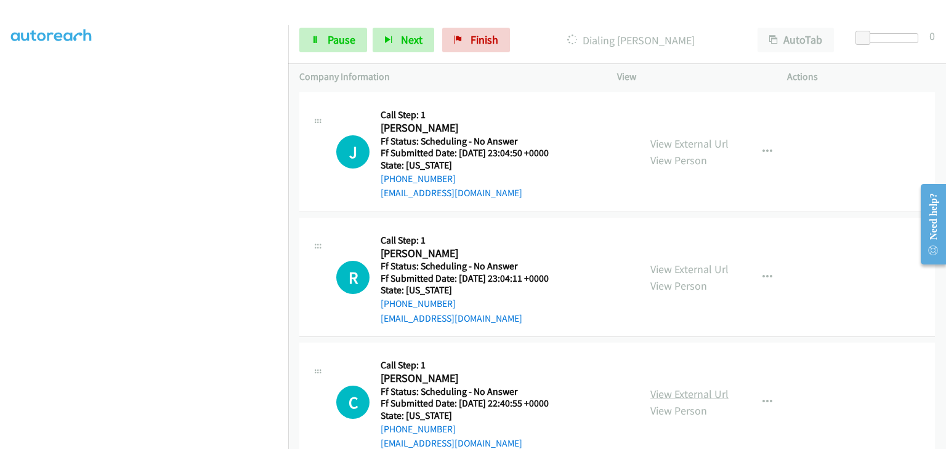
click at [688, 390] on link "View External Url" at bounding box center [689, 394] width 78 height 14
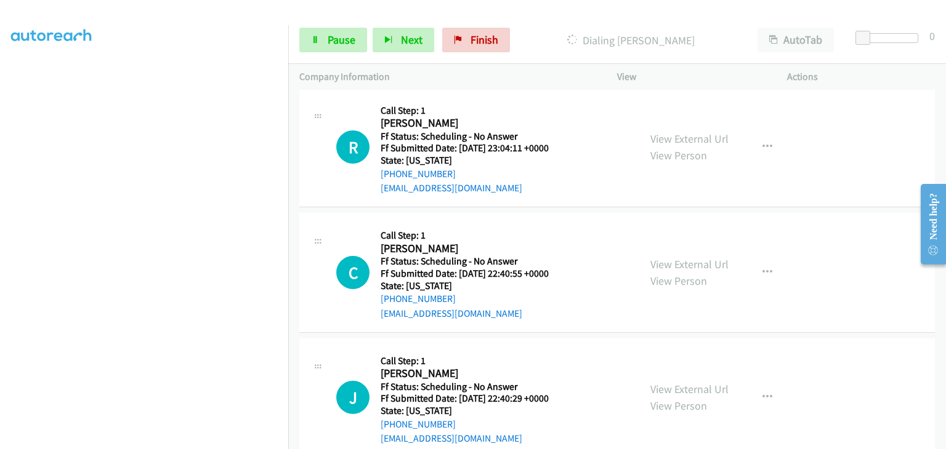
scroll to position [765, 0]
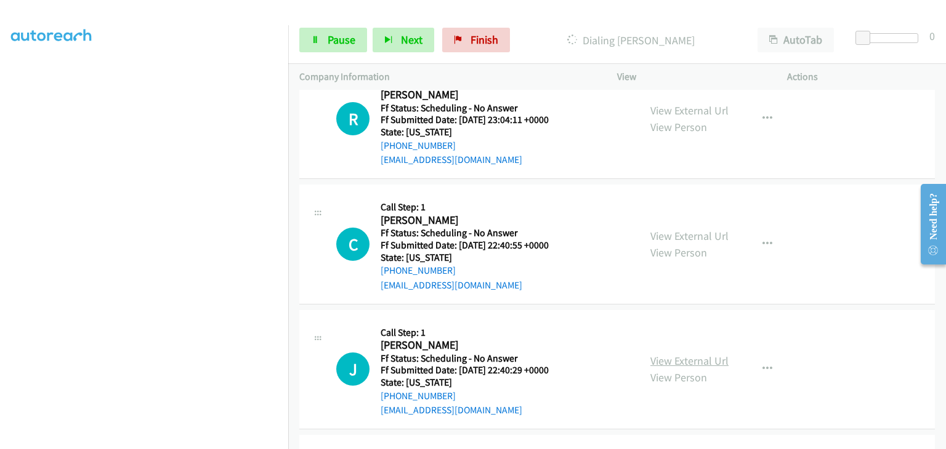
click at [692, 360] on link "View External Url" at bounding box center [689, 361] width 78 height 14
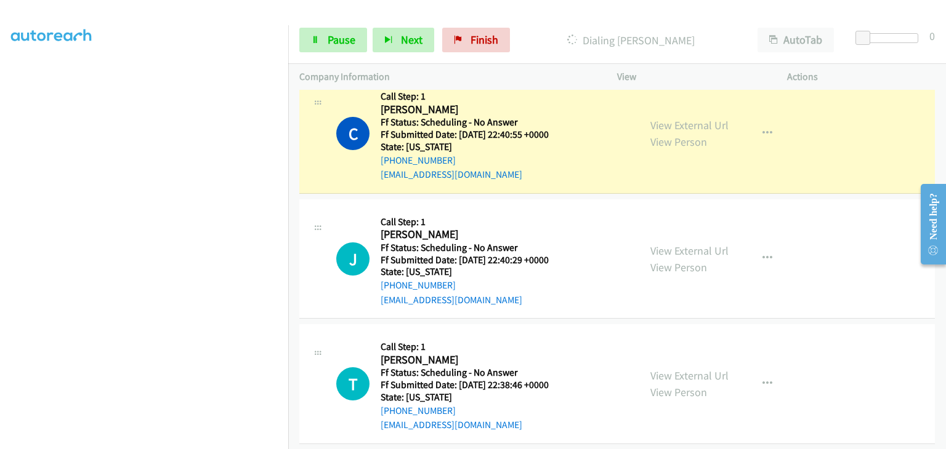
scroll to position [949, 0]
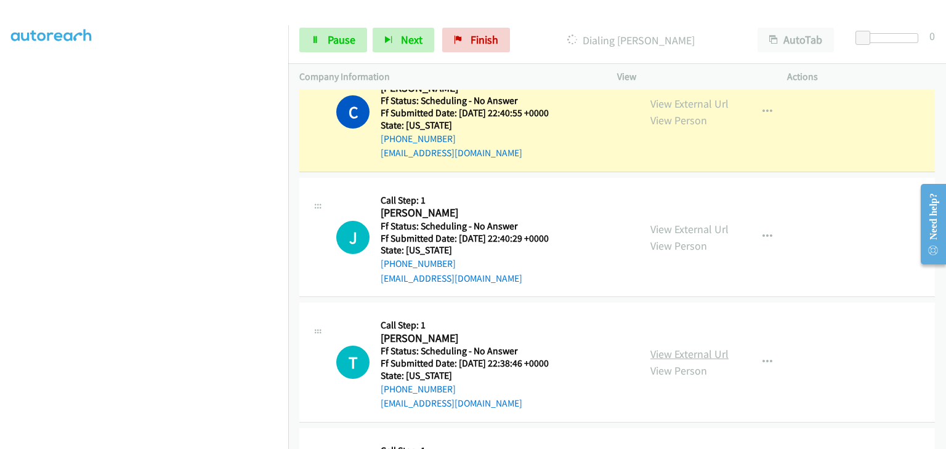
click at [667, 348] on link "View External Url" at bounding box center [689, 354] width 78 height 14
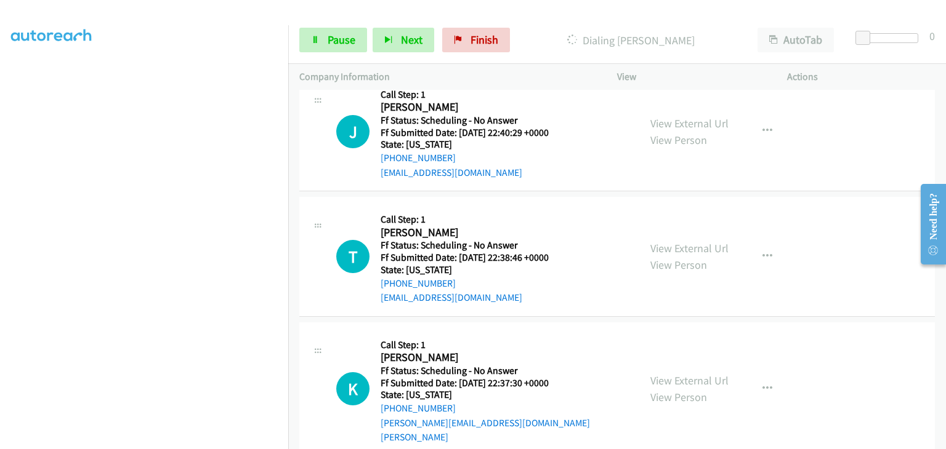
scroll to position [1073, 0]
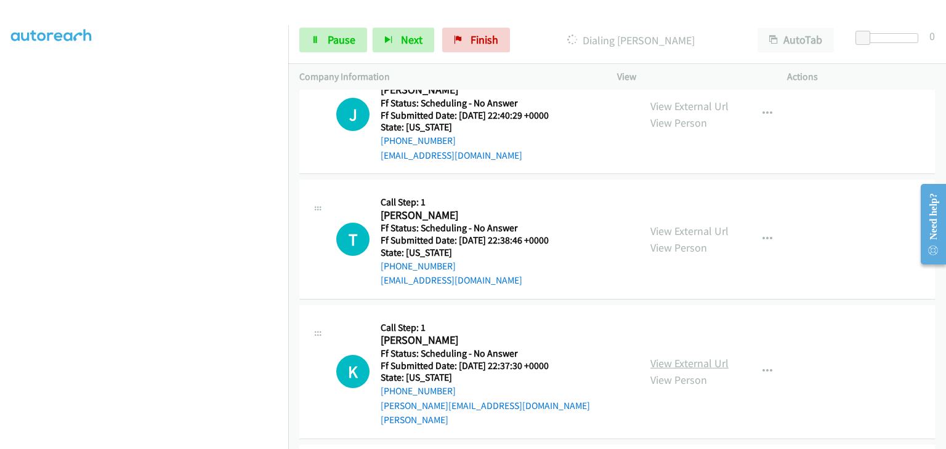
click at [691, 357] on link "View External Url" at bounding box center [689, 364] width 78 height 14
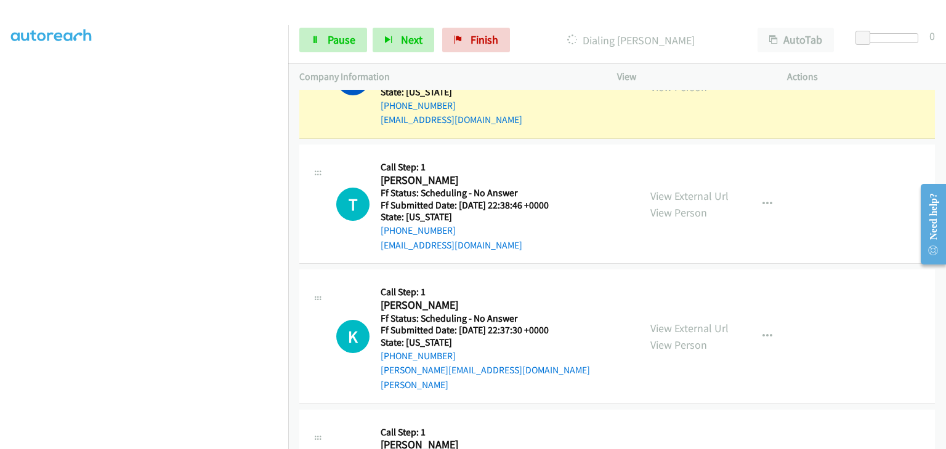
scroll to position [1196, 0]
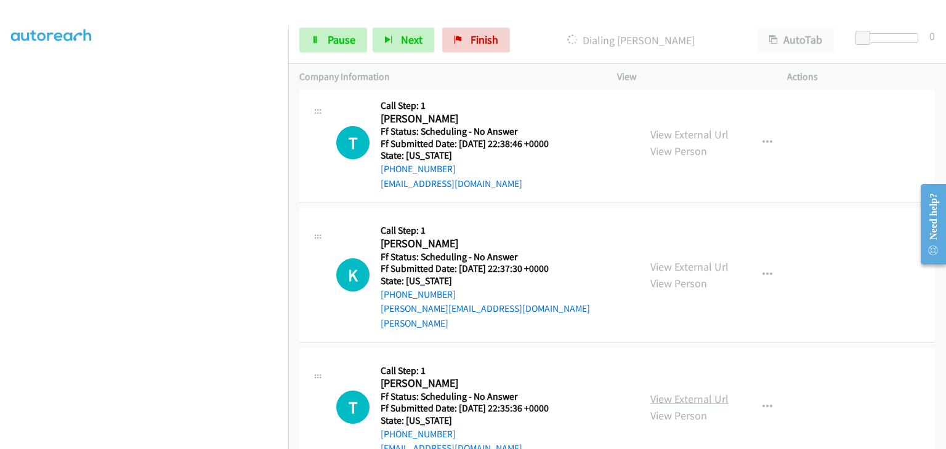
click at [674, 392] on link "View External Url" at bounding box center [689, 399] width 78 height 14
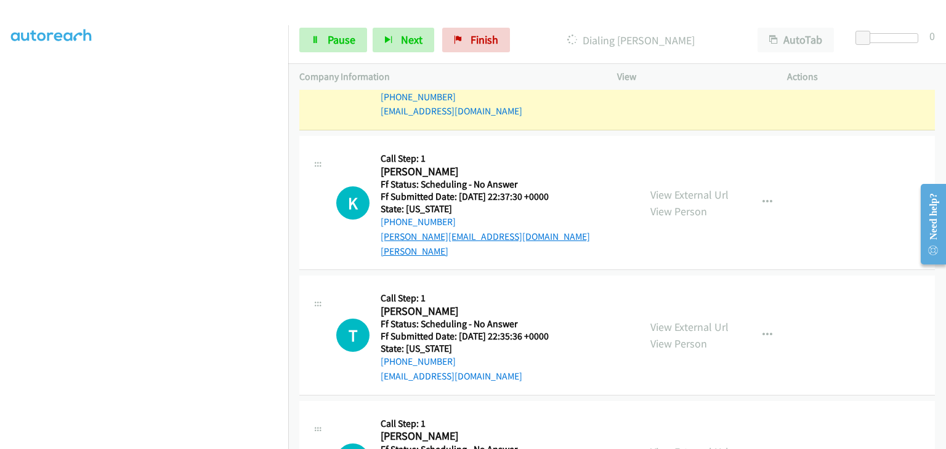
scroll to position [1345, 0]
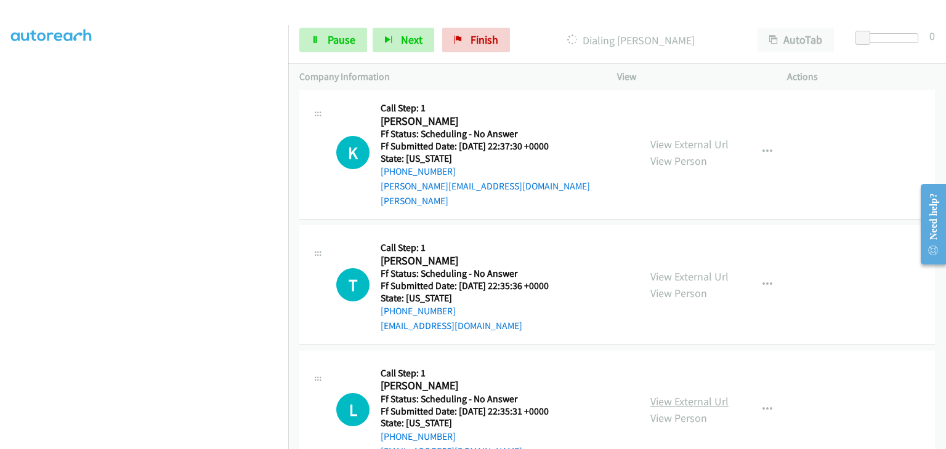
click at [669, 395] on link "View External Url" at bounding box center [689, 402] width 78 height 14
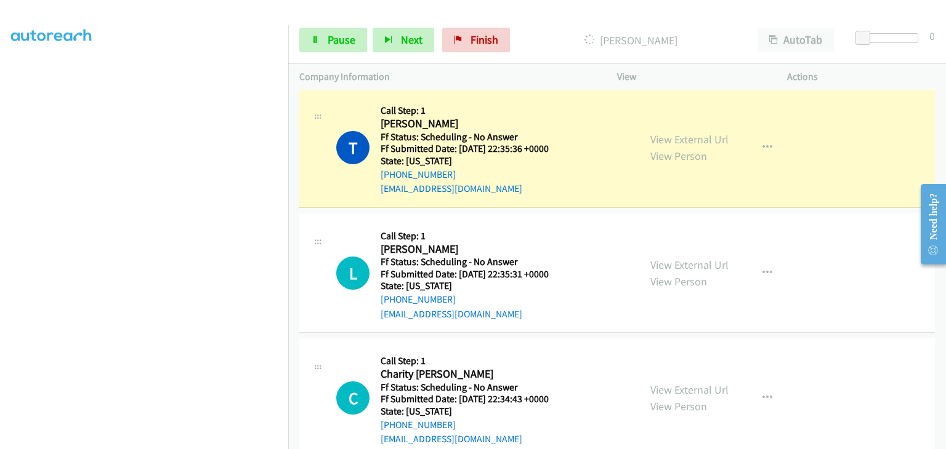
scroll to position [1556, 0]
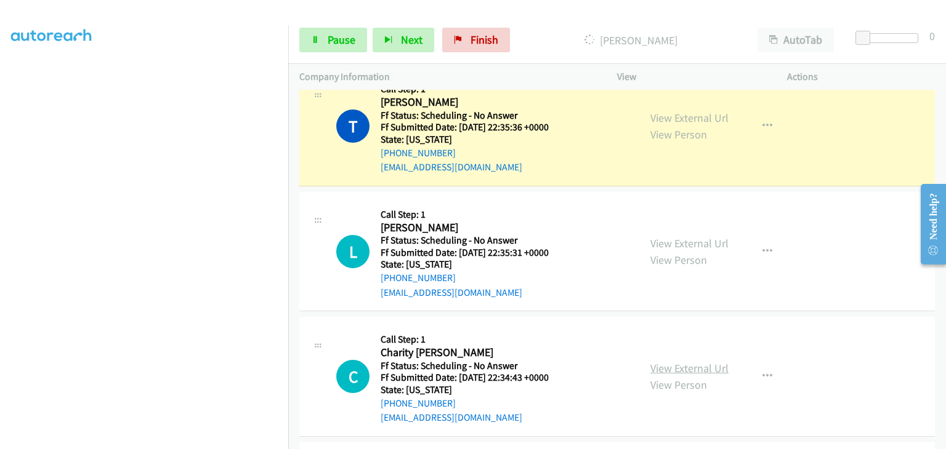
click at [654, 361] on link "View External Url" at bounding box center [689, 368] width 78 height 14
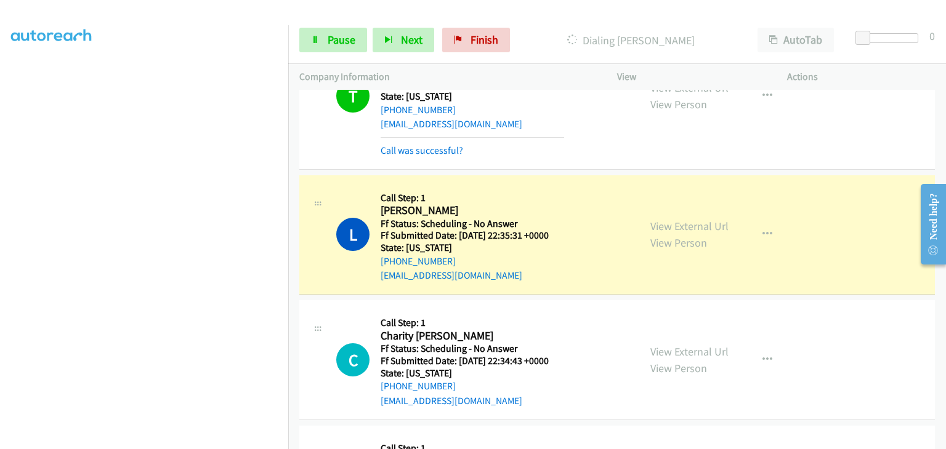
scroll to position [1618, 0]
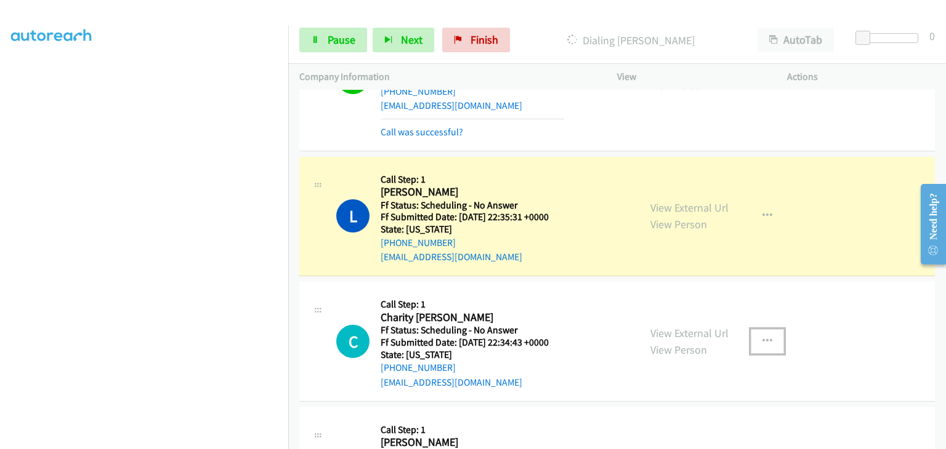
click at [762, 337] on icon "button" at bounding box center [767, 342] width 10 height 10
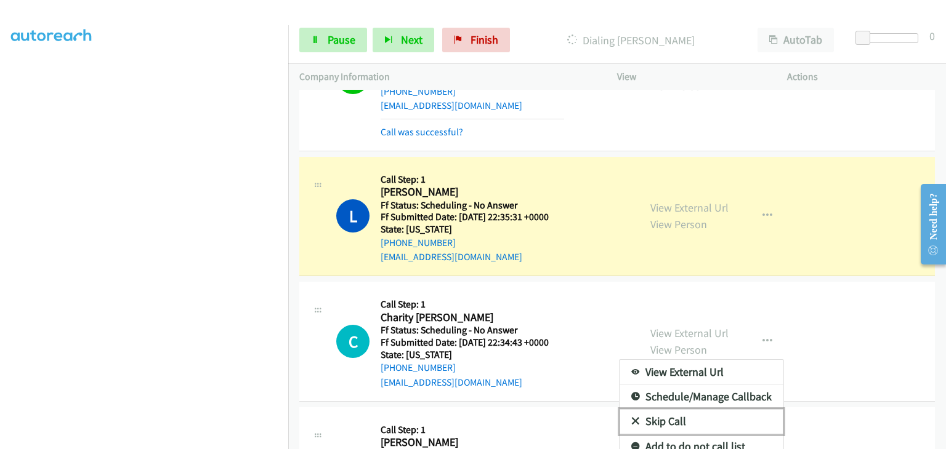
click at [693, 409] on link "Skip Call" at bounding box center [701, 421] width 164 height 25
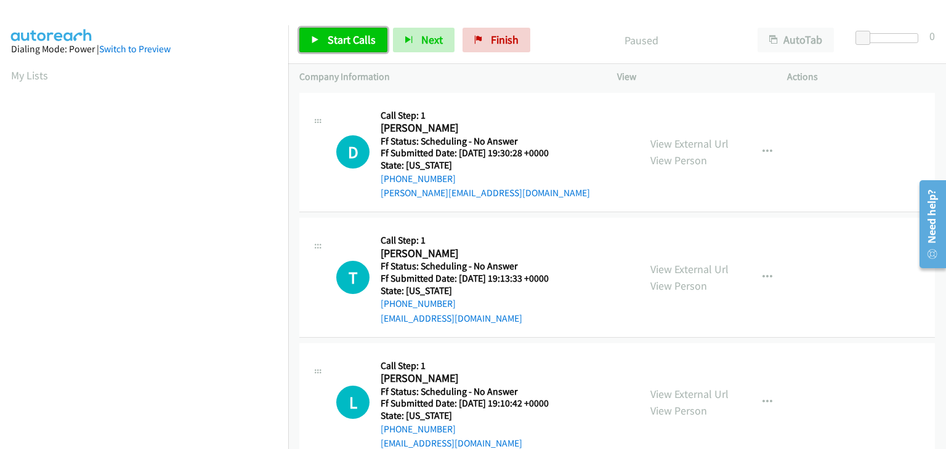
click at [357, 33] on span "Start Calls" at bounding box center [352, 40] width 48 height 14
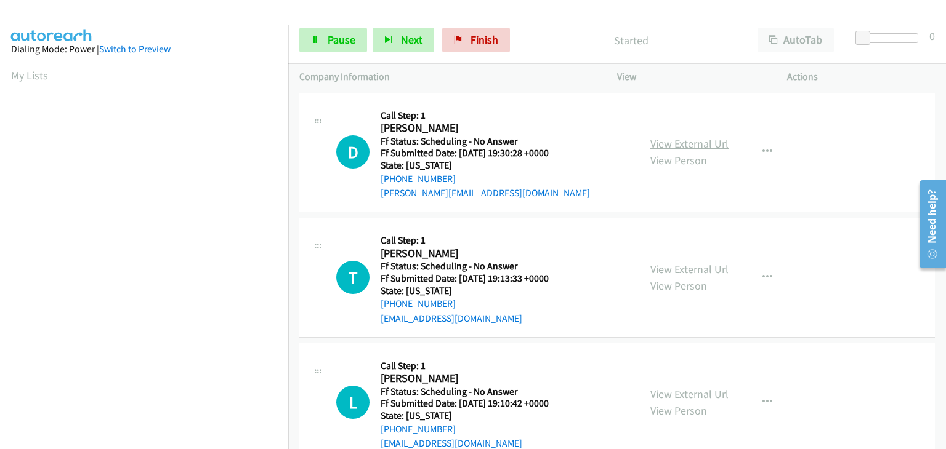
click at [671, 148] on link "View External Url" at bounding box center [689, 144] width 78 height 14
click at [672, 264] on link "View External Url" at bounding box center [689, 269] width 78 height 14
click at [686, 390] on link "View External Url" at bounding box center [689, 394] width 78 height 14
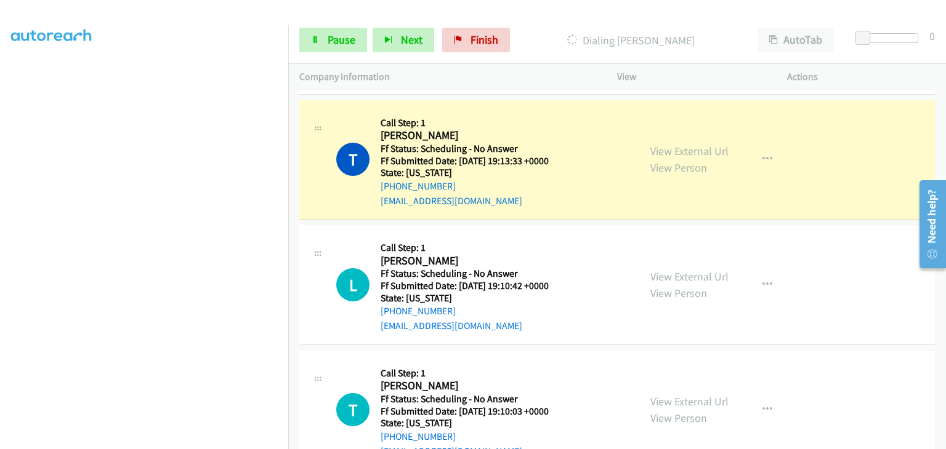
scroll to position [123, 0]
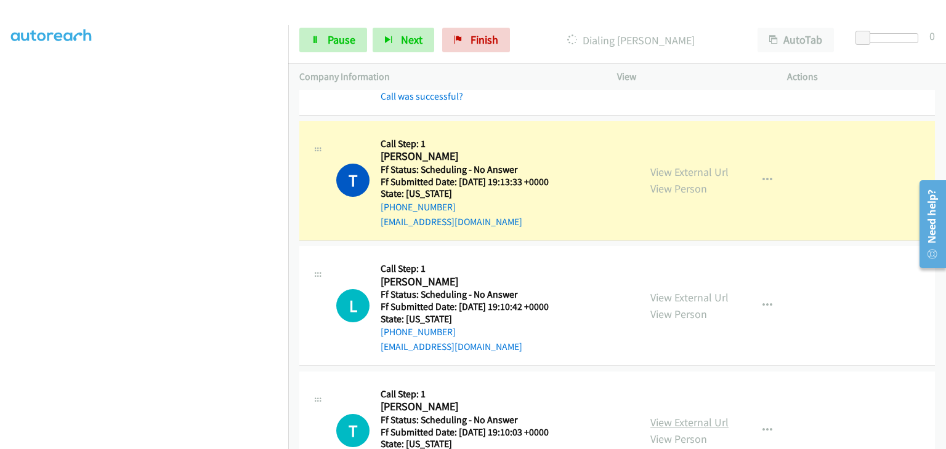
click at [691, 424] on link "View External Url" at bounding box center [689, 423] width 78 height 14
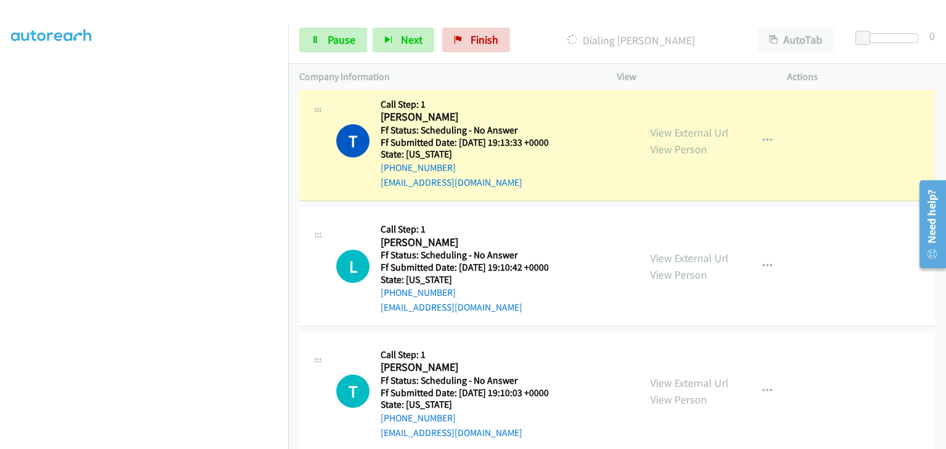
scroll to position [185, 0]
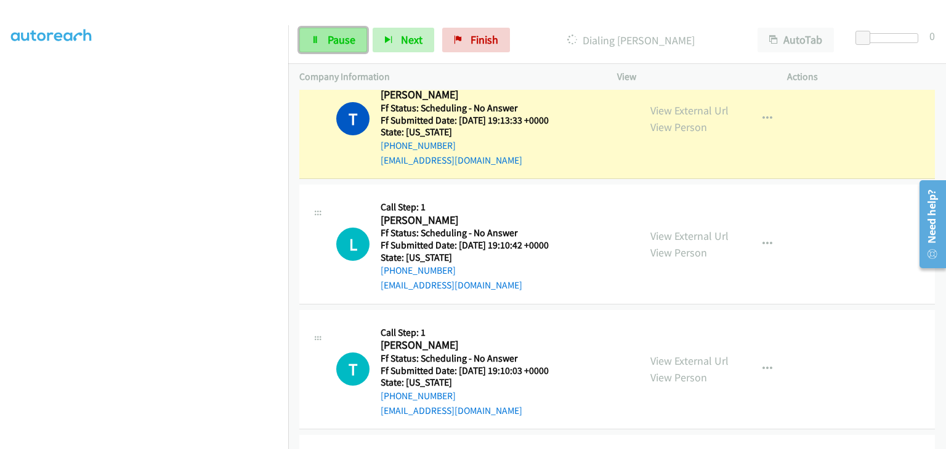
click at [350, 44] on span "Pause" at bounding box center [342, 40] width 28 height 14
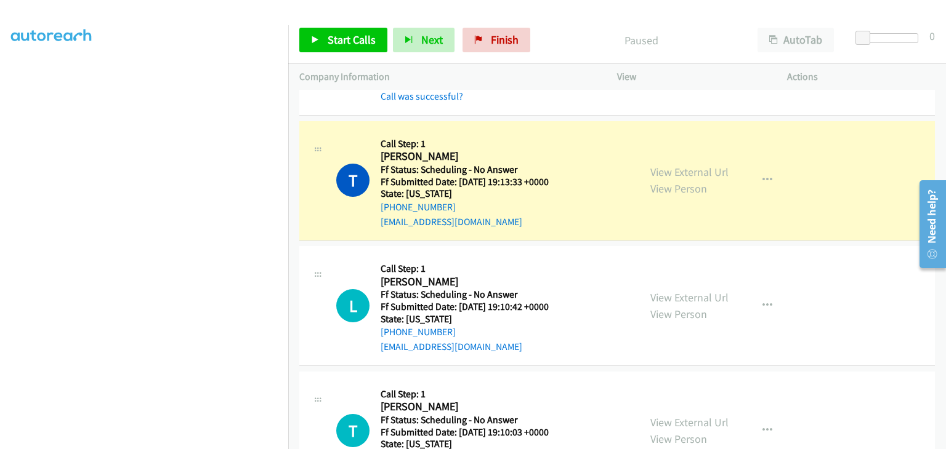
scroll to position [180, 0]
drag, startPoint x: 335, startPoint y: 49, endPoint x: 352, endPoint y: 52, distance: 16.9
click at [335, 49] on link "Start Calls" at bounding box center [343, 40] width 88 height 25
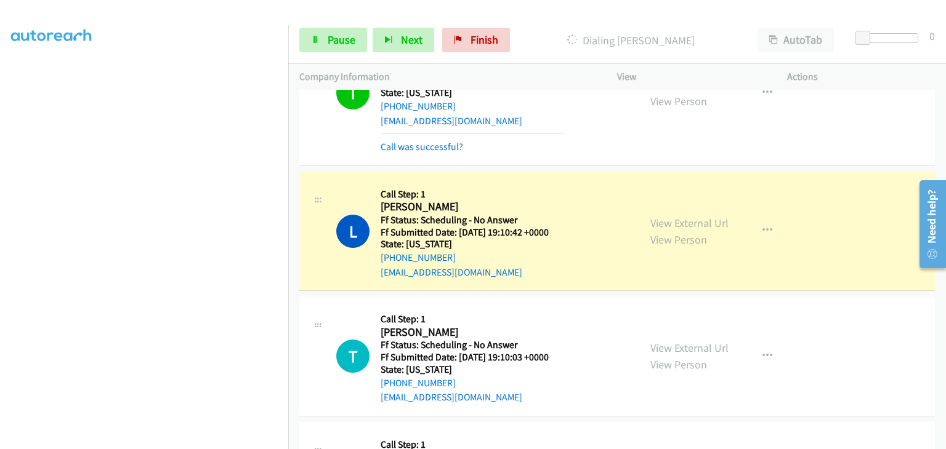
scroll to position [246, 0]
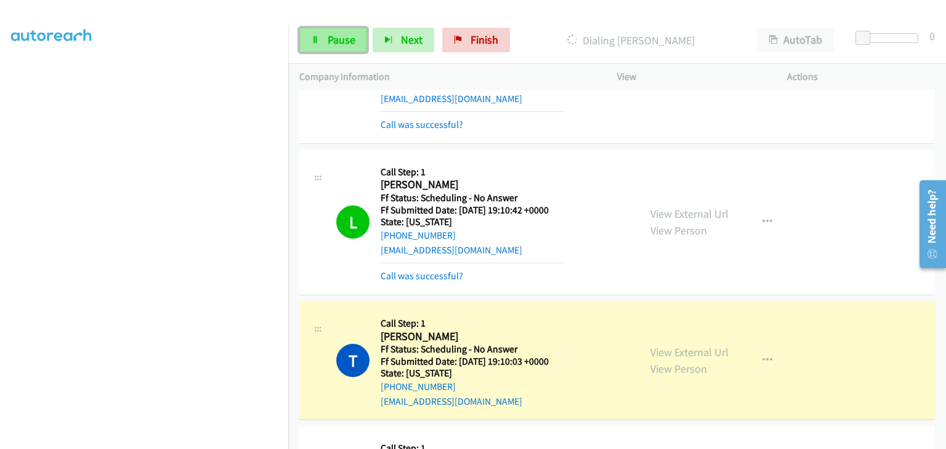
click at [344, 48] on link "Pause" at bounding box center [333, 40] width 68 height 25
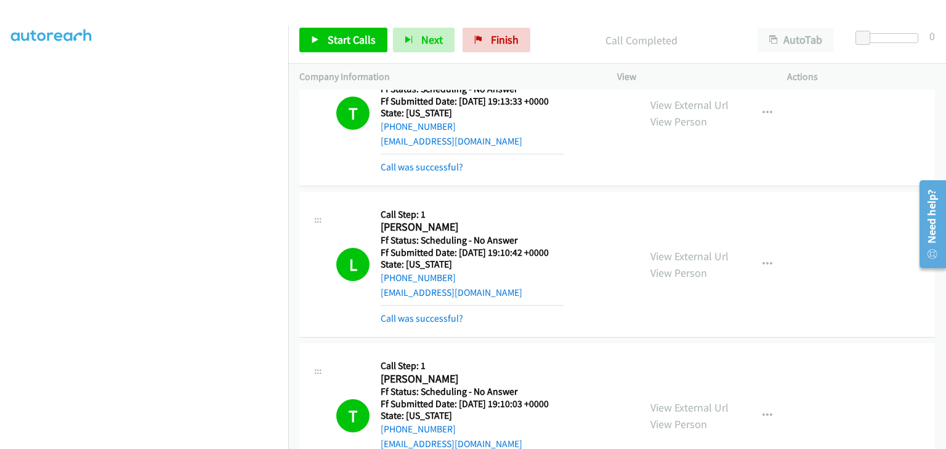
scroll to position [185, 0]
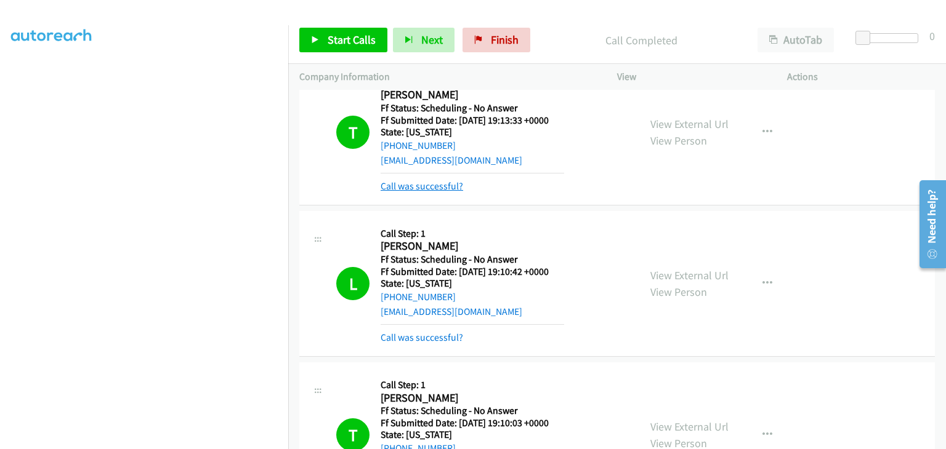
click at [433, 187] on link "Call was successful?" at bounding box center [422, 186] width 83 height 12
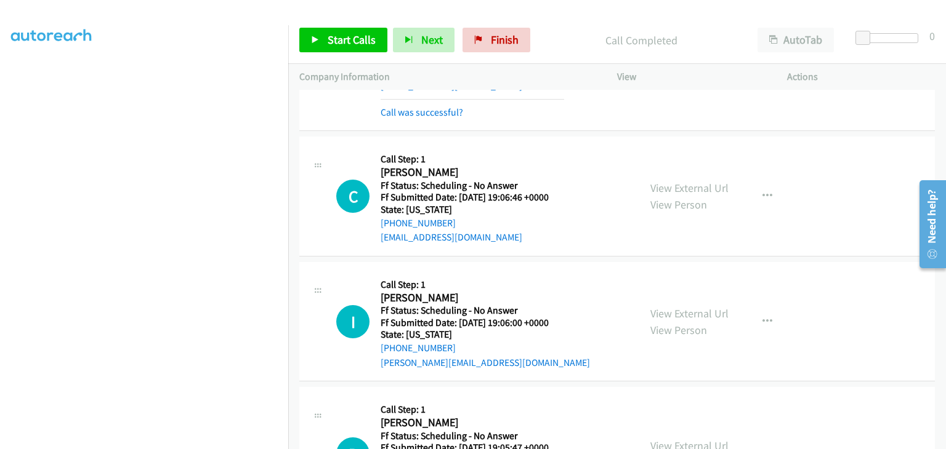
scroll to position [554, 0]
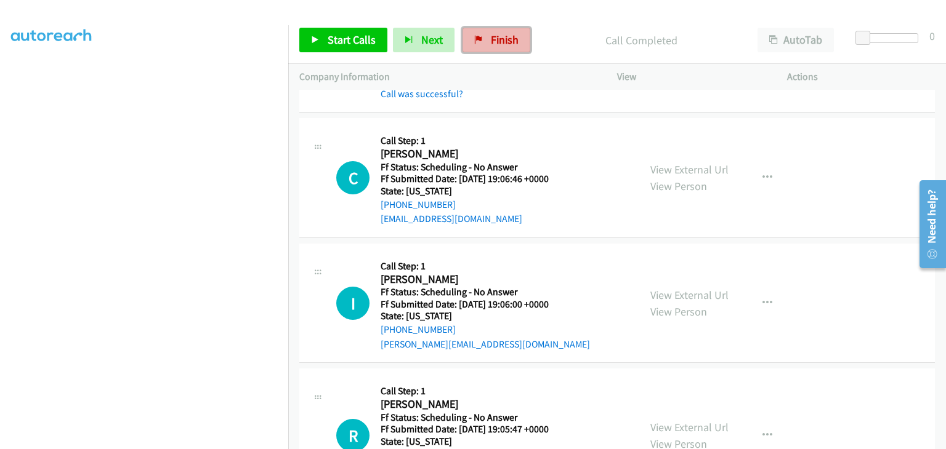
click at [491, 39] on span "Finish" at bounding box center [505, 40] width 28 height 14
